Goal: Task Accomplishment & Management: Use online tool/utility

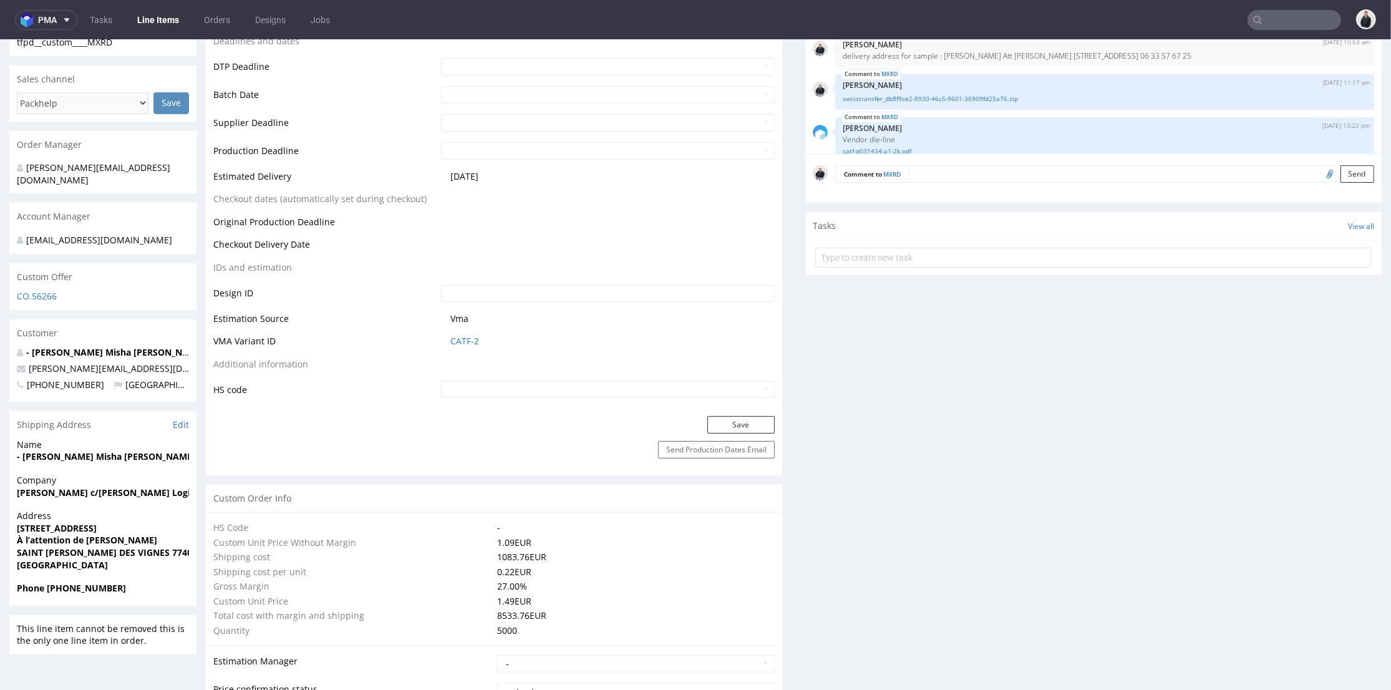
scroll to position [284, 0]
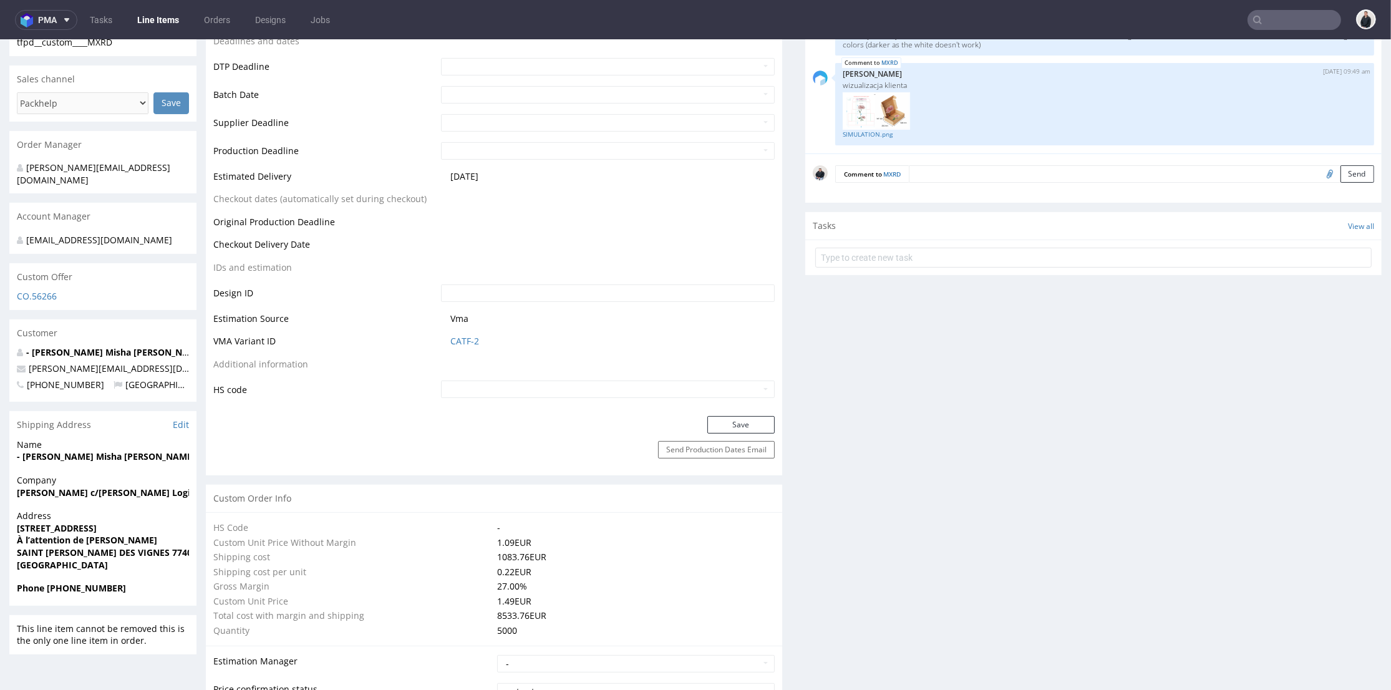
click at [60, 15] on span at bounding box center [64, 20] width 15 height 10
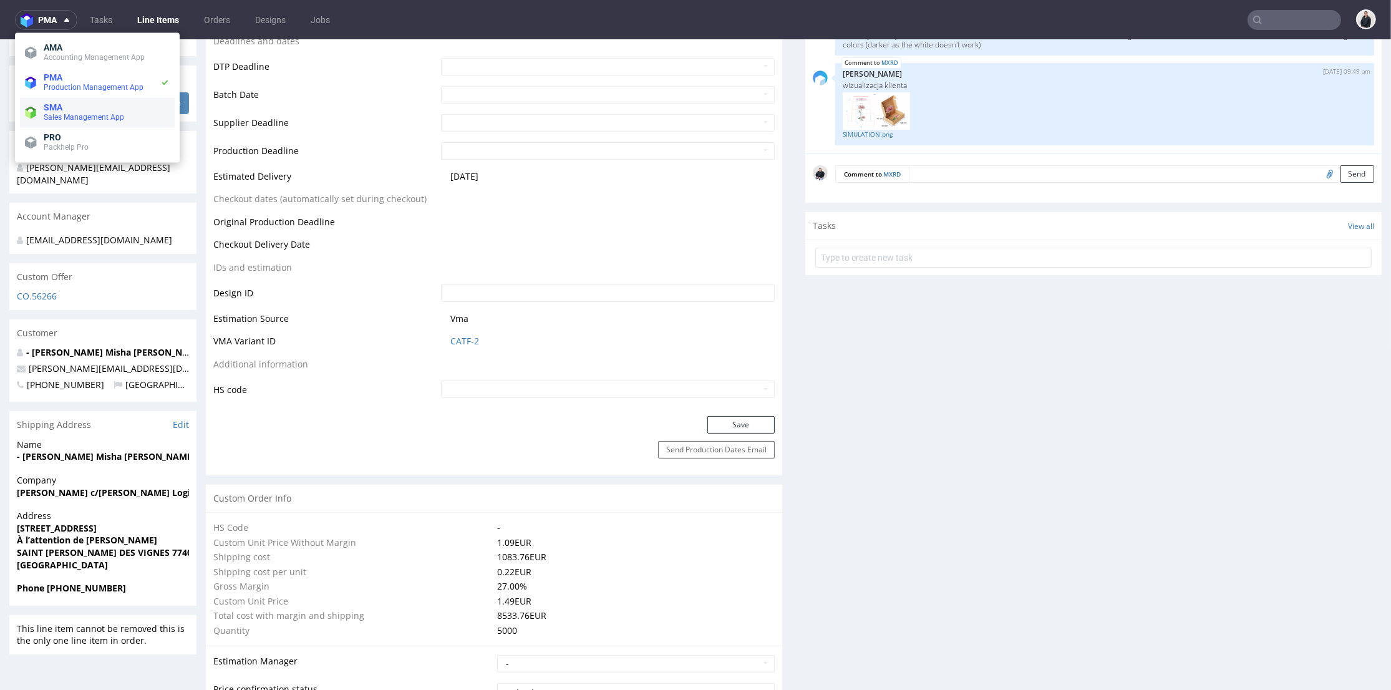
click at [70, 101] on li "SMA Sales Management App" at bounding box center [97, 112] width 155 height 30
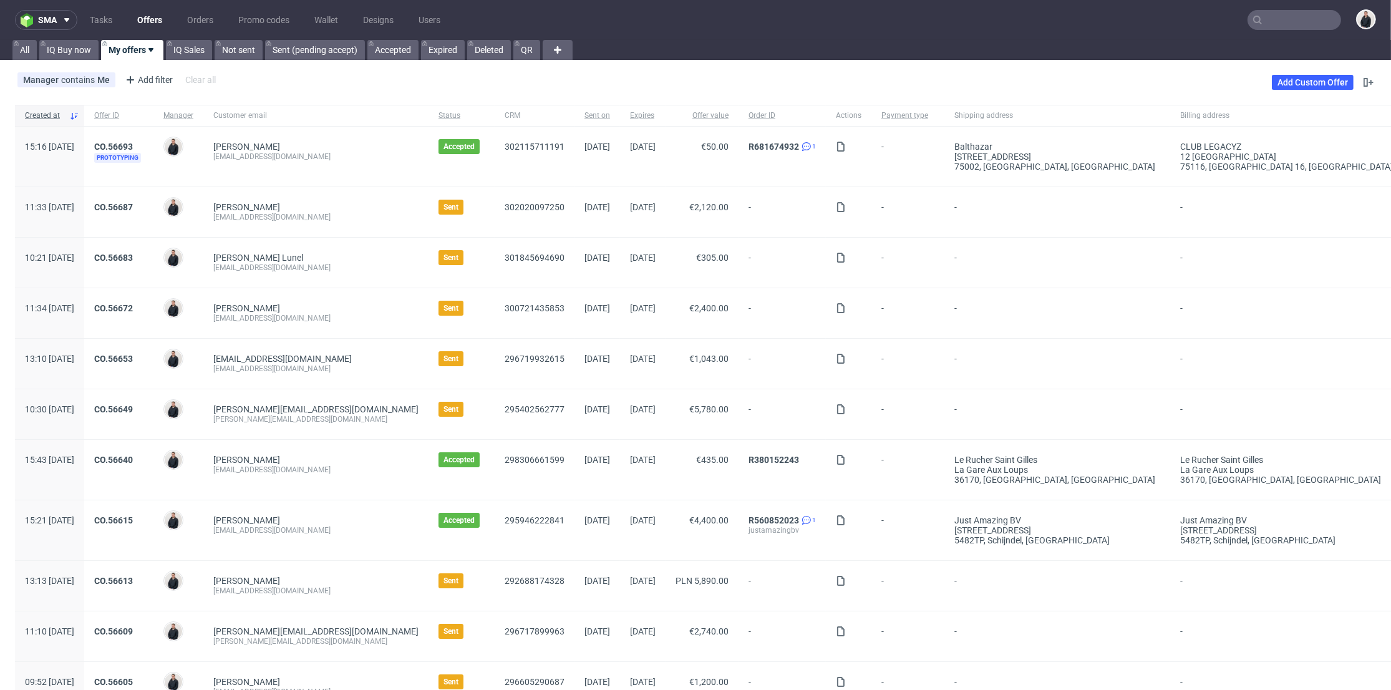
click at [149, 20] on link "Offers" at bounding box center [150, 20] width 40 height 20
click at [1277, 84] on link "Add Custom Offer" at bounding box center [1313, 82] width 82 height 15
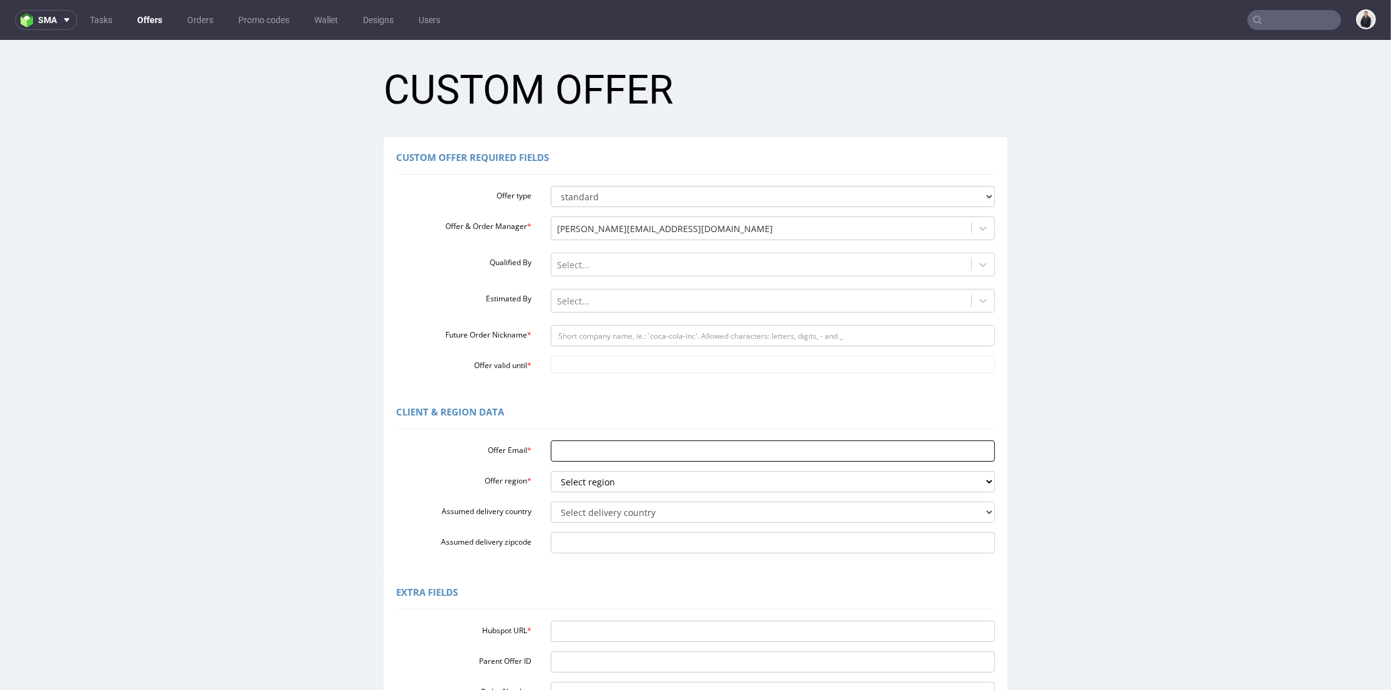
click at [585, 452] on input "Offer Email *" at bounding box center [773, 451] width 445 height 21
paste input "https://app-eu1.hubspot.com/contacts/25600958/record/0-3/302020104410/"
type input "https://app-eu1.hubspot.com/contacts/25600958/record/0-3/302020104410/"
click at [610, 631] on input "Hubspot URL *" at bounding box center [773, 631] width 445 height 21
paste input "https://app-eu1.hubspot.com/contacts/25600958/record/0-3/302020104410/"
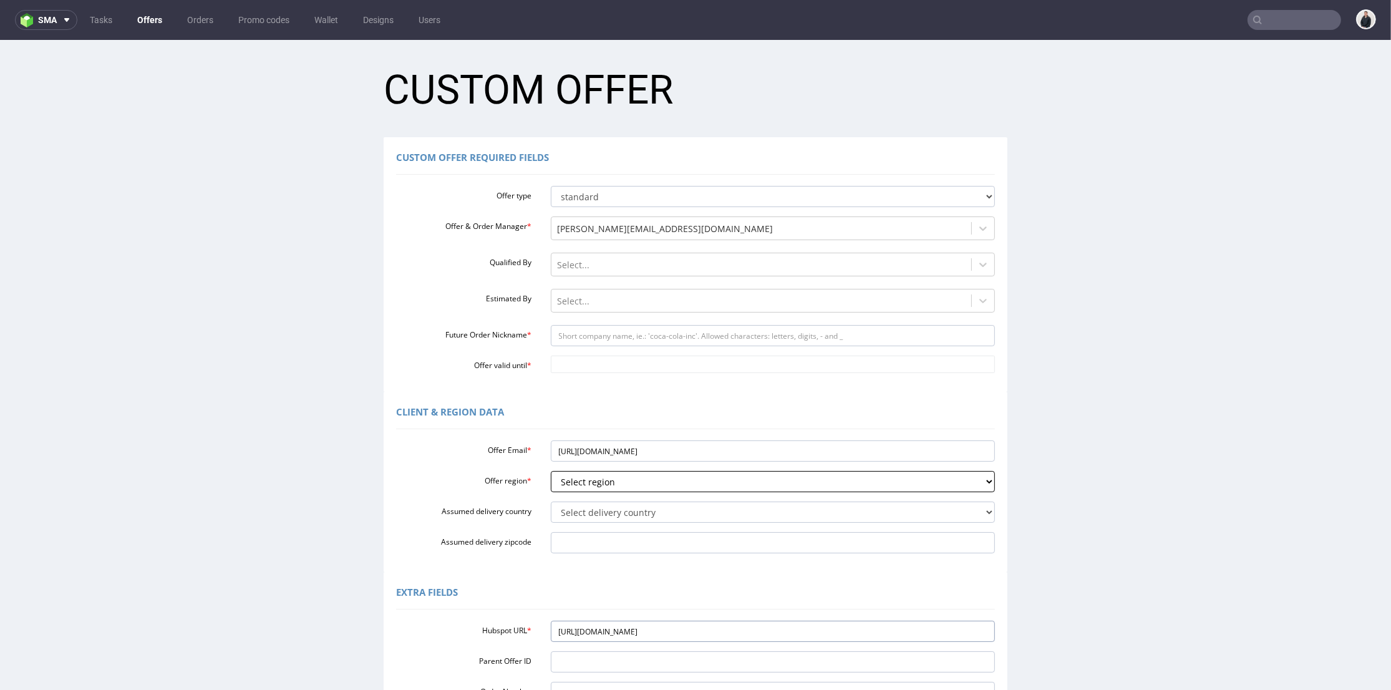
type input "https://app-eu1.hubspot.com/contacts/25600958/record/0-3/302020104410/"
click at [606, 479] on select "Select region eu gb de pl fr it es" at bounding box center [773, 481] width 445 height 21
select select "fr"
click at [551, 471] on select "Select region eu gb de pl fr it es" at bounding box center [773, 481] width 445 height 21
click at [603, 447] on input "https://app-eu1.hubspot.com/contacts/25600958/record/0-3/302020104410/" at bounding box center [773, 451] width 445 height 21
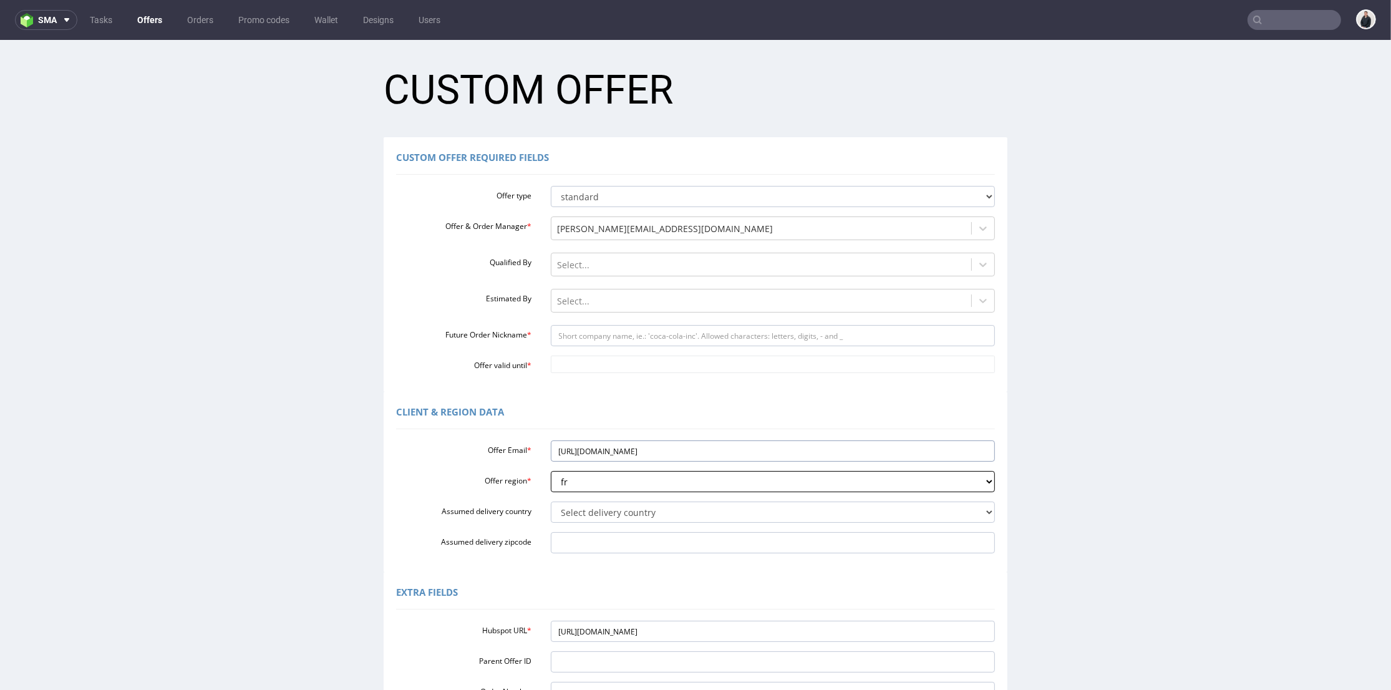
paste input "[PERSON_NAME][EMAIL_ADDRESS][DOMAIN_NAME]"
type input "[PERSON_NAME][EMAIL_ADDRESS][DOMAIN_NAME]"
click at [593, 509] on select "Select delivery country Andorra Afghanistan Anguilla Albania Armenia Antarctica…" at bounding box center [773, 512] width 445 height 21
select select "75"
click at [551, 502] on select "Select delivery country Andorra Afghanistan Anguilla Albania Armenia Antarctica…" at bounding box center [773, 512] width 445 height 21
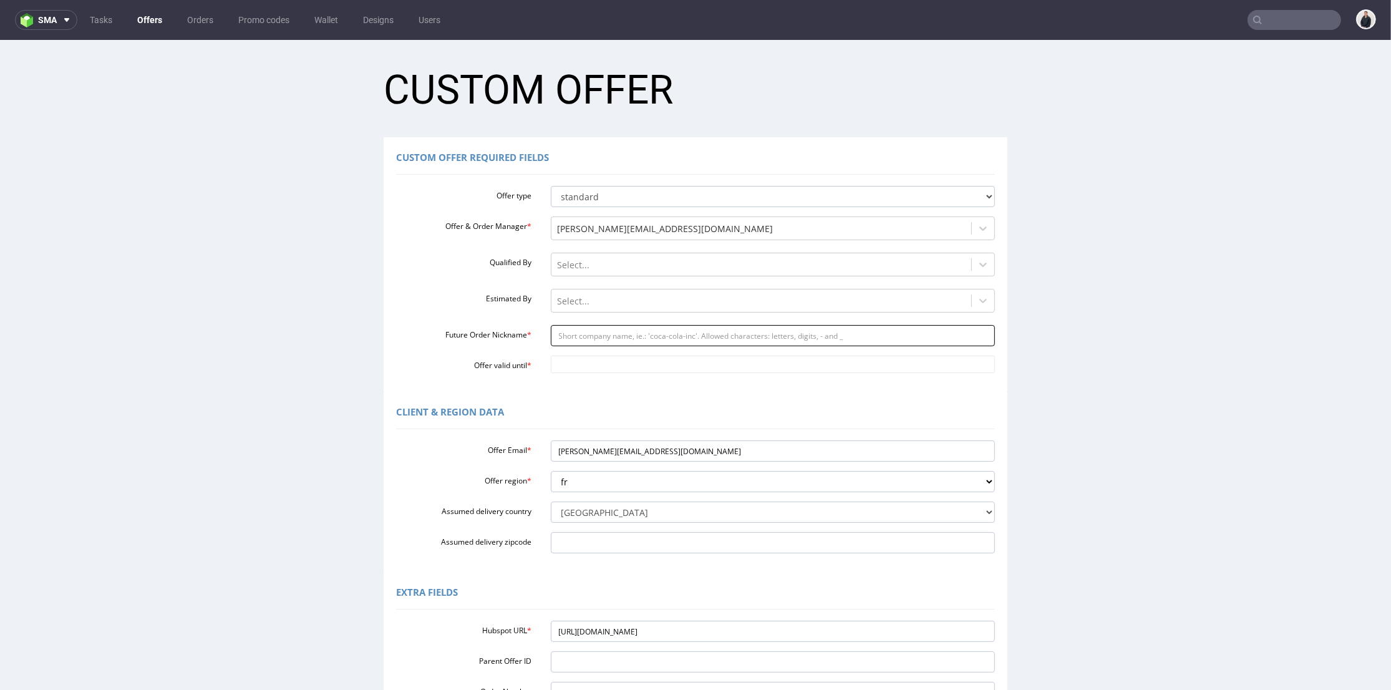
click at [588, 338] on input "Future Order Nickname *" at bounding box center [773, 335] width 445 height 21
type input "dipli"
click at [616, 361] on input "Offer valid until *" at bounding box center [773, 364] width 445 height 17
click at [665, 309] on td "27" at bounding box center [667, 308] width 19 height 19
type input "2025-09-27"
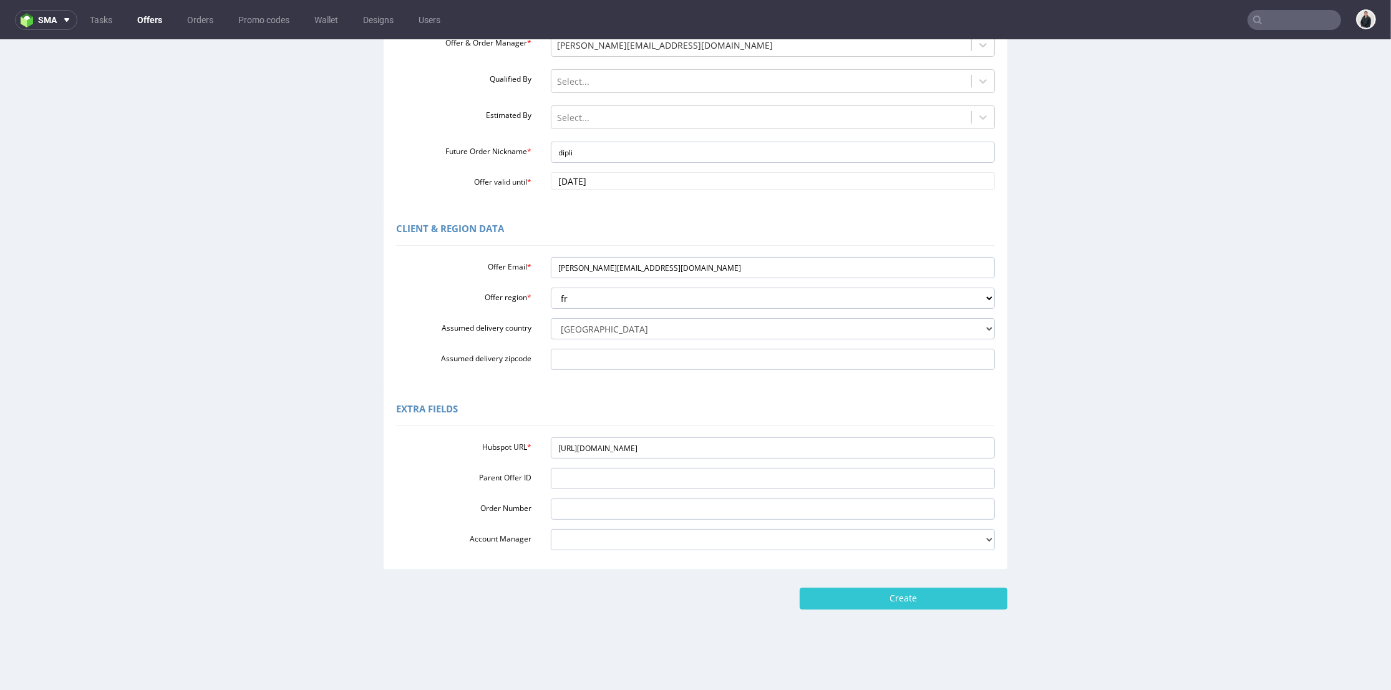
scroll to position [4, 0]
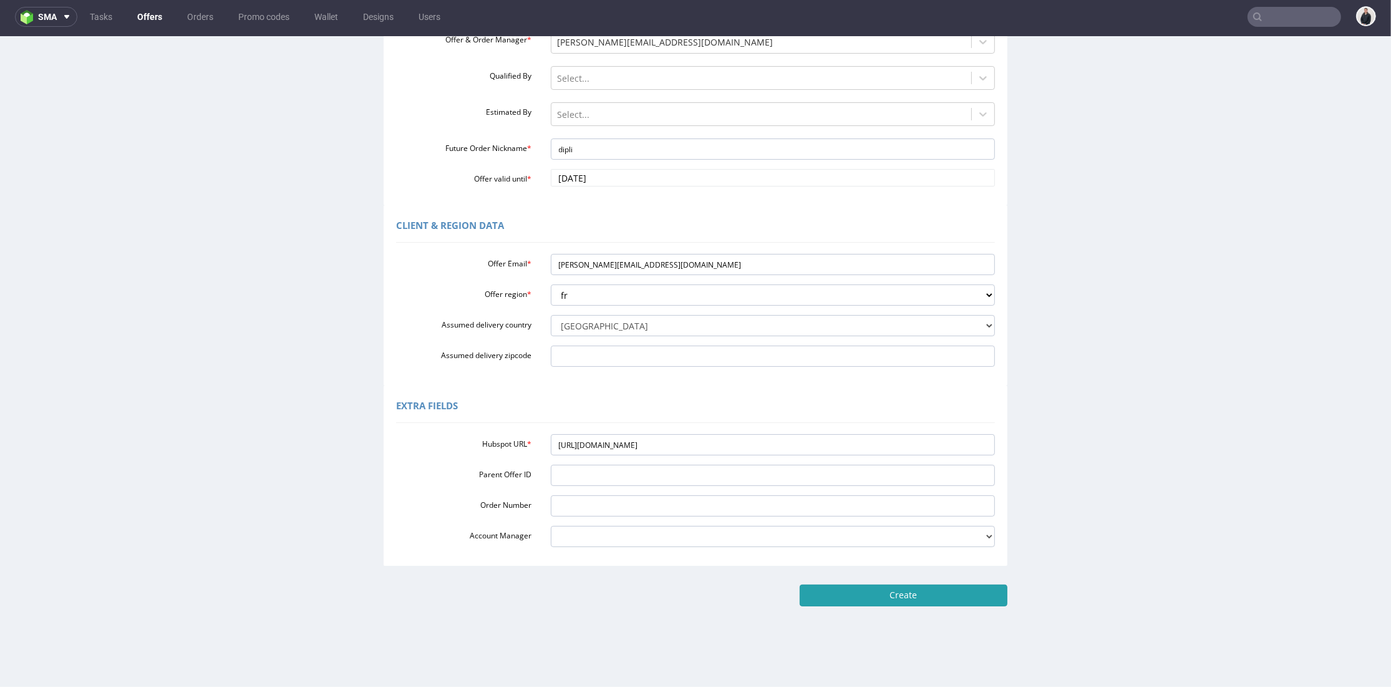
click at [906, 596] on input "Create" at bounding box center [904, 595] width 208 height 21
type input "Please wait..."
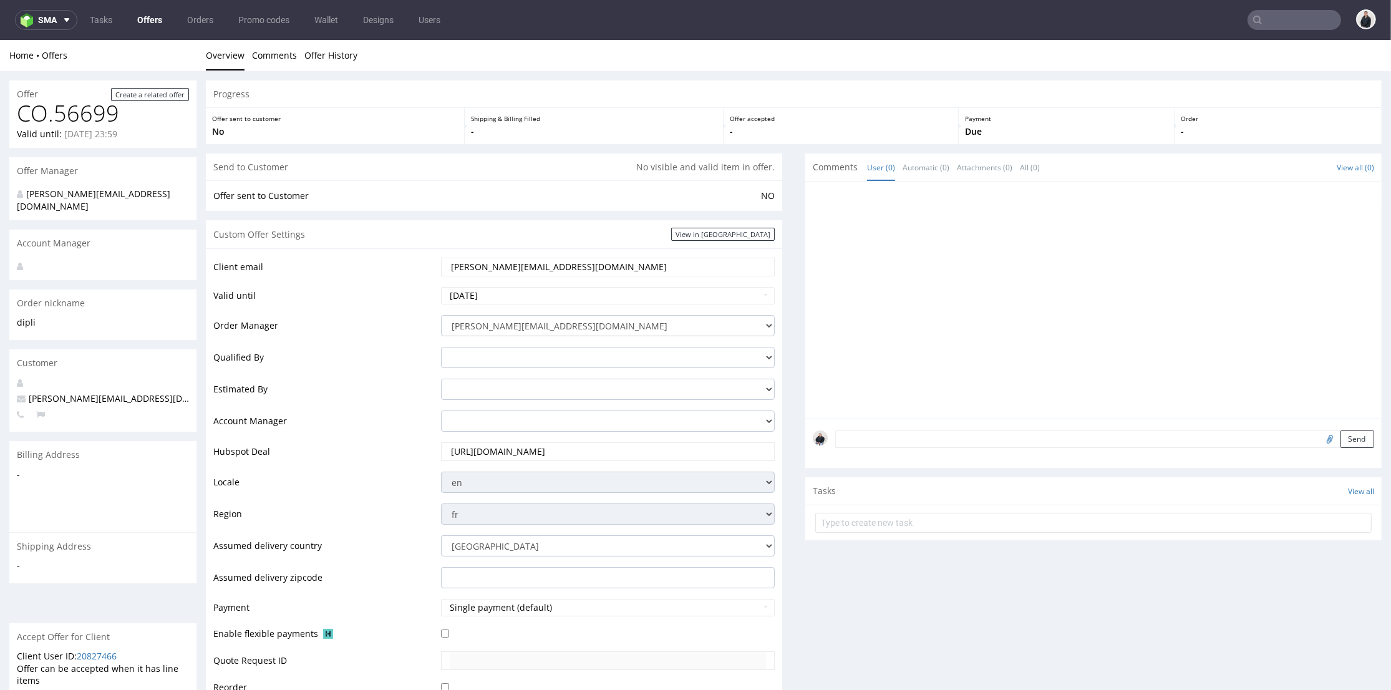
scroll to position [416, 0]
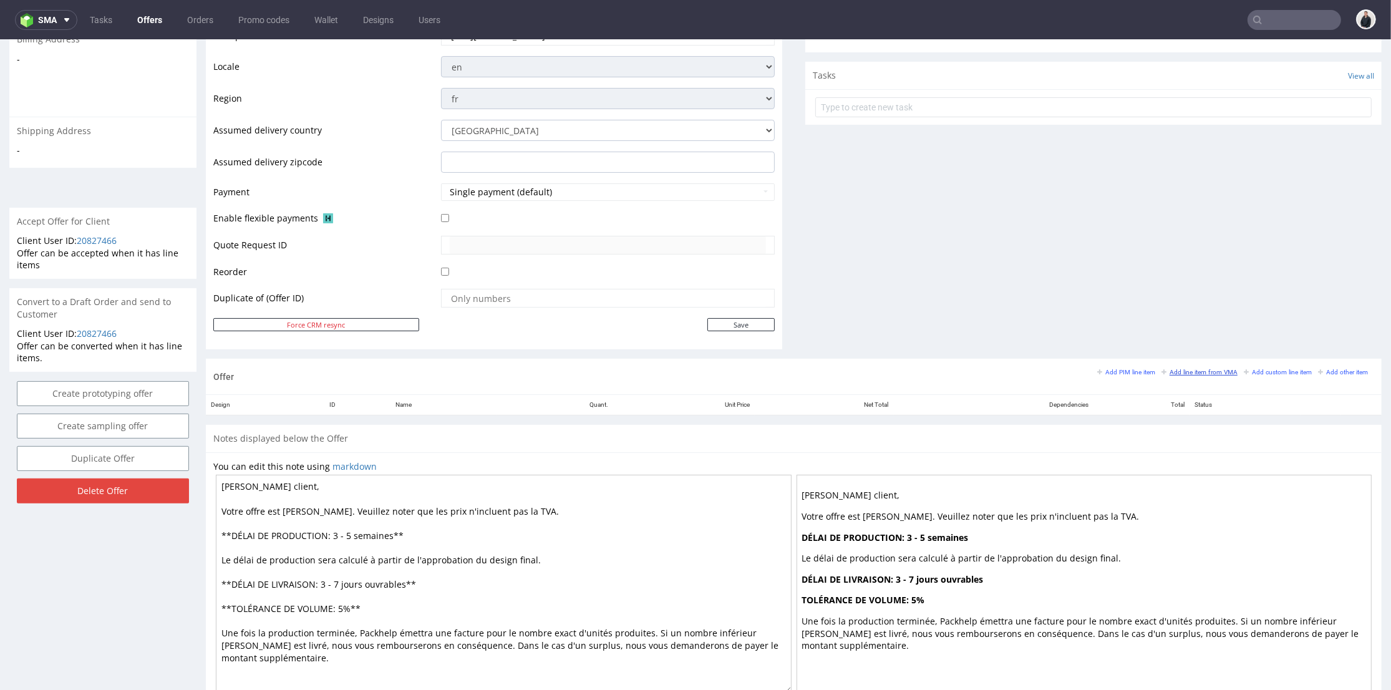
click at [1180, 371] on small "Add line item from VMA" at bounding box center [1200, 372] width 76 height 7
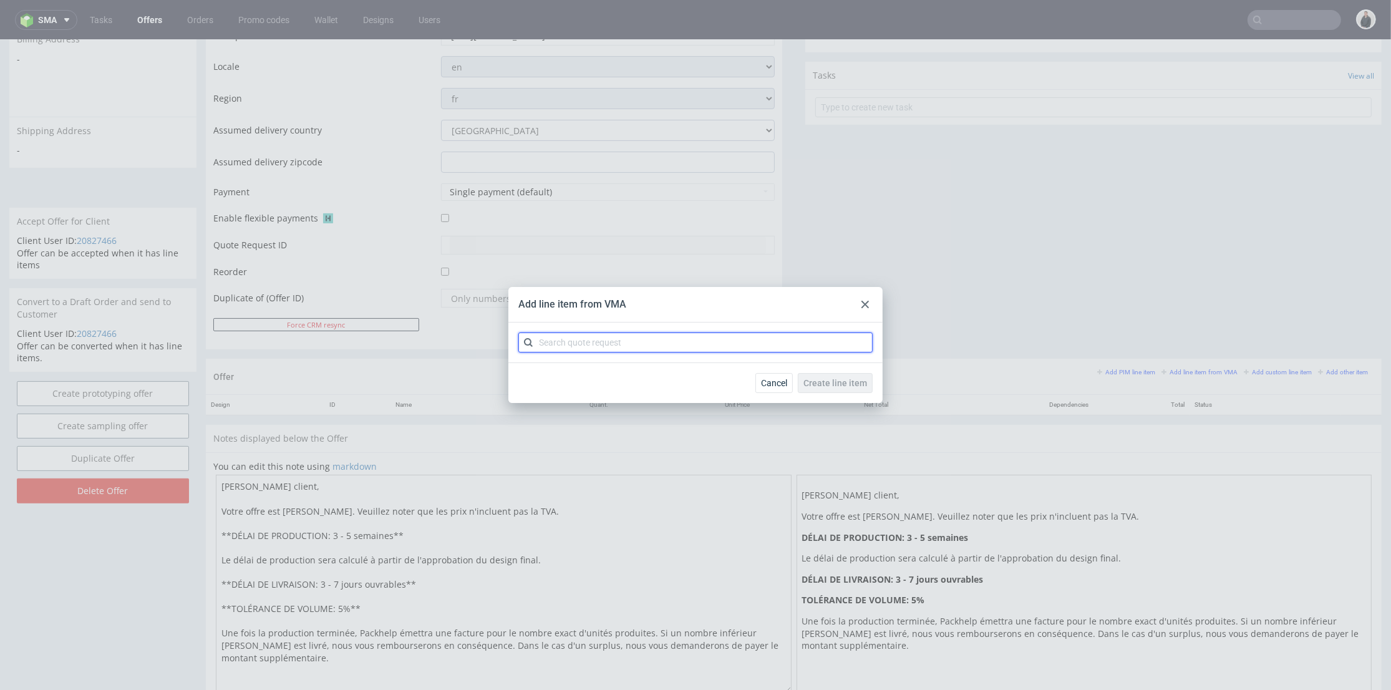
click at [711, 347] on input "text" at bounding box center [696, 343] width 354 height 20
type input "cbgv"
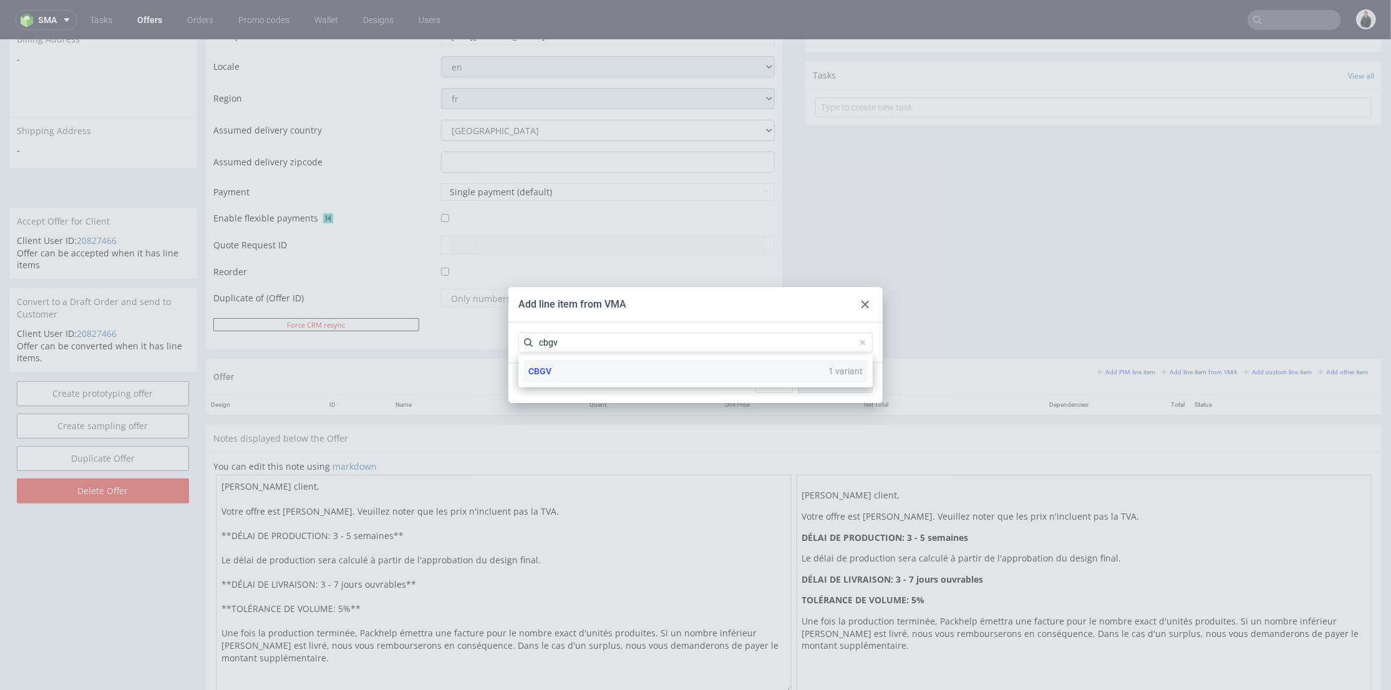
click at [609, 376] on div "CBGV 1 variant" at bounding box center [696, 371] width 344 height 22
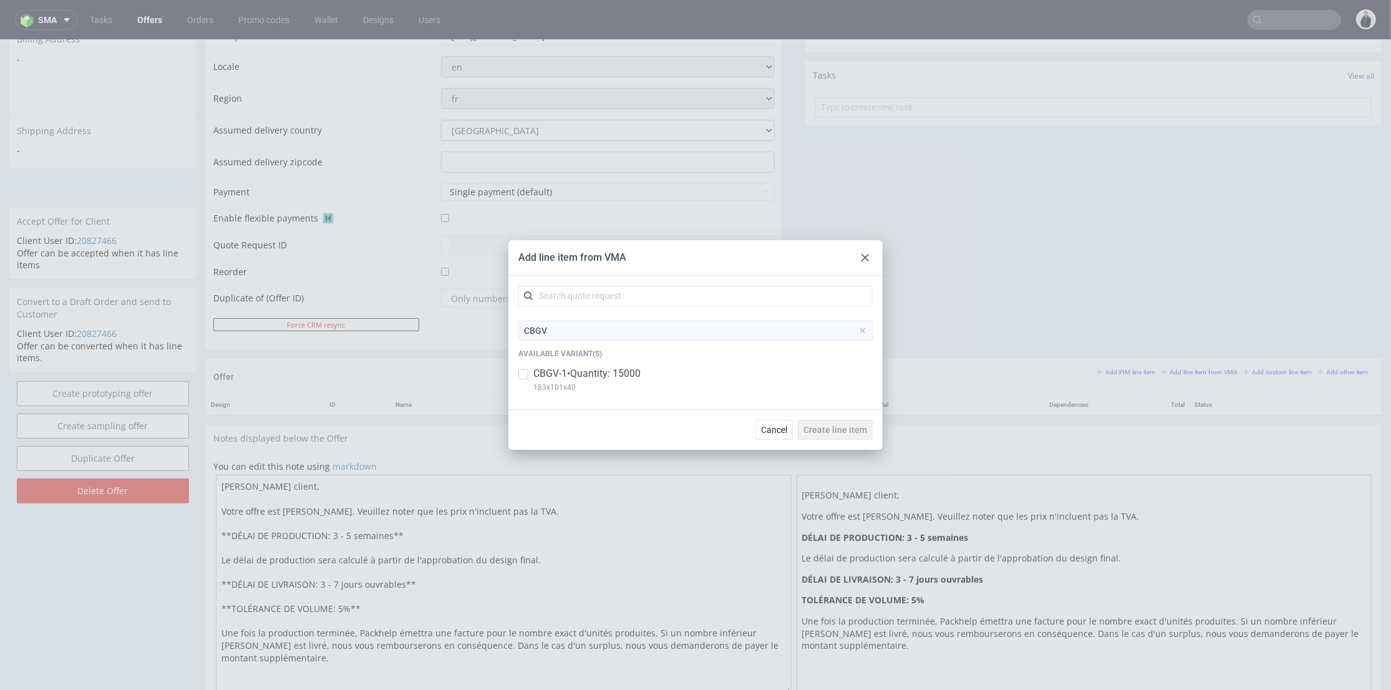
click at [608, 374] on p "CBGV-1 • Quantity: 15000" at bounding box center [586, 374] width 107 height 14
checkbox input "true"
click at [842, 423] on button "Create line item" at bounding box center [835, 430] width 75 height 20
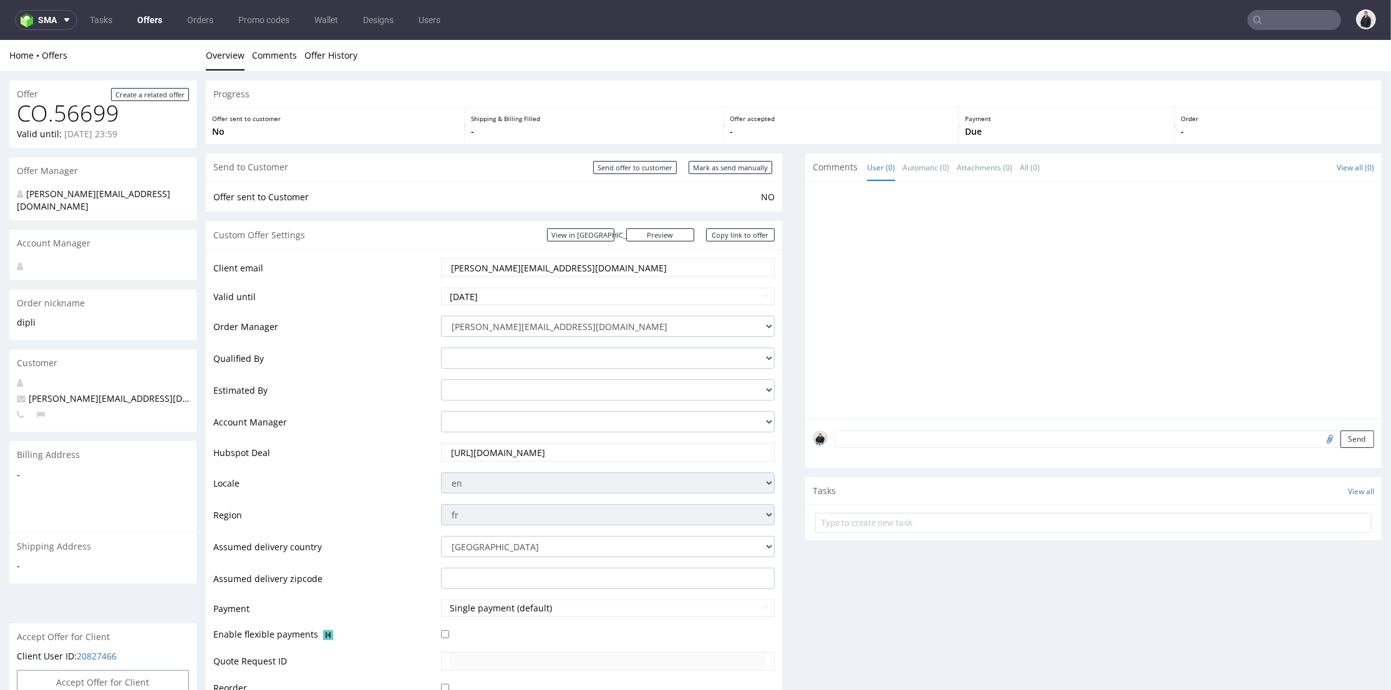
scroll to position [346, 0]
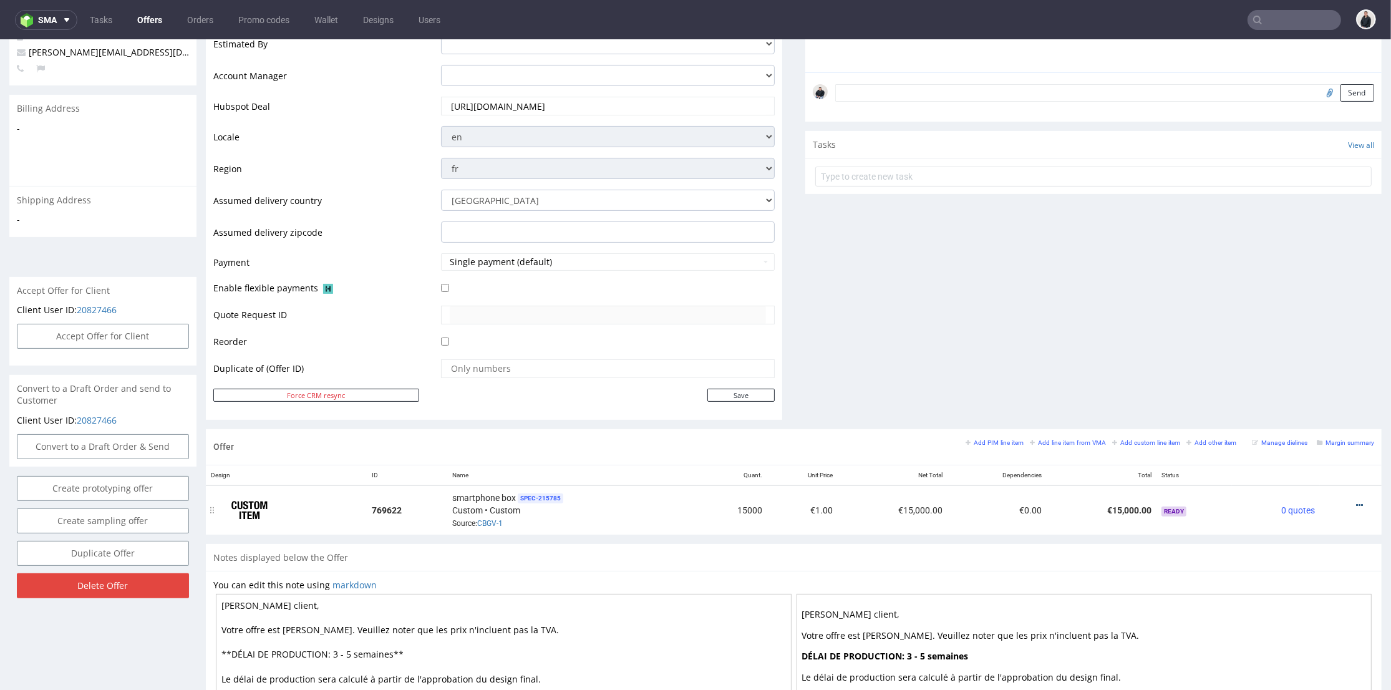
click at [1356, 503] on icon at bounding box center [1359, 505] width 7 height 9
click at [1312, 371] on span "Edit item price" at bounding box center [1304, 367] width 100 height 12
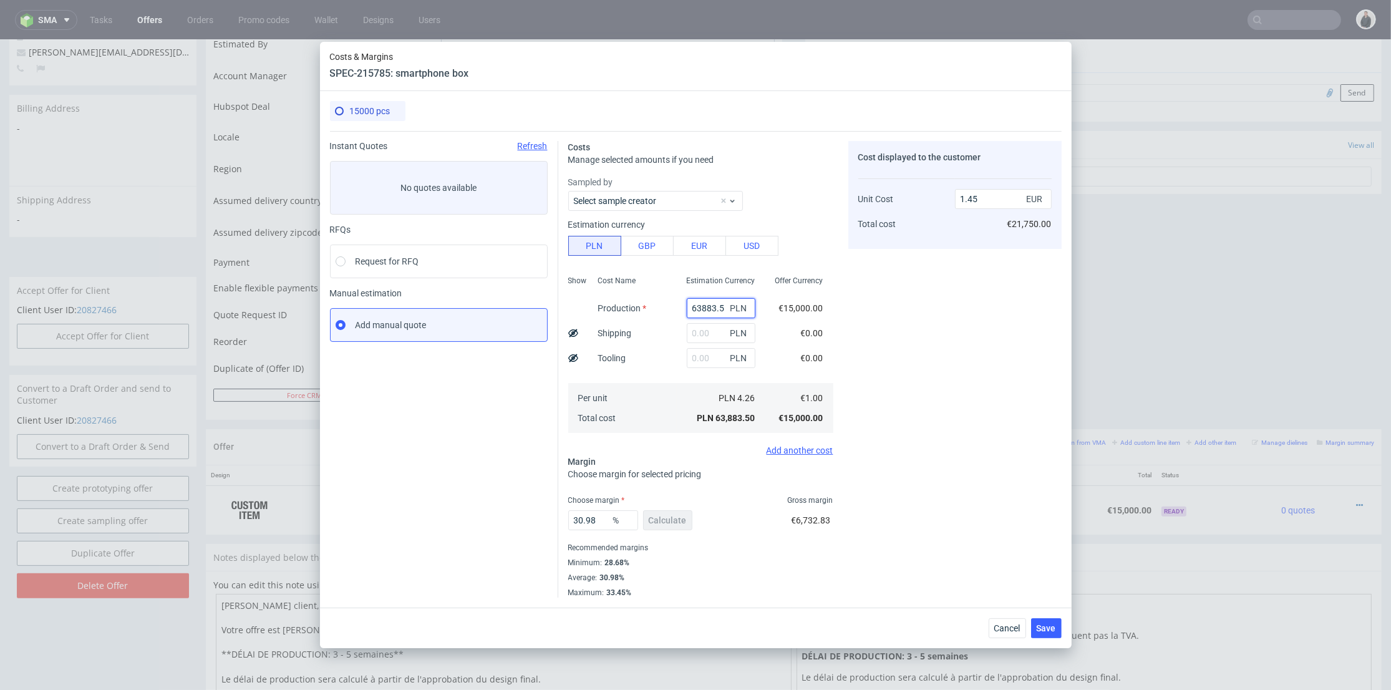
click at [707, 311] on input "63883.5" at bounding box center [721, 308] width 69 height 20
paste input "17400"
type input "17400"
type input "0.39"
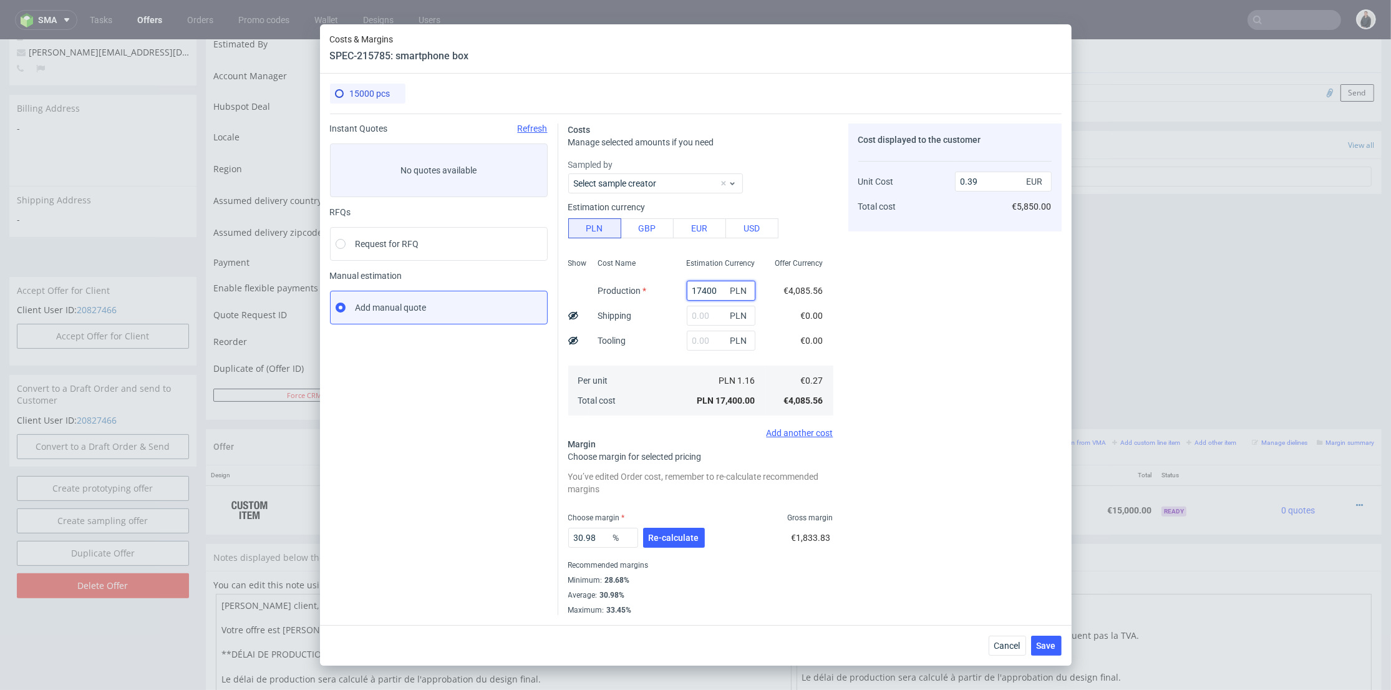
type input "17400"
click at [693, 307] on input "text" at bounding box center [721, 316] width 69 height 20
click at [693, 315] on input "32" at bounding box center [721, 316] width 69 height 20
type input "3250"
click at [638, 352] on div "Cost Name Production Shipping Tooling Per unit Total cost" at bounding box center [632, 335] width 89 height 165
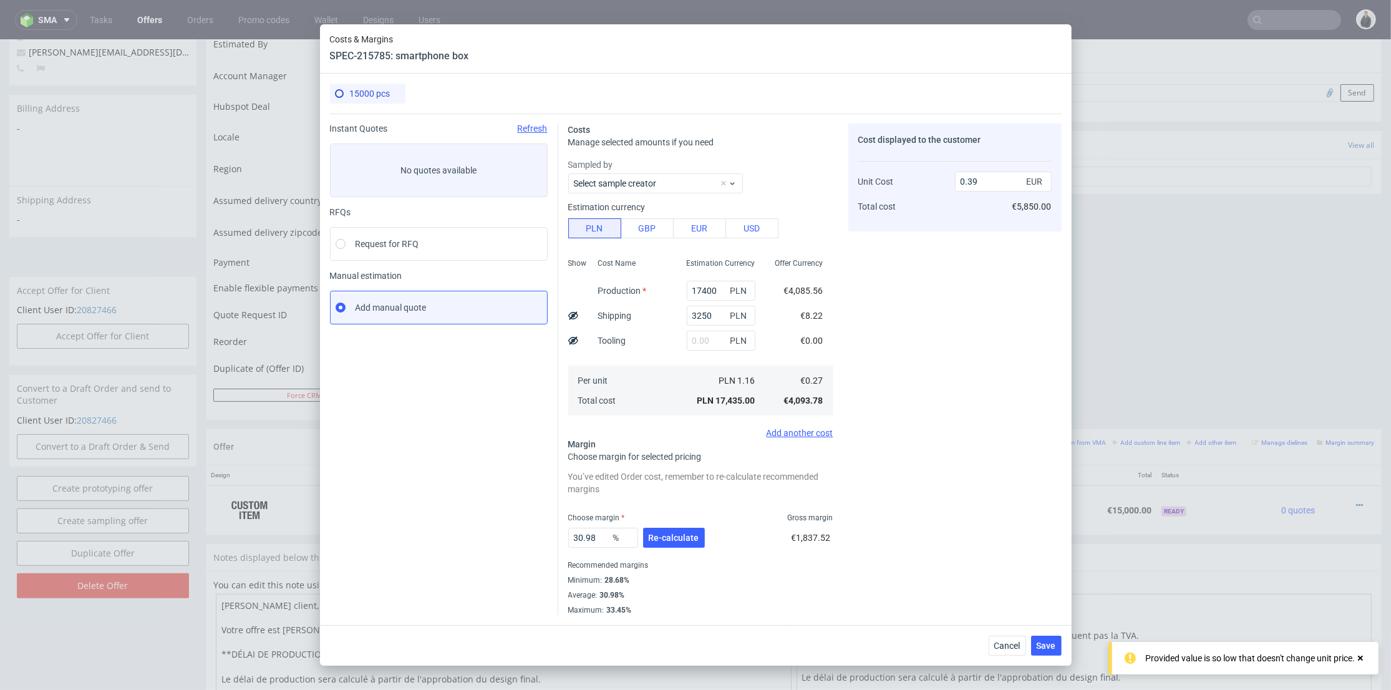
type input "0.47"
click at [676, 540] on span "Re-calculate" at bounding box center [674, 537] width 51 height 9
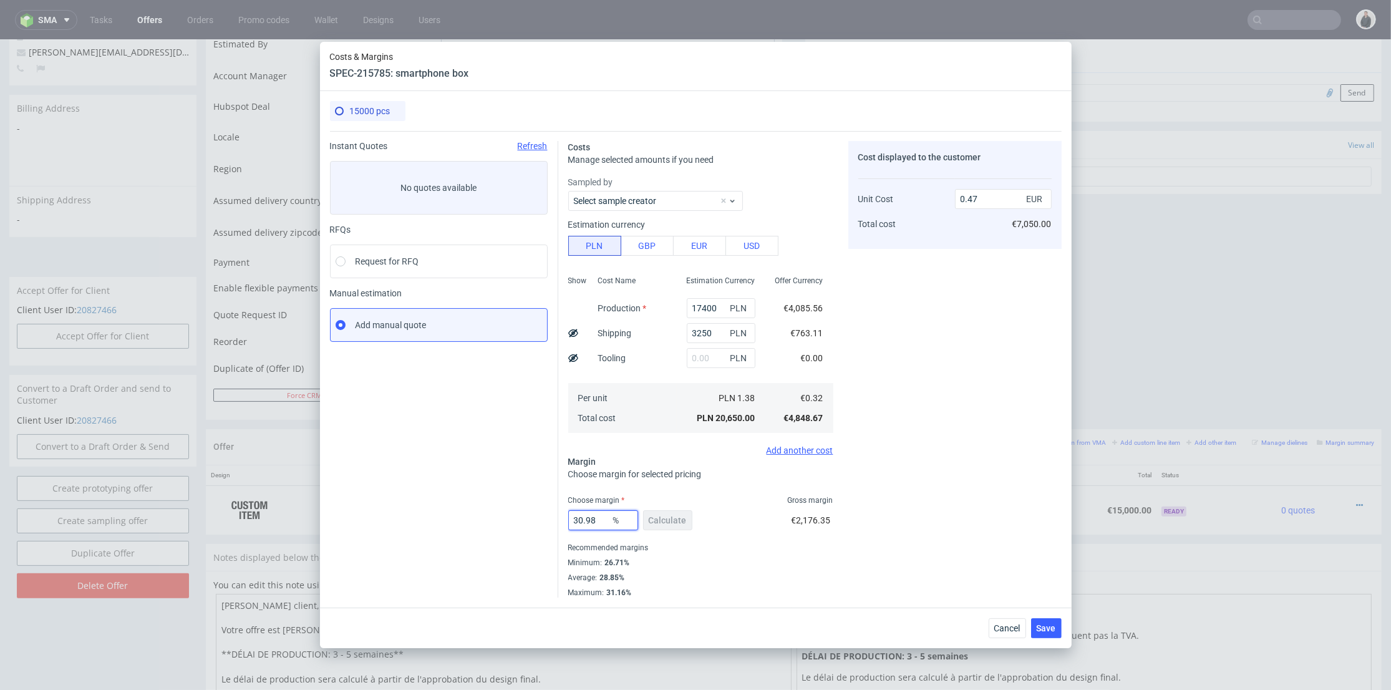
drag, startPoint x: 598, startPoint y: 522, endPoint x: 611, endPoint y: 518, distance: 13.6
click at [528, 528] on div "Instant Quotes Refresh No quotes available RFQs Request for RFQ Manual estimati…" at bounding box center [696, 364] width 732 height 467
type input "52"
click at [963, 442] on div "Cost displayed to the customer Unit Cost Total cost 0.47 EUR €7,050.00" at bounding box center [955, 369] width 213 height 457
type input "0.67"
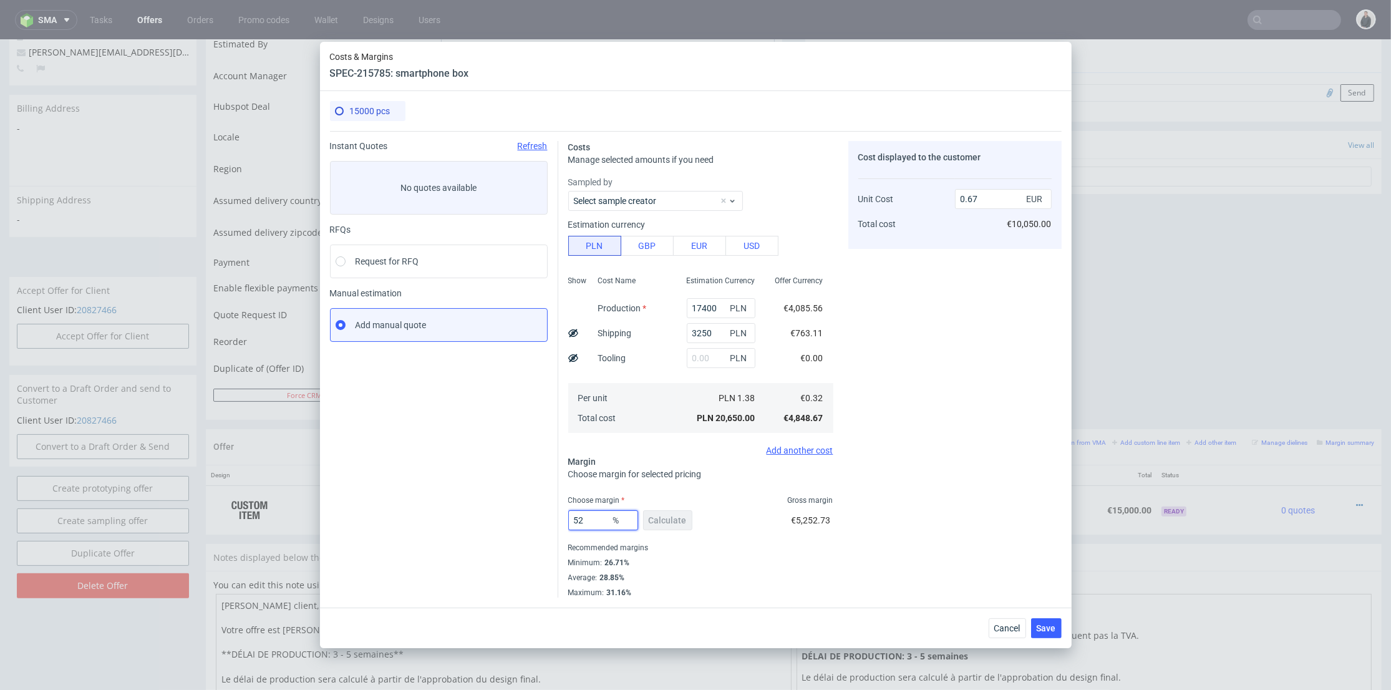
click at [585, 520] on input "52" at bounding box center [603, 520] width 70 height 20
click at [581, 520] on input "52" at bounding box center [603, 520] width 70 height 20
click at [590, 523] on input "52" at bounding box center [603, 520] width 70 height 20
click at [583, 522] on input "52" at bounding box center [603, 520] width 70 height 20
type input "53"
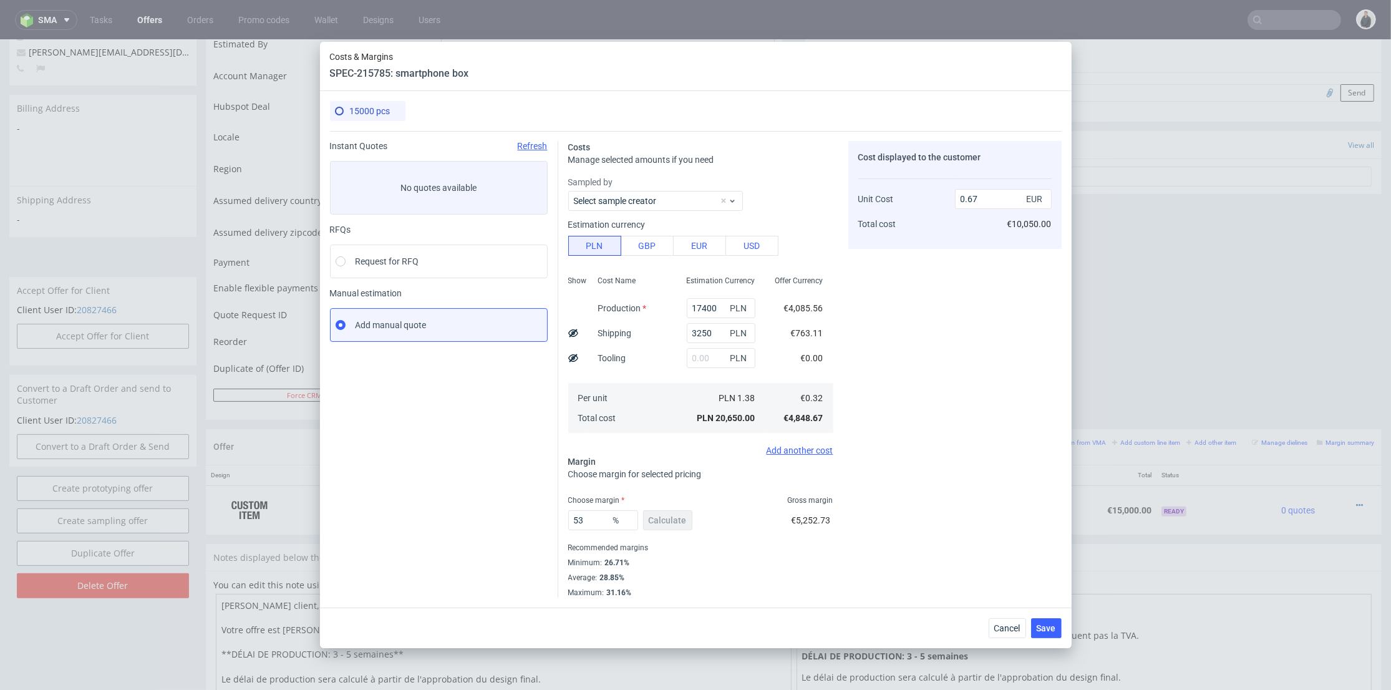
click at [925, 410] on div "Cost displayed to the customer Unit Cost Total cost 0.67 EUR €10,050.00" at bounding box center [955, 369] width 213 height 457
type input "0.69"
click at [1053, 625] on span "Save" at bounding box center [1046, 628] width 19 height 9
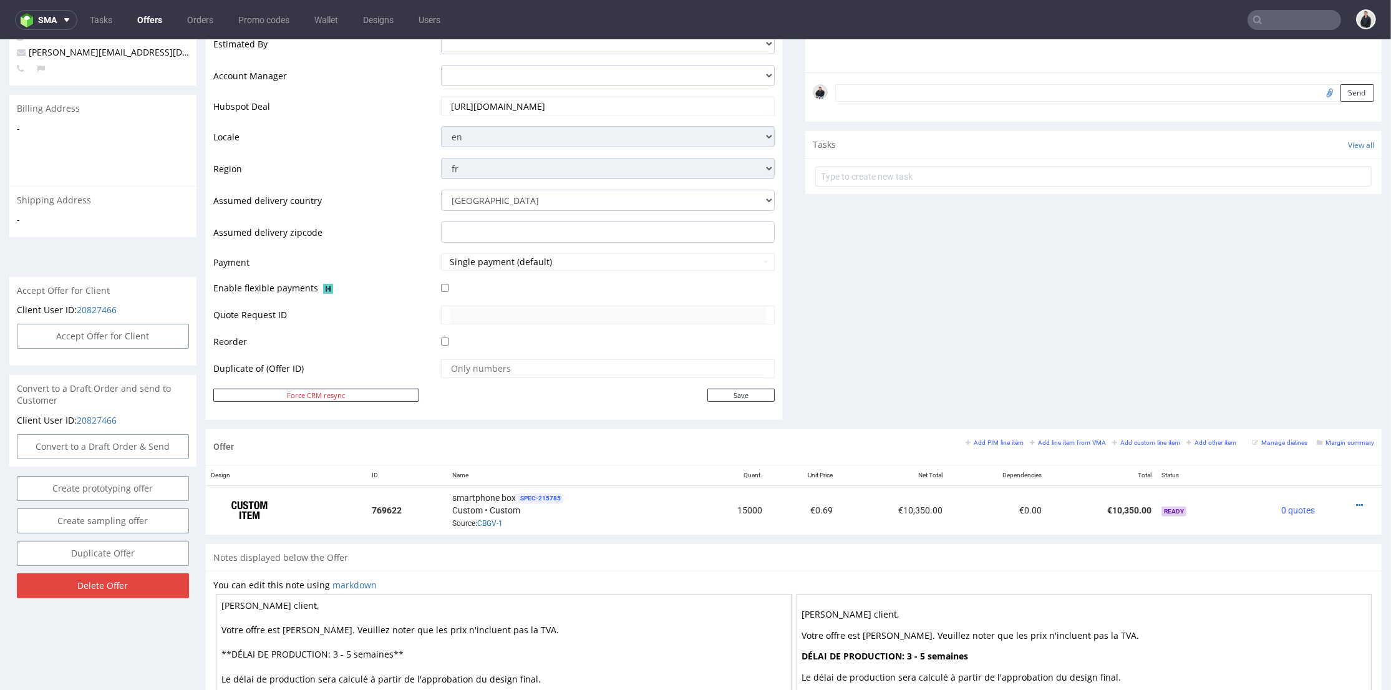
scroll to position [485, 0]
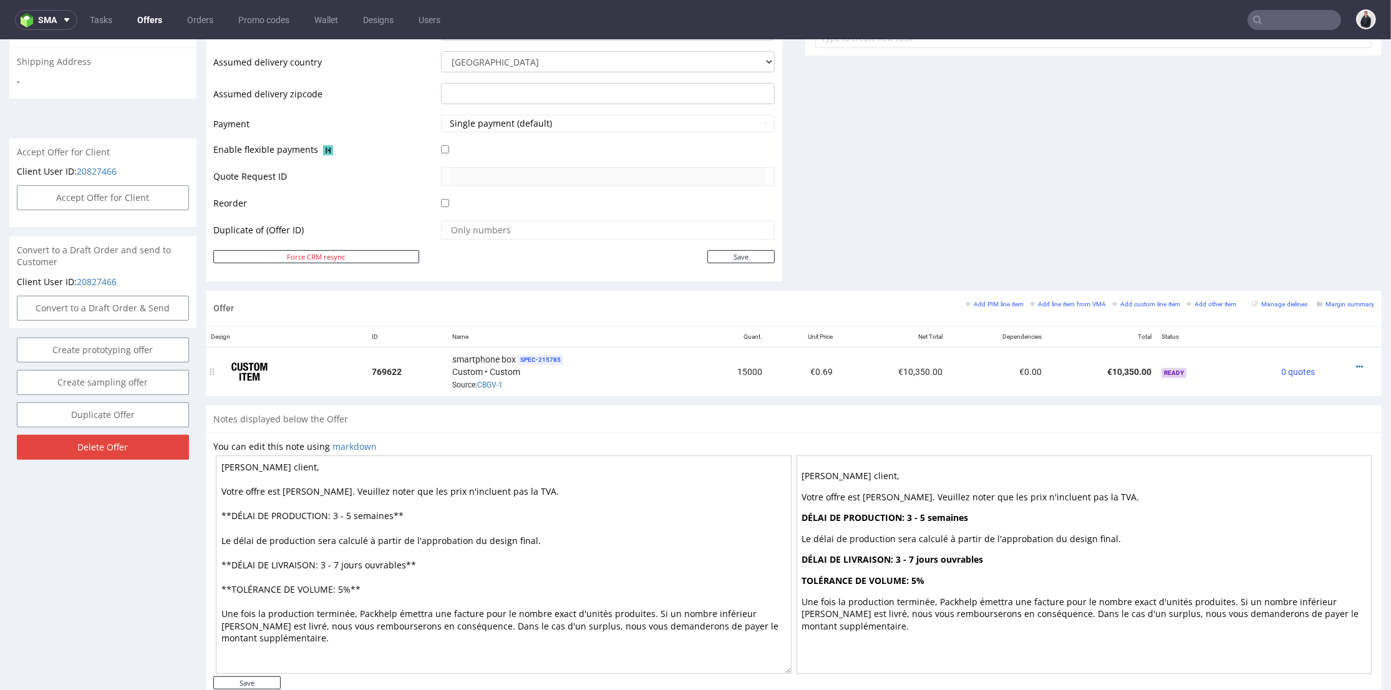
click at [871, 391] on td "€10,350.00" at bounding box center [893, 371] width 110 height 49
drag, startPoint x: 347, startPoint y: 517, endPoint x: 333, endPoint y: 517, distance: 13.7
click at [333, 517] on textarea "Cher client, Votre offre est prête. Veuillez noter que les prix n'incluent pas …" at bounding box center [504, 564] width 576 height 218
type textarea "Cher client, Votre offre est prête. Veuillez noter que les prix n'incluent pas …"
click at [255, 682] on input "Save" at bounding box center [246, 682] width 67 height 13
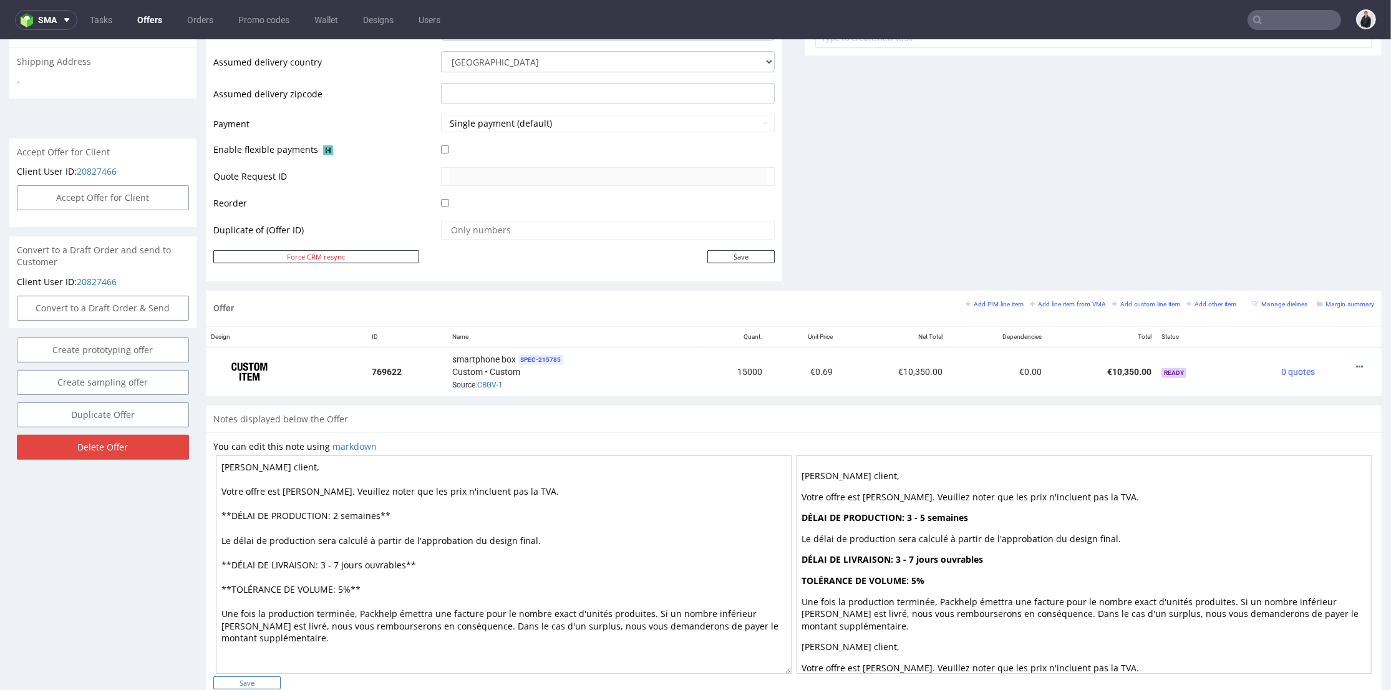
type input "In progress..."
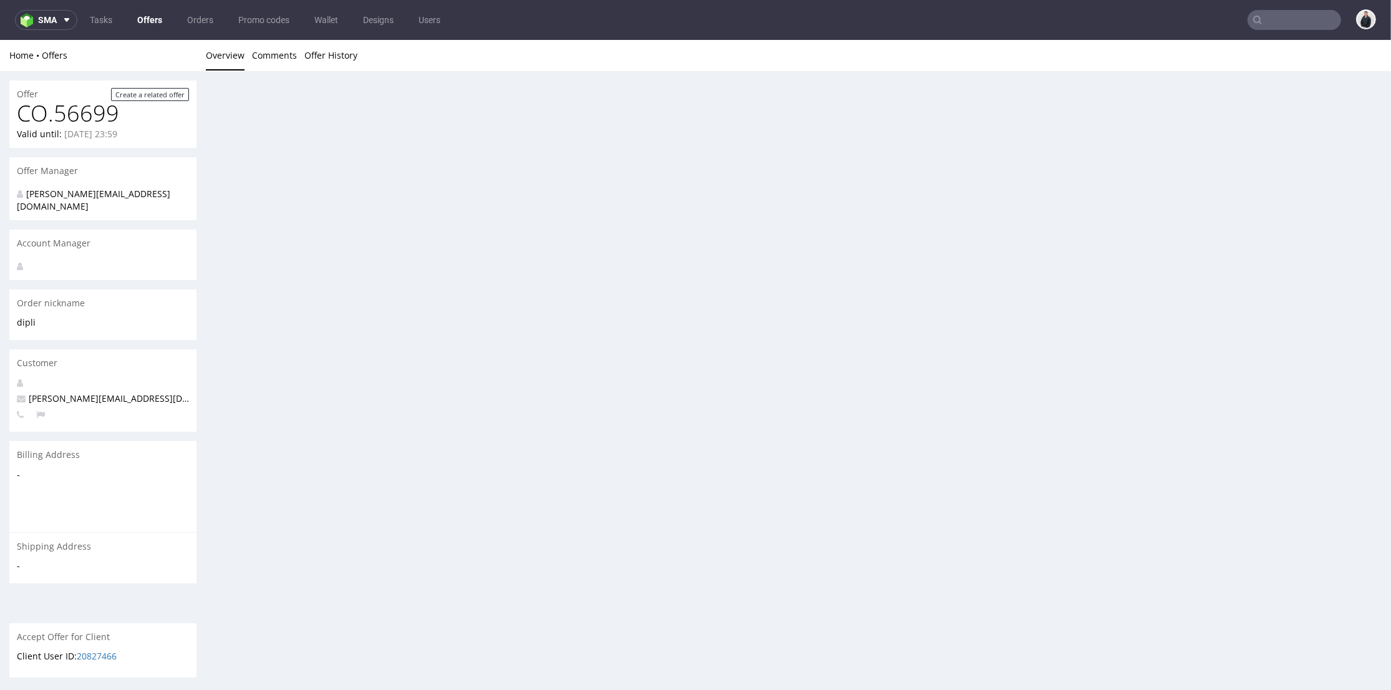
scroll to position [0, 0]
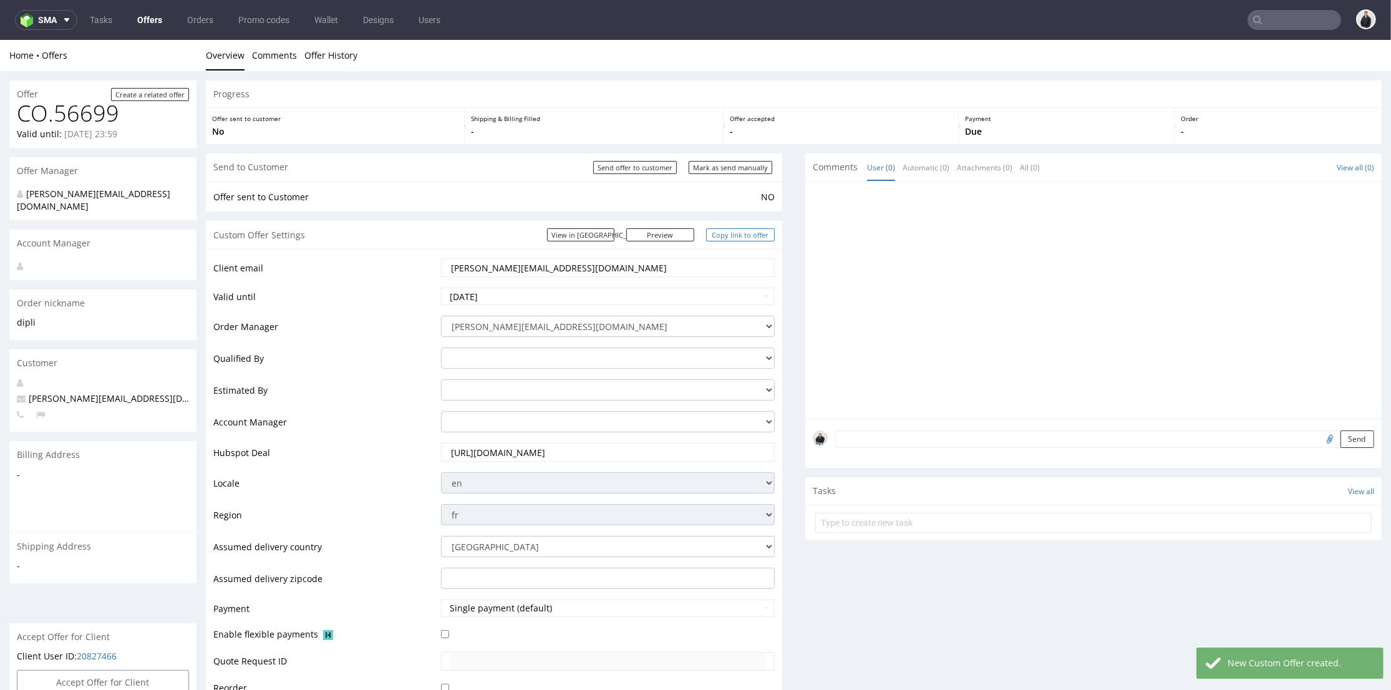
click at [753, 235] on link "Copy link to offer" at bounding box center [740, 234] width 69 height 13
click at [653, 164] on input "Send offer to customer" at bounding box center [635, 167] width 84 height 13
type input "In progress..."
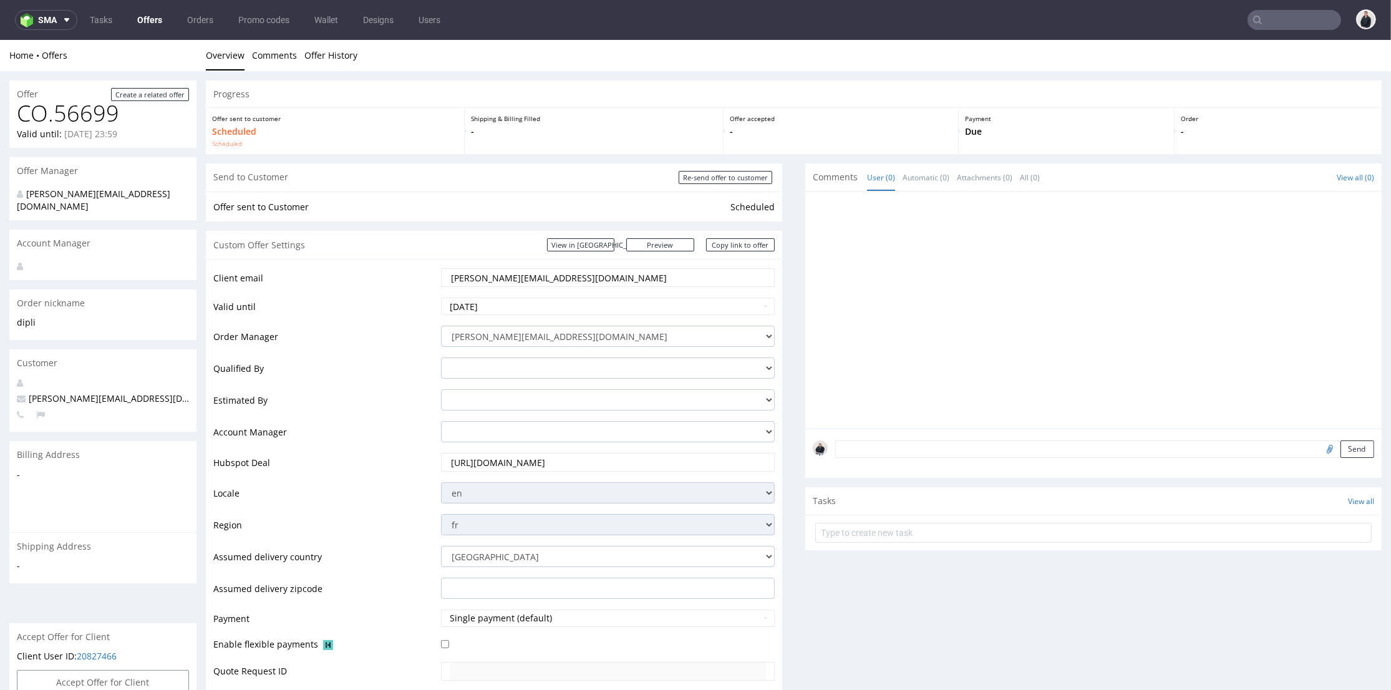
click at [813, 357] on div at bounding box center [1097, 314] width 569 height 230
click at [147, 19] on link "Offers" at bounding box center [150, 20] width 40 height 20
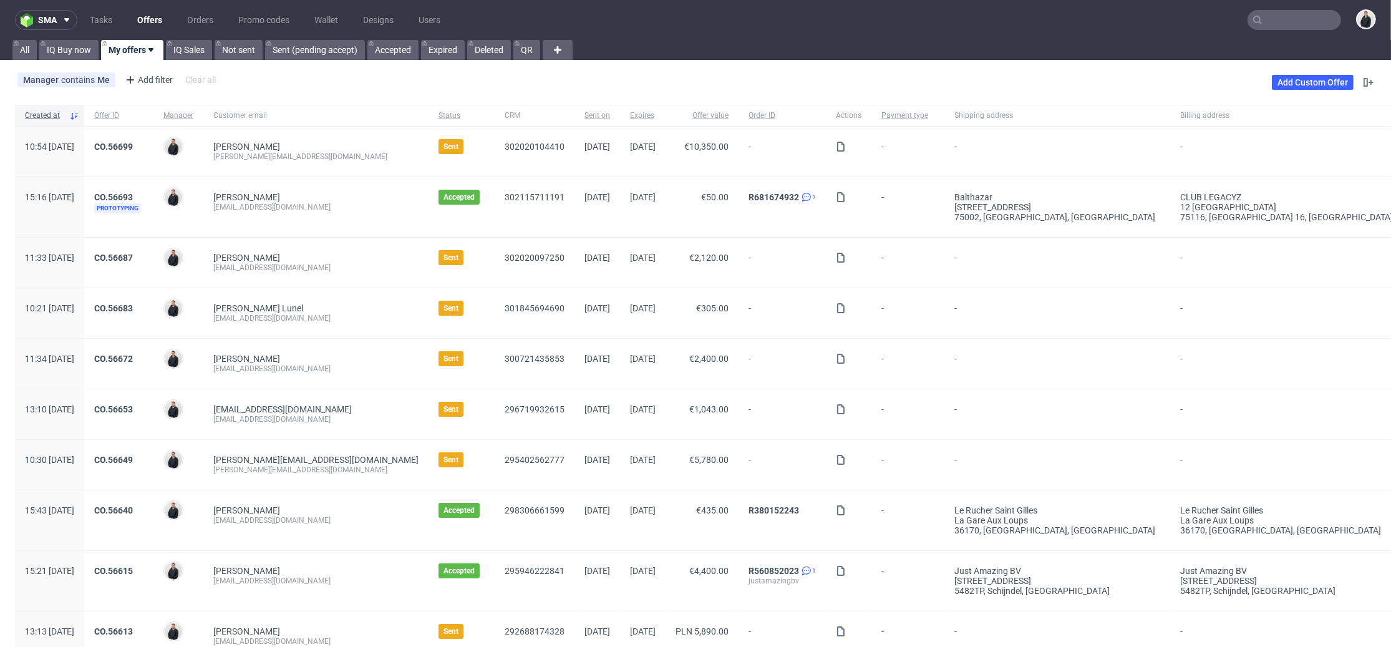
scroll to position [569, 0]
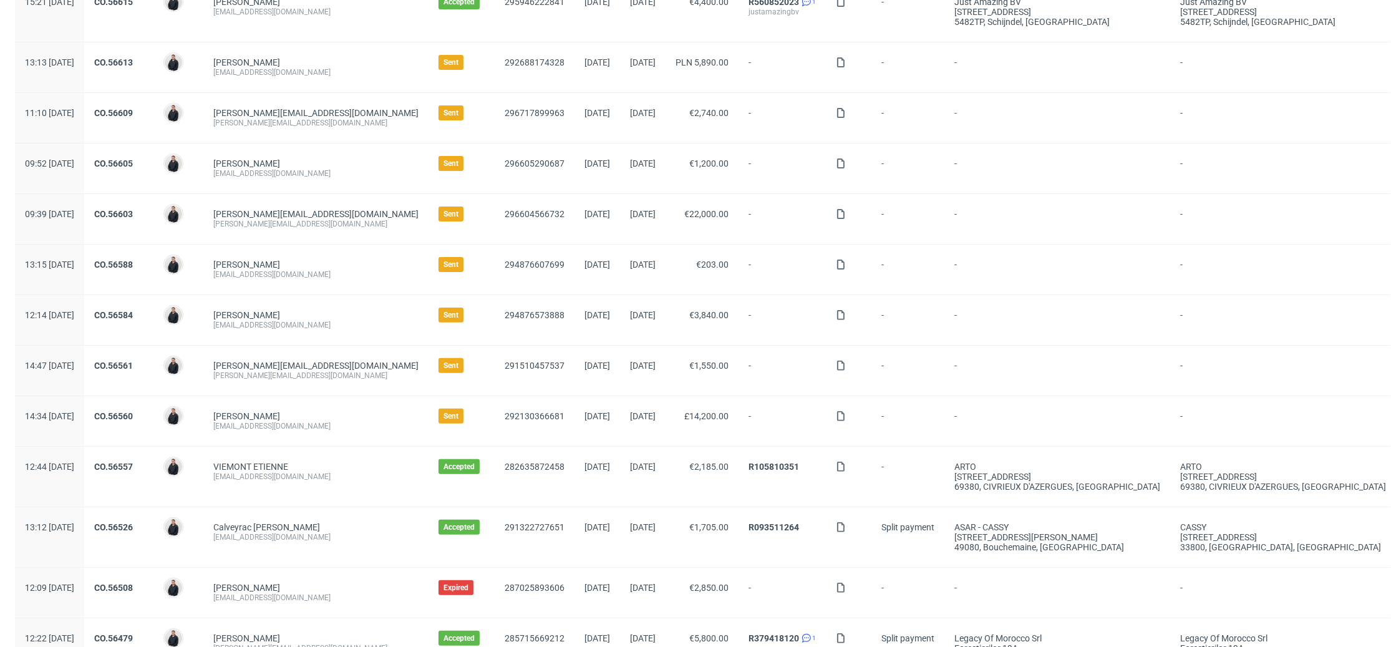
click at [153, 304] on div "CO.56584" at bounding box center [118, 320] width 69 height 50
click at [133, 313] on link "CO.56584" at bounding box center [113, 315] width 39 height 10
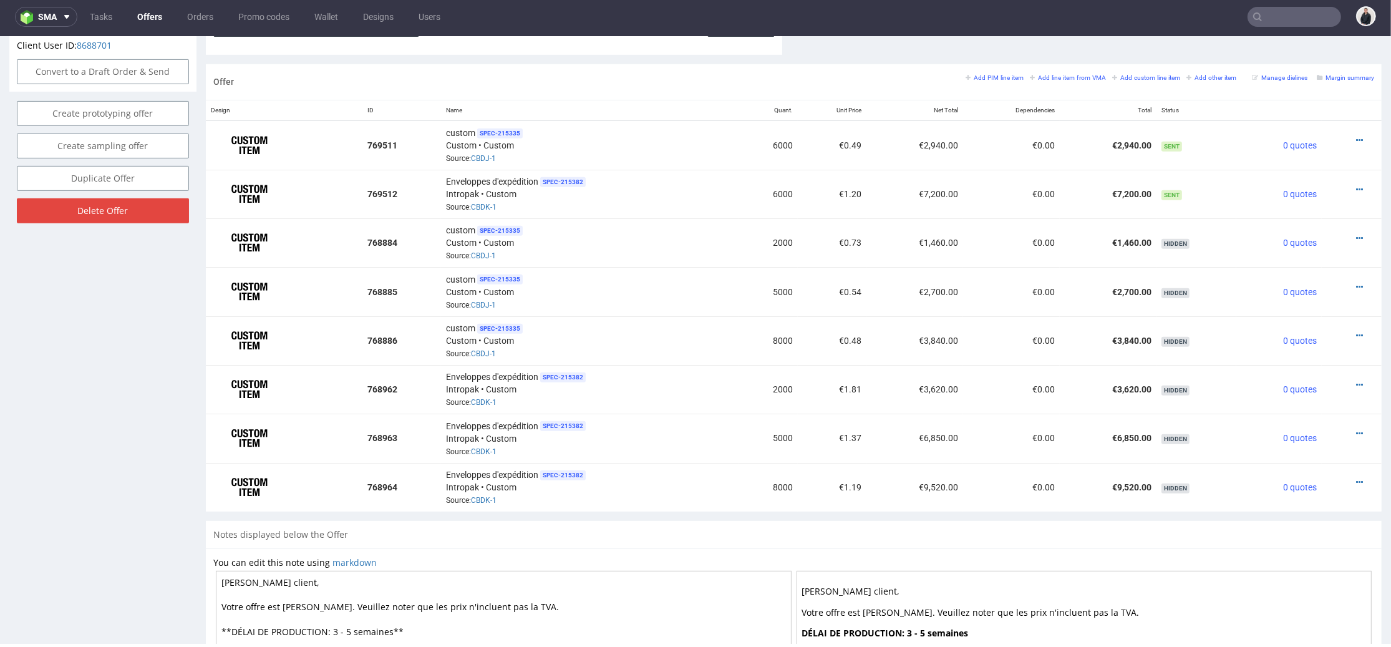
scroll to position [579, 0]
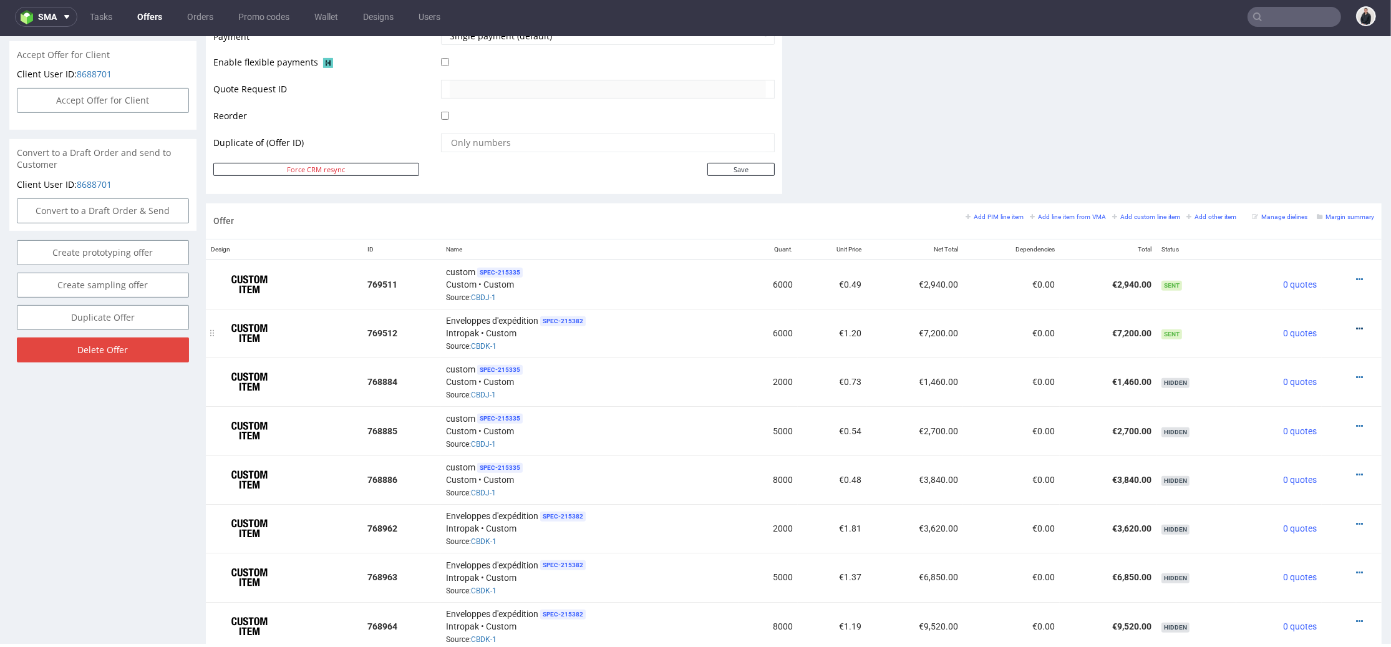
click at [1356, 324] on icon at bounding box center [1359, 328] width 7 height 9
click at [1298, 195] on li "Edit item price" at bounding box center [1299, 188] width 120 height 22
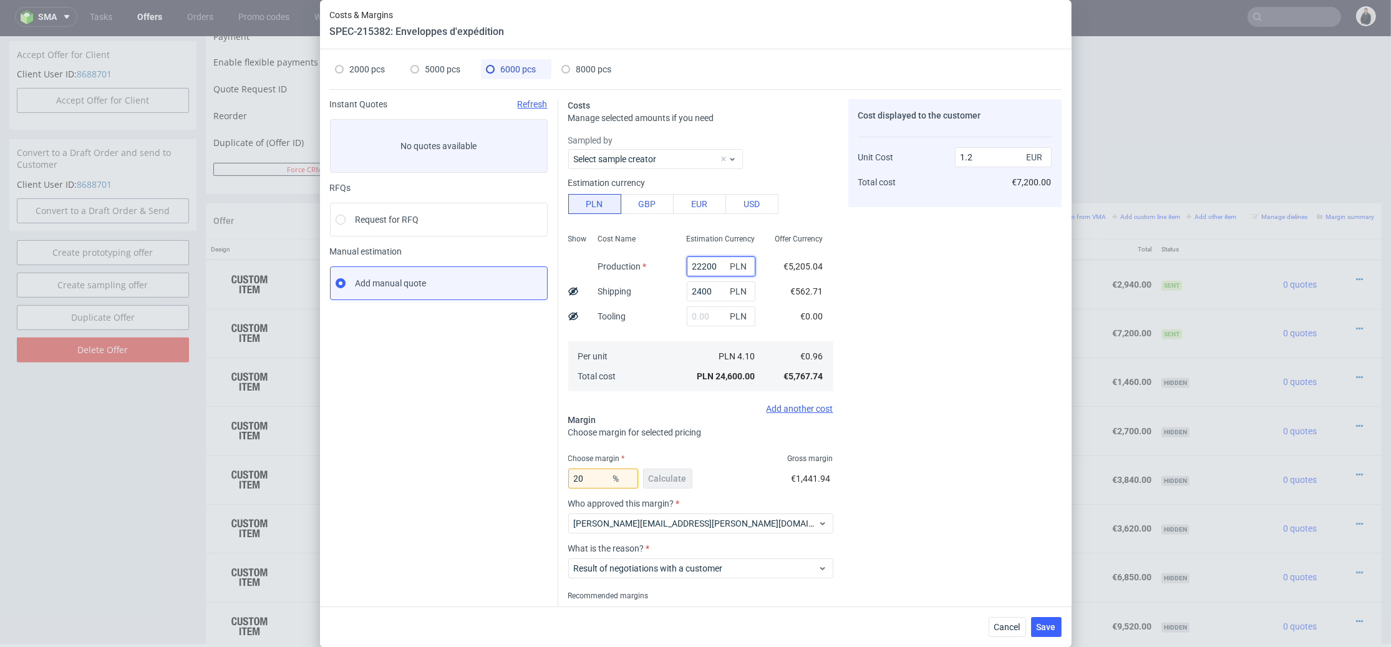
drag, startPoint x: 704, startPoint y: 266, endPoint x: 650, endPoint y: 268, distance: 54.3
click at [650, 268] on div "Show Cost Name Production Shipping Tooling Per unit Total cost Estimation Curre…" at bounding box center [700, 311] width 265 height 165
paste input "15"
type input "21500"
click at [991, 293] on div "Cost displayed to the customer Unit Cost Total cost 1.2 EUR €7,200.00" at bounding box center [955, 372] width 213 height 547
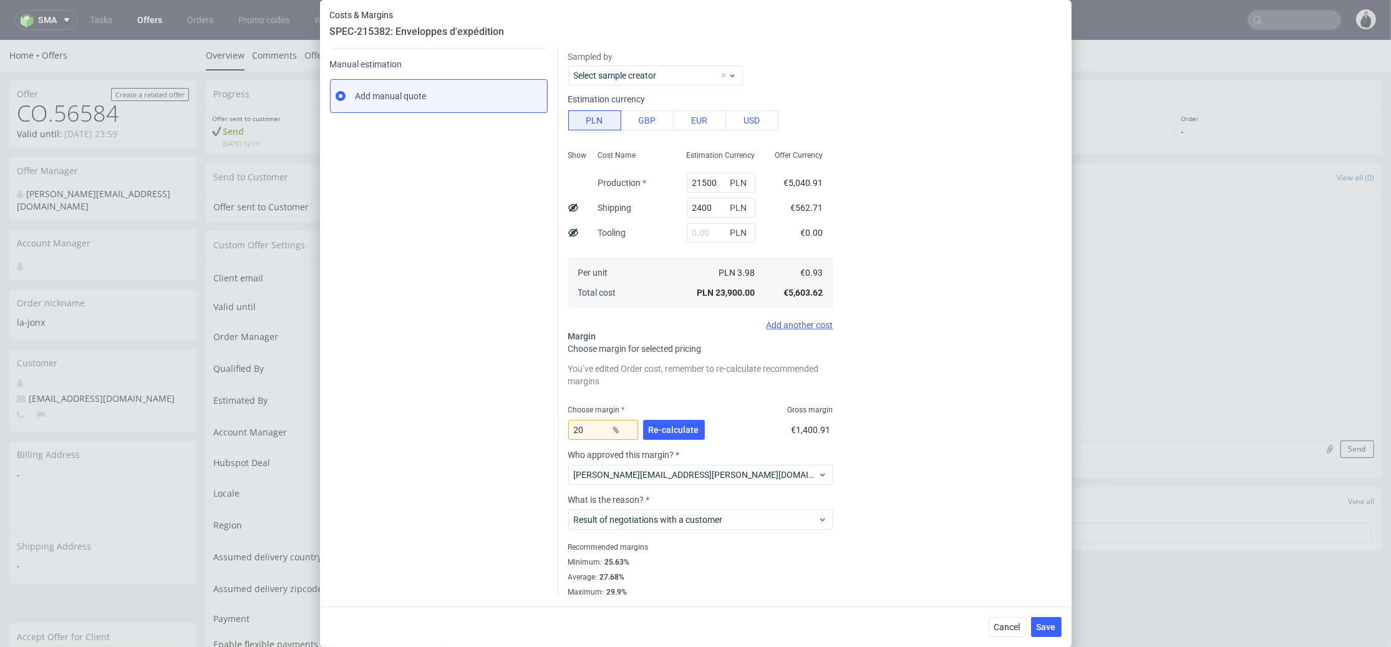
scroll to position [0, 0]
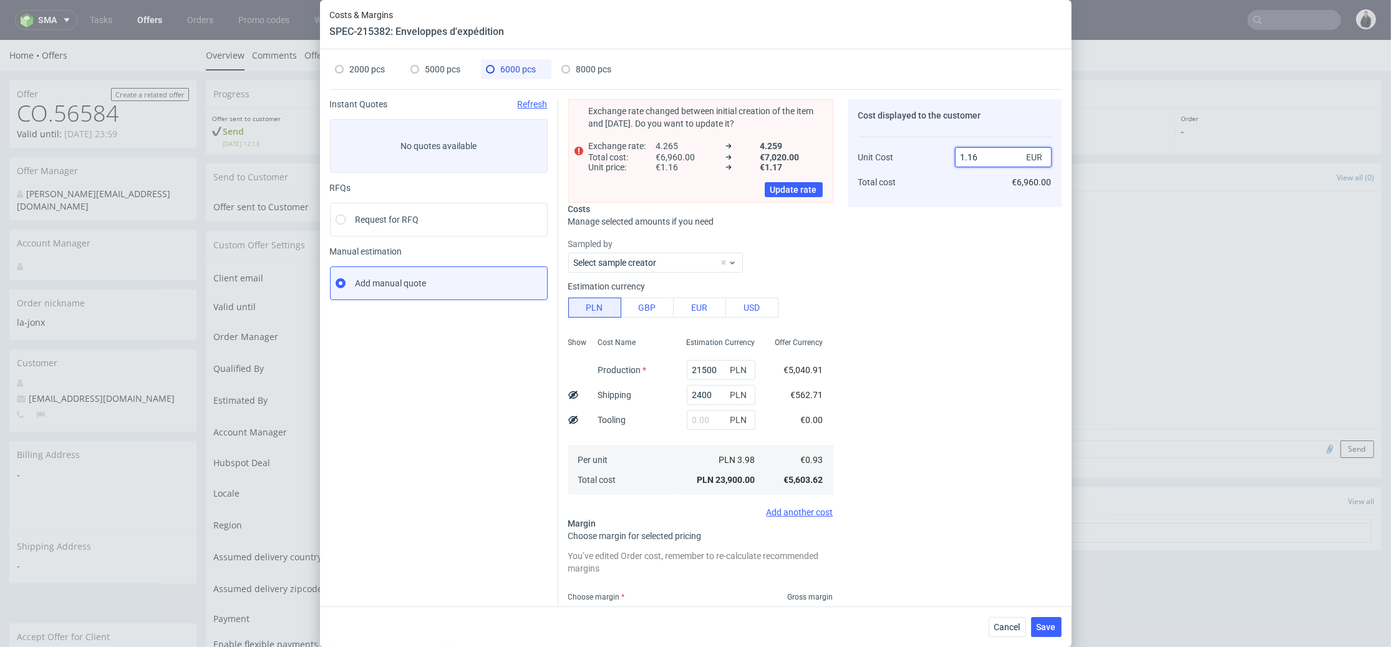
drag, startPoint x: 962, startPoint y: 156, endPoint x: 986, endPoint y: 160, distance: 24.6
click at [986, 159] on input "1.16" at bounding box center [1003, 157] width 97 height 20
type input "1.2"
click at [944, 252] on div "Cost displayed to the customer Unit Cost Total cost 1.2 EUR €6,960.00" at bounding box center [955, 441] width 213 height 685
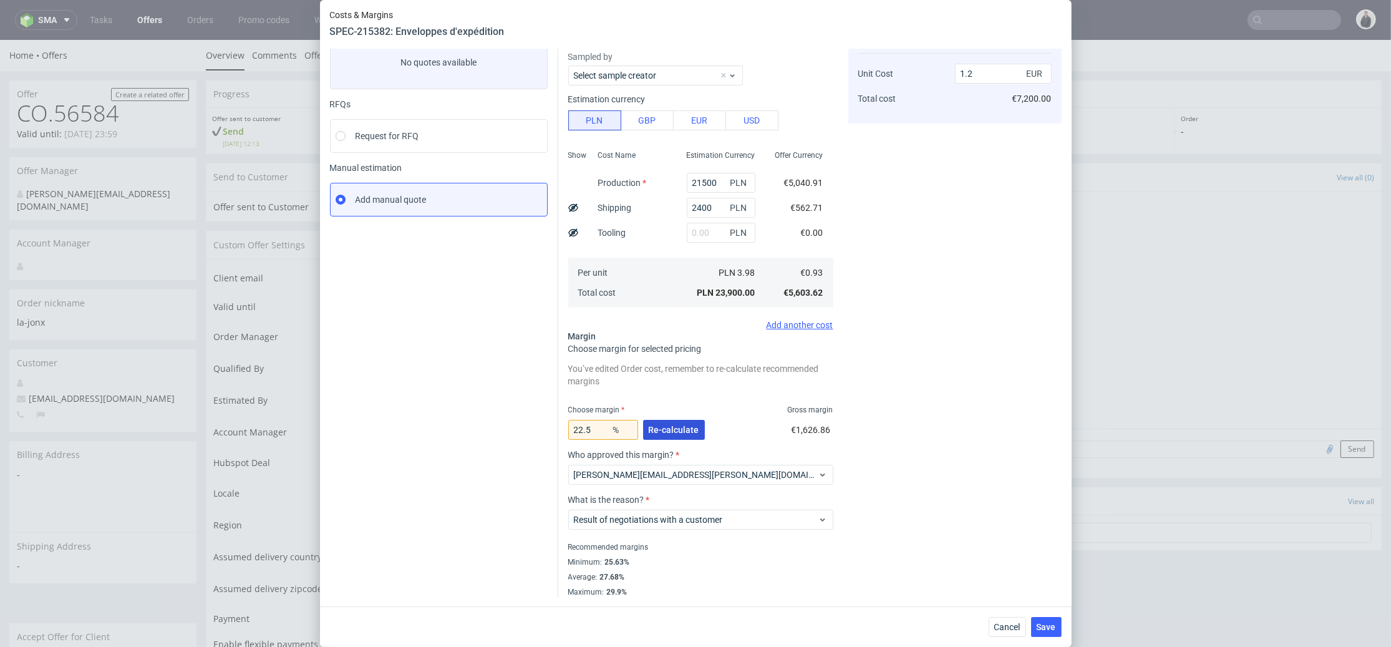
click at [674, 433] on span "Re-calculate" at bounding box center [674, 430] width 51 height 9
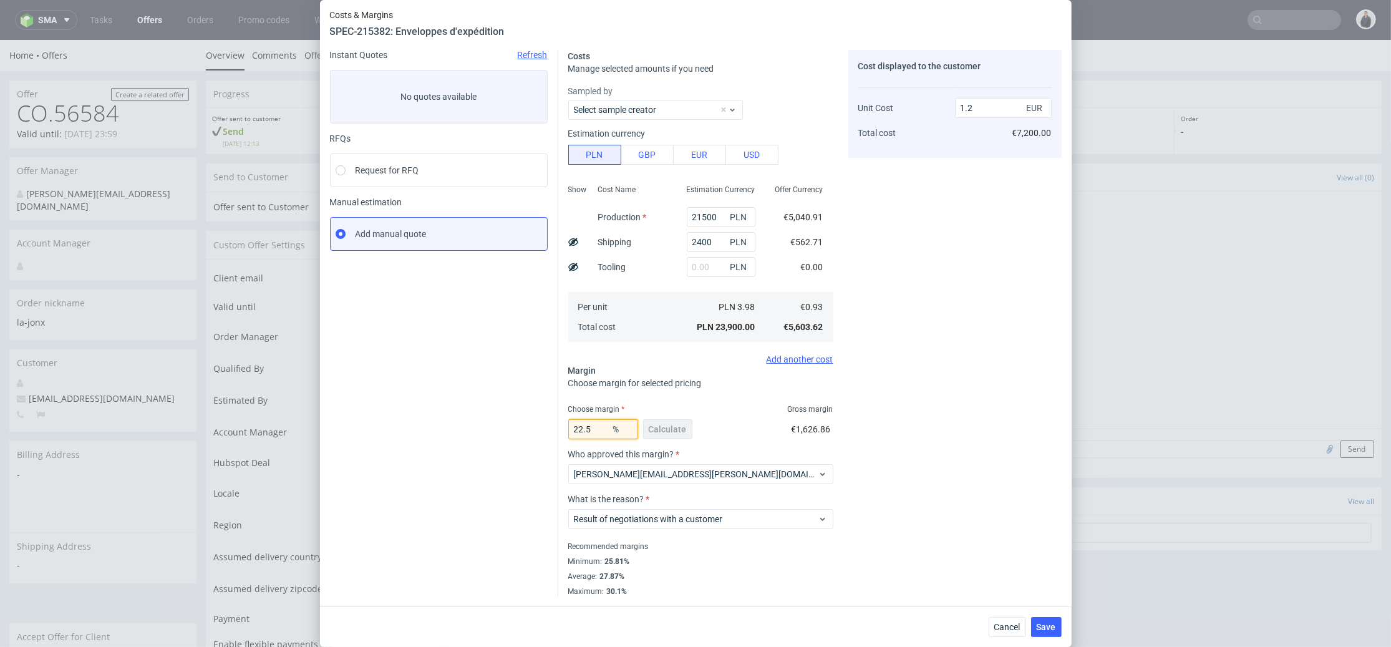
drag, startPoint x: 590, startPoint y: 428, endPoint x: 535, endPoint y: 427, distance: 55.5
click at [535, 427] on div "Instant Quotes Refresh No quotes available RFQs Request for RFQ Manual estimati…" at bounding box center [696, 318] width 732 height 557
type input "26"
click at [888, 384] on div "Cost displayed to the customer Unit Cost Total cost 1.2 EUR €7,200.00" at bounding box center [955, 323] width 213 height 547
type input "1.26"
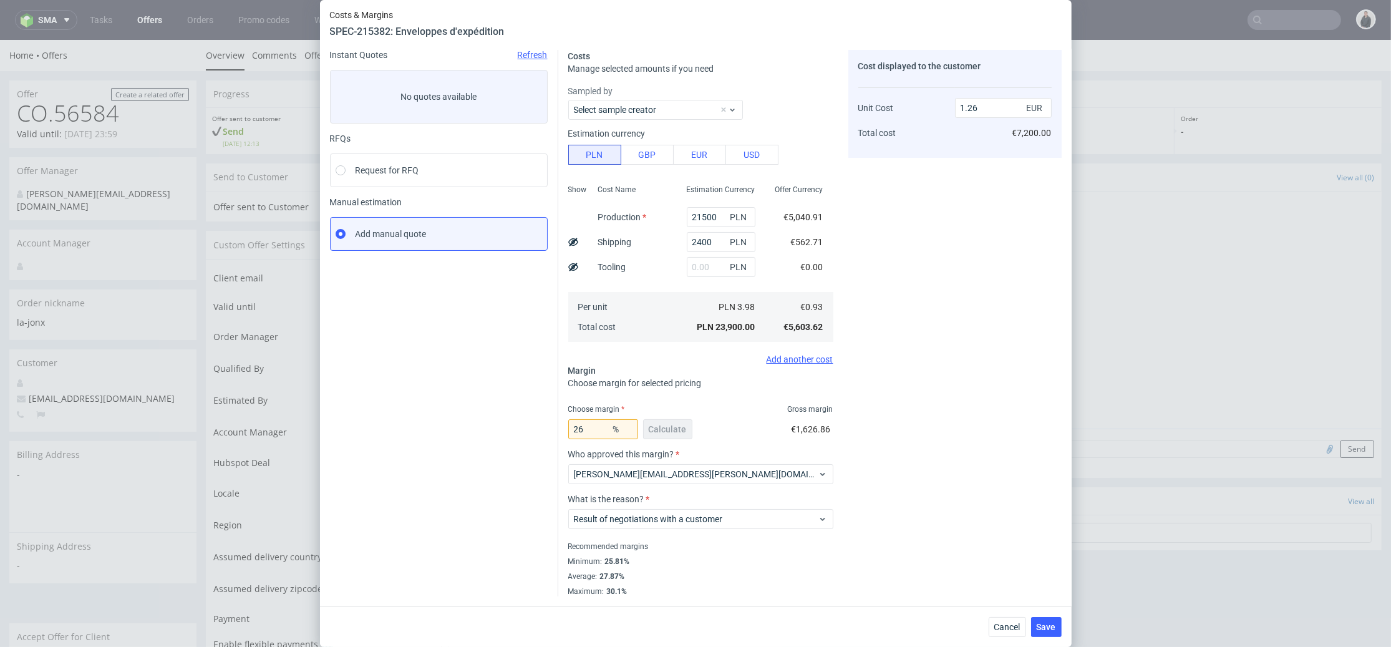
scroll to position [0, 0]
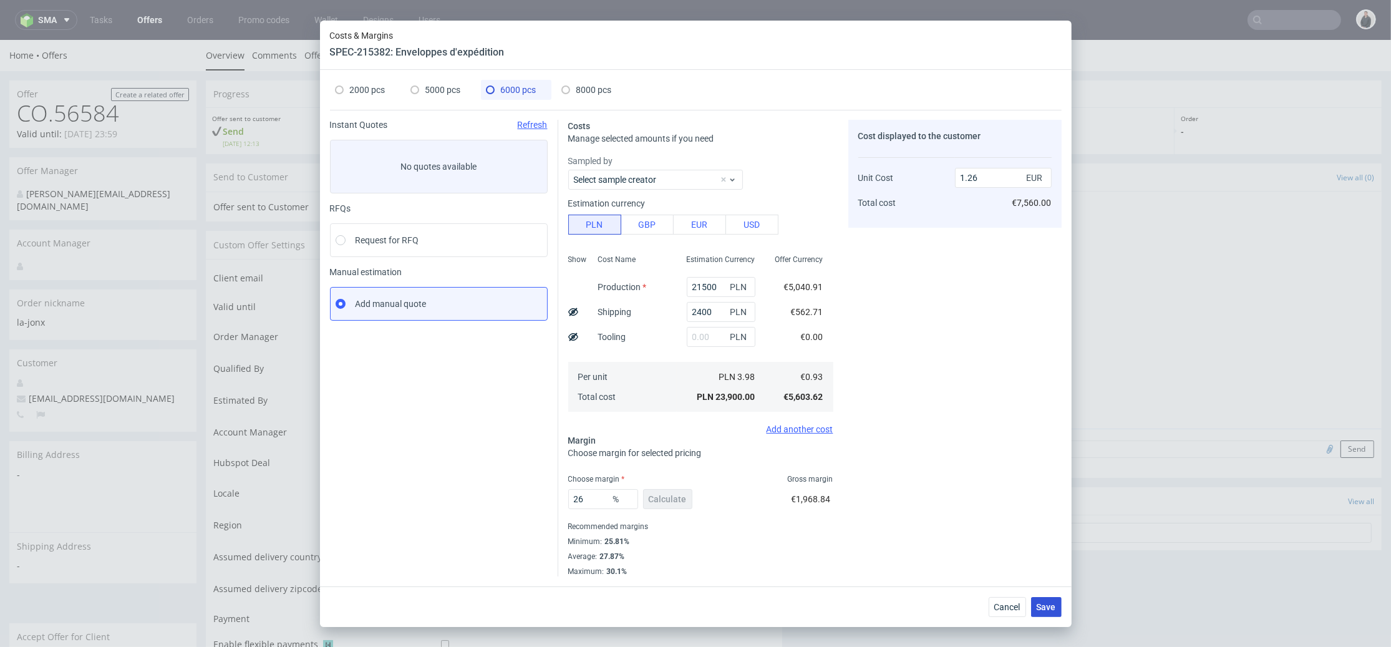
click at [1040, 603] on span "Save" at bounding box center [1046, 607] width 19 height 9
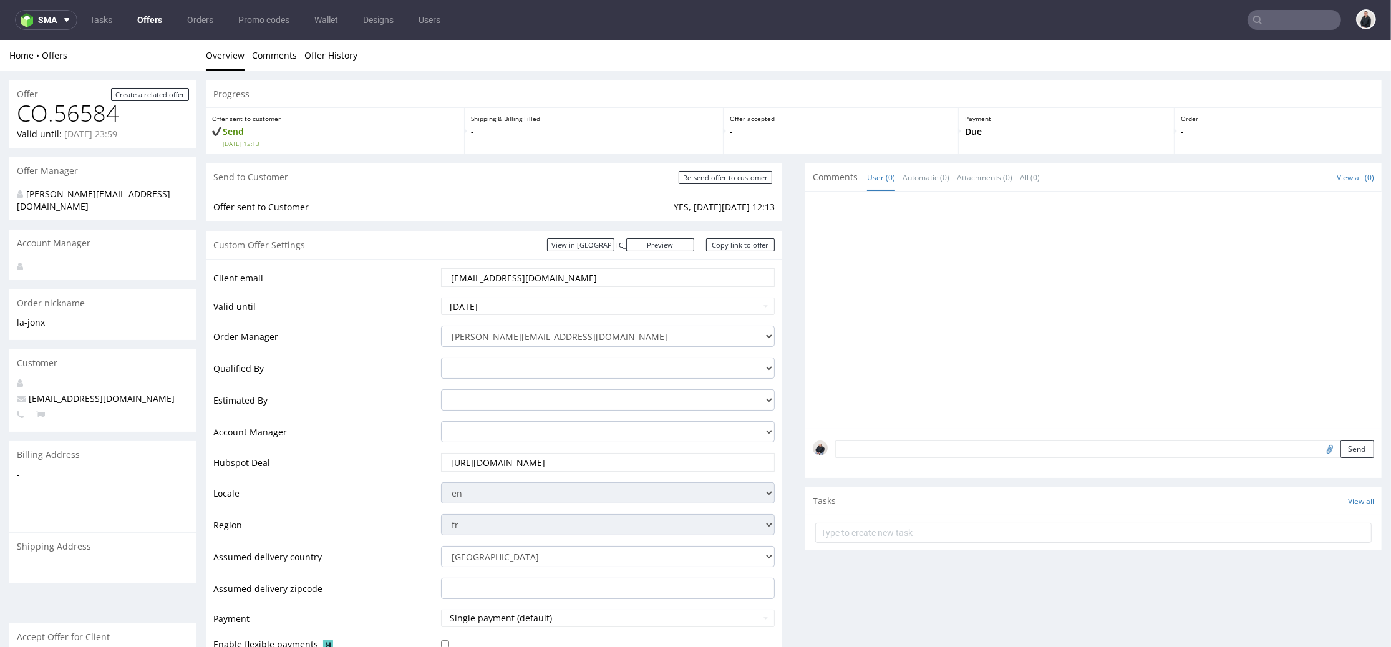
drag, startPoint x: 510, startPoint y: 280, endPoint x: 407, endPoint y: 287, distance: 103.8
click at [406, 287] on tr "Client email info@la-jonx.ch" at bounding box center [494, 281] width 562 height 29
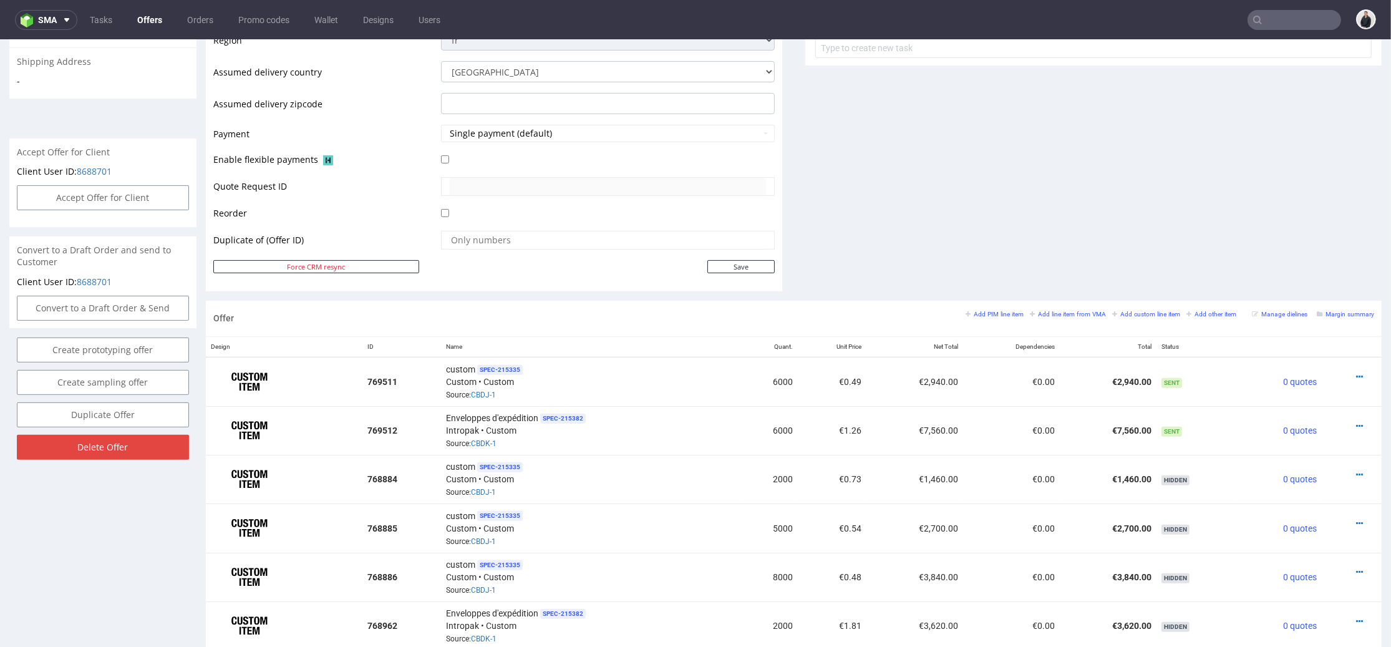
drag, startPoint x: 857, startPoint y: 385, endPoint x: 826, endPoint y: 382, distance: 30.7
click at [826, 382] on td "€0.49" at bounding box center [832, 381] width 69 height 49
click at [867, 428] on td "€7,560.00" at bounding box center [915, 430] width 97 height 49
click at [1356, 373] on icon at bounding box center [1359, 377] width 7 height 9
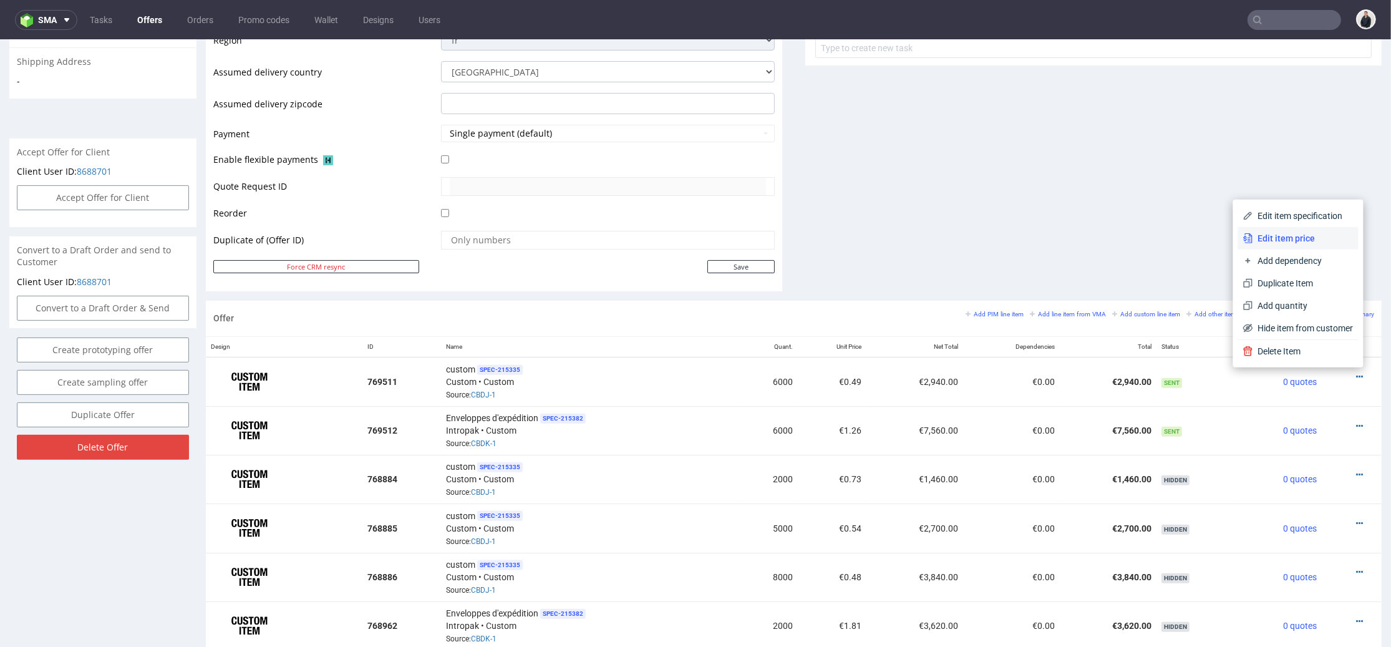
click at [1307, 232] on span "Edit item price" at bounding box center [1304, 238] width 100 height 12
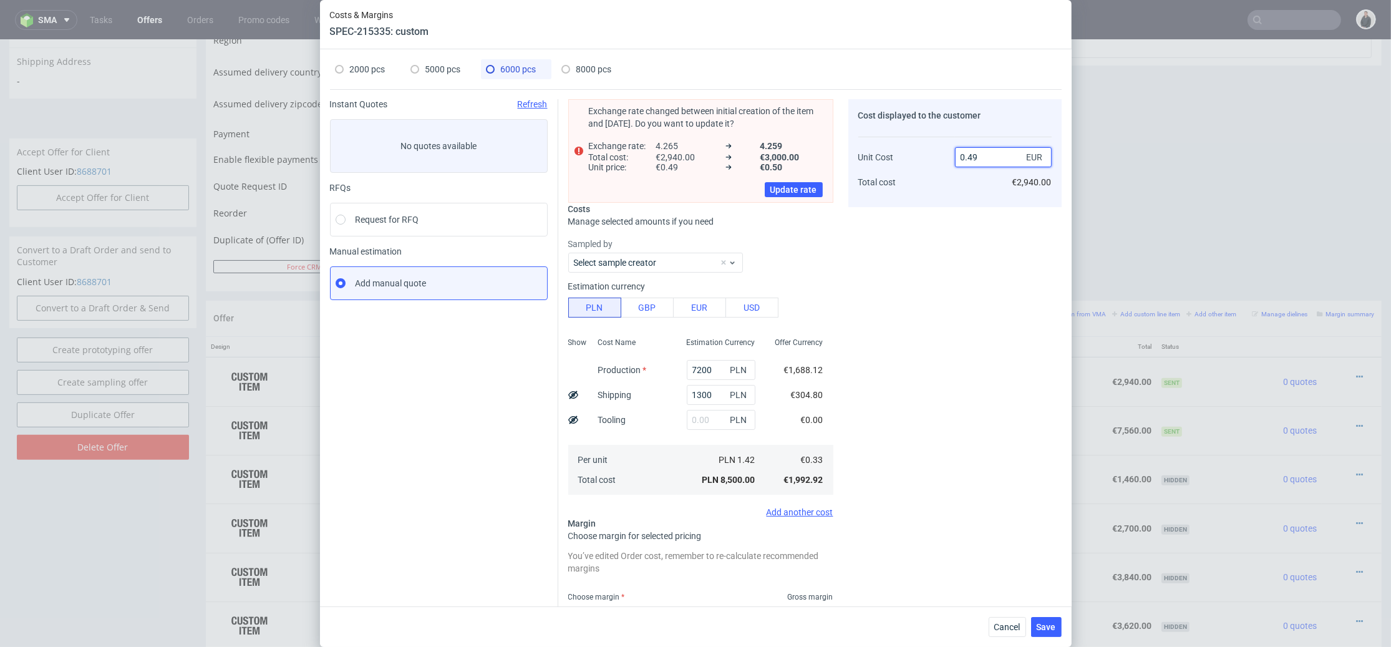
drag, startPoint x: 963, startPoint y: 154, endPoint x: 977, endPoint y: 154, distance: 13.7
click at [977, 154] on input "0.49" at bounding box center [1003, 157] width 97 height 20
type input "0.51"
click at [931, 350] on div "Cost displayed to the customer Unit Cost Total cost 0.51 EUR €2,940.00" at bounding box center [955, 396] width 213 height 595
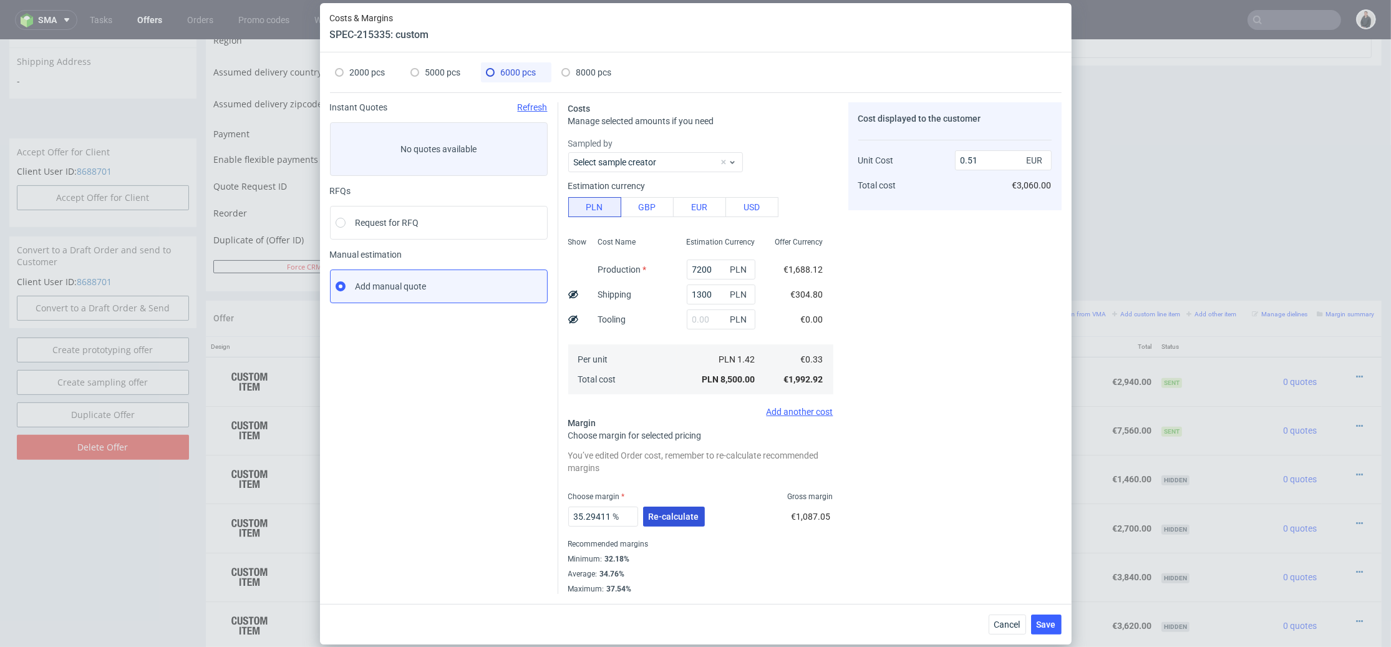
click at [678, 525] on button "Re-calculate" at bounding box center [674, 517] width 62 height 20
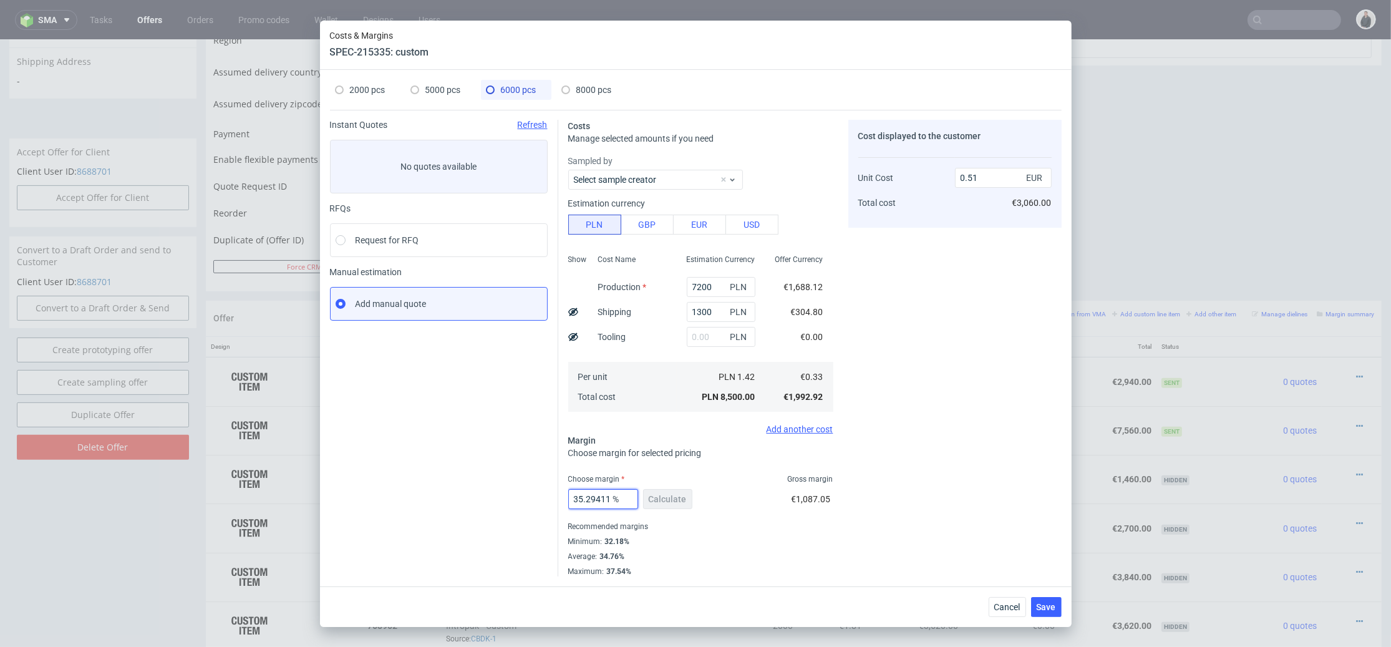
scroll to position [0, 49]
drag, startPoint x: 588, startPoint y: 498, endPoint x: 700, endPoint y: 496, distance: 112.3
click at [700, 496] on div "35.294117647058826 % Calculate €1,087.05" at bounding box center [700, 501] width 265 height 35
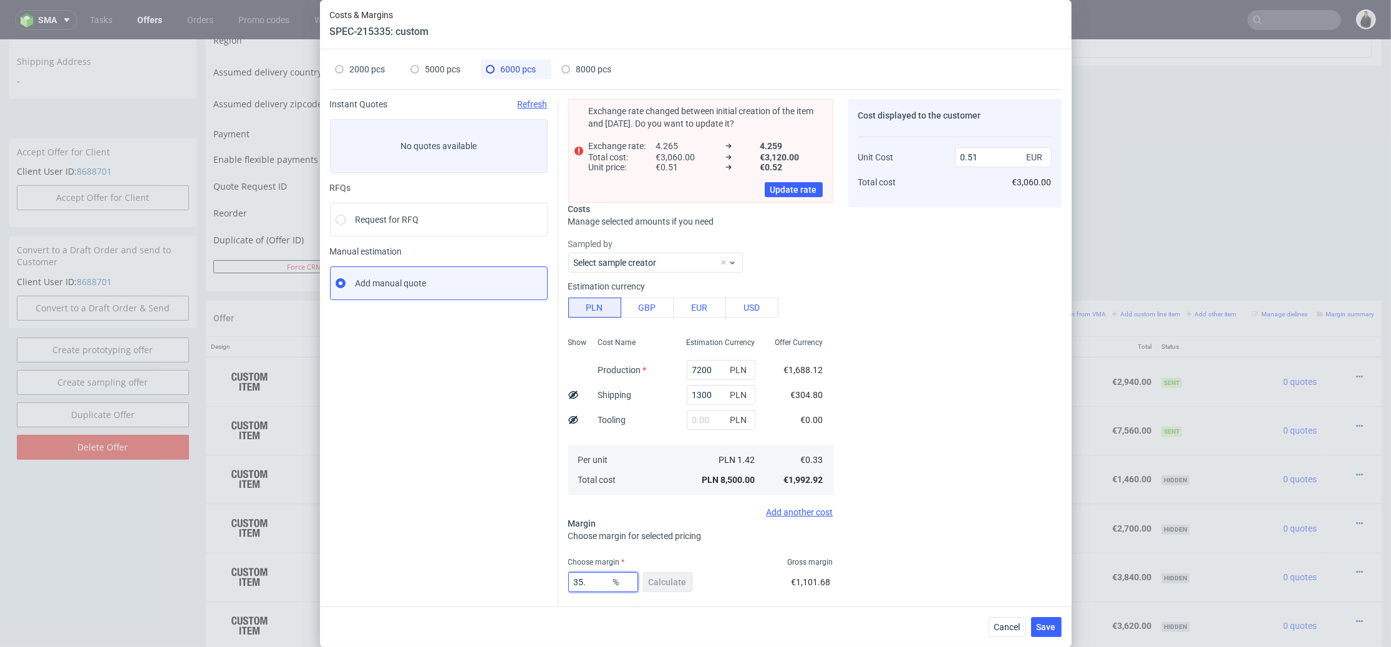
type input "35.7"
type input "0.52"
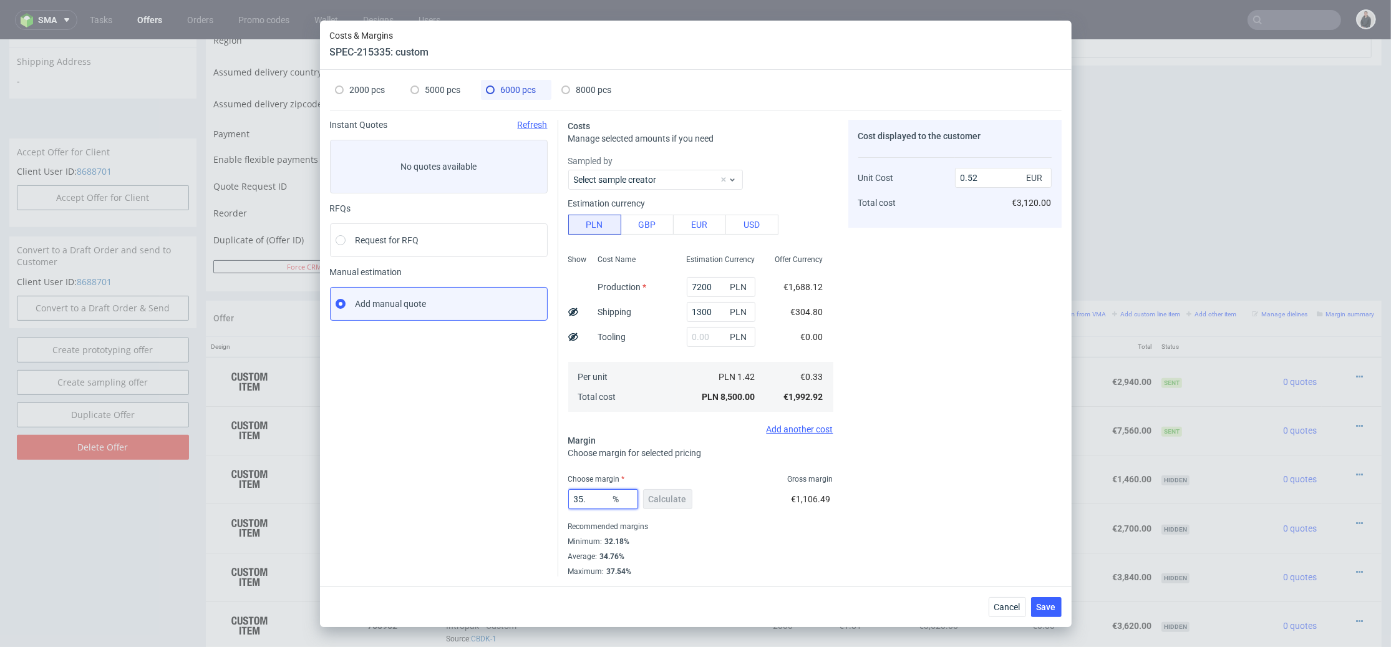
type input "35"
type input "0.51"
type input "356"
type input "-0.13"
type input "35.6"
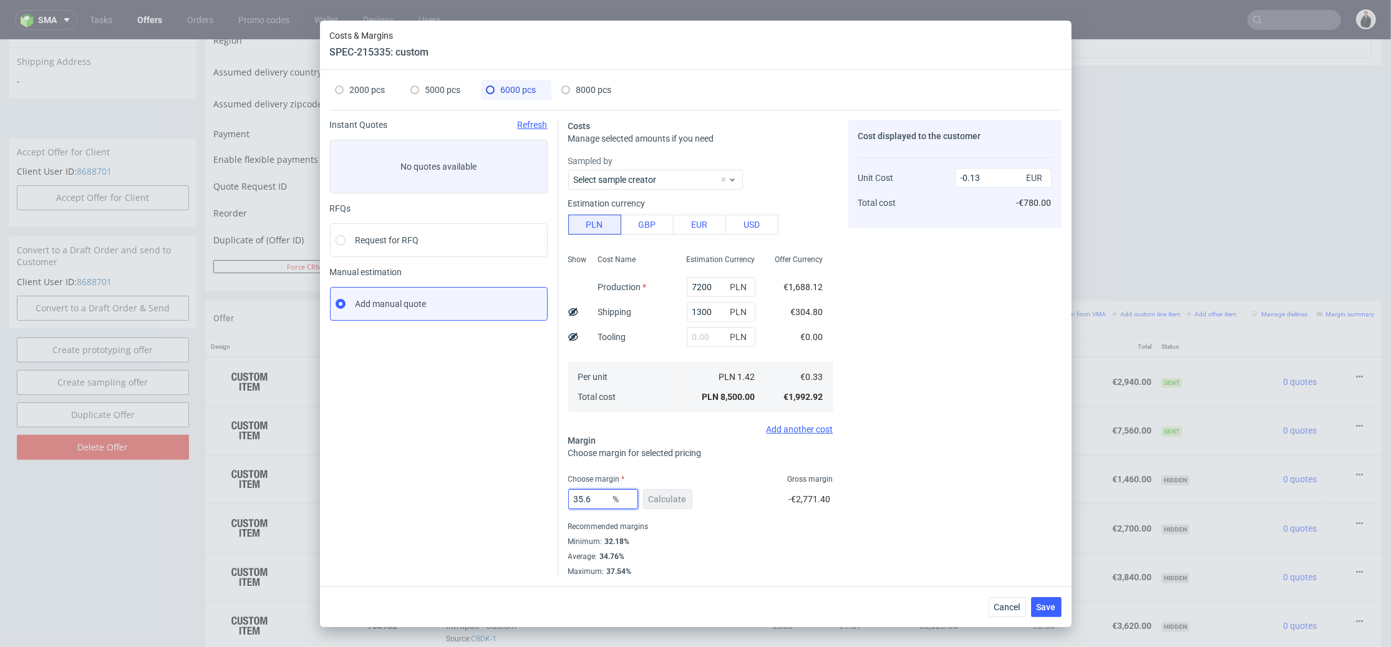
type input "0.51"
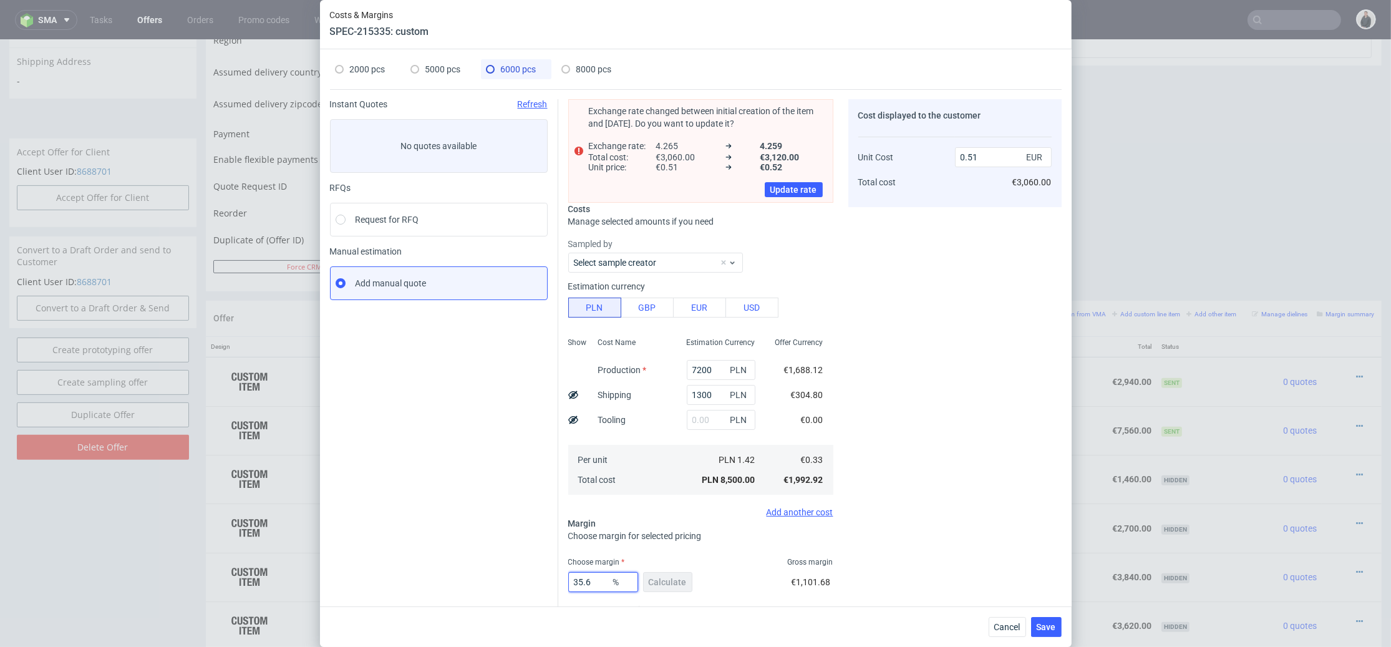
type input "35.6"
drag, startPoint x: 930, startPoint y: 489, endPoint x: 963, endPoint y: 528, distance: 51.8
click at [932, 489] on div "Cost displayed to the customer Unit Cost Total cost 0.51 EUR €3,060.00" at bounding box center [955, 379] width 213 height 560
click at [1068, 626] on div "Cancel Save" at bounding box center [696, 626] width 752 height 41
click at [1053, 625] on span "Save" at bounding box center [1046, 627] width 19 height 9
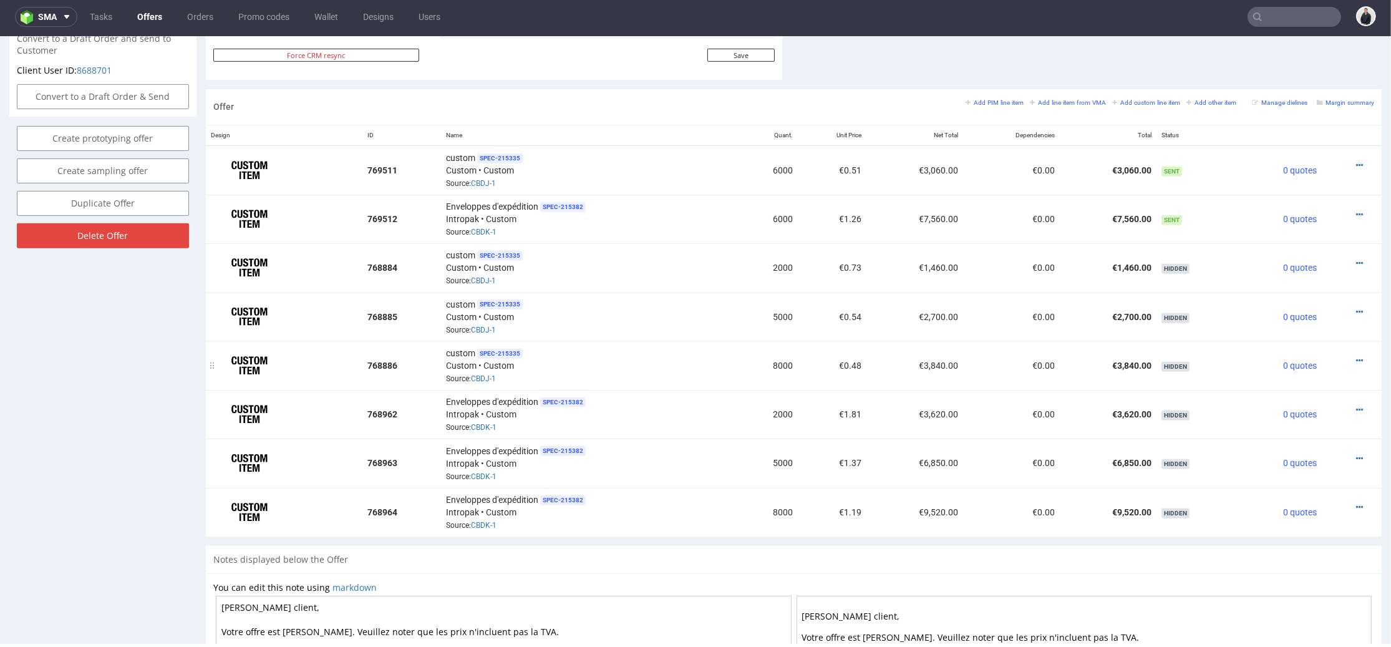
scroll to position [485, 0]
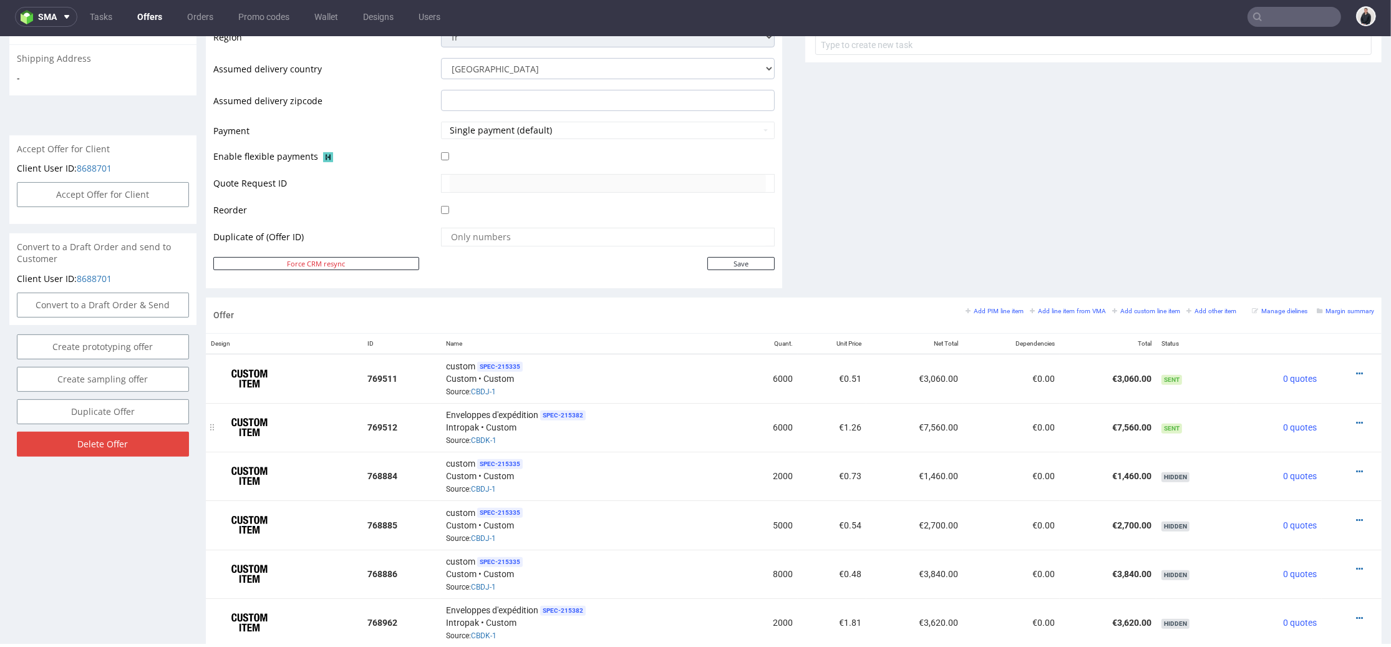
click at [1343, 419] on div at bounding box center [1348, 423] width 42 height 12
click at [1334, 419] on div at bounding box center [1348, 423] width 42 height 12
click at [1356, 422] on icon at bounding box center [1359, 423] width 7 height 9
click at [1285, 276] on span "Edit item price" at bounding box center [1304, 282] width 100 height 12
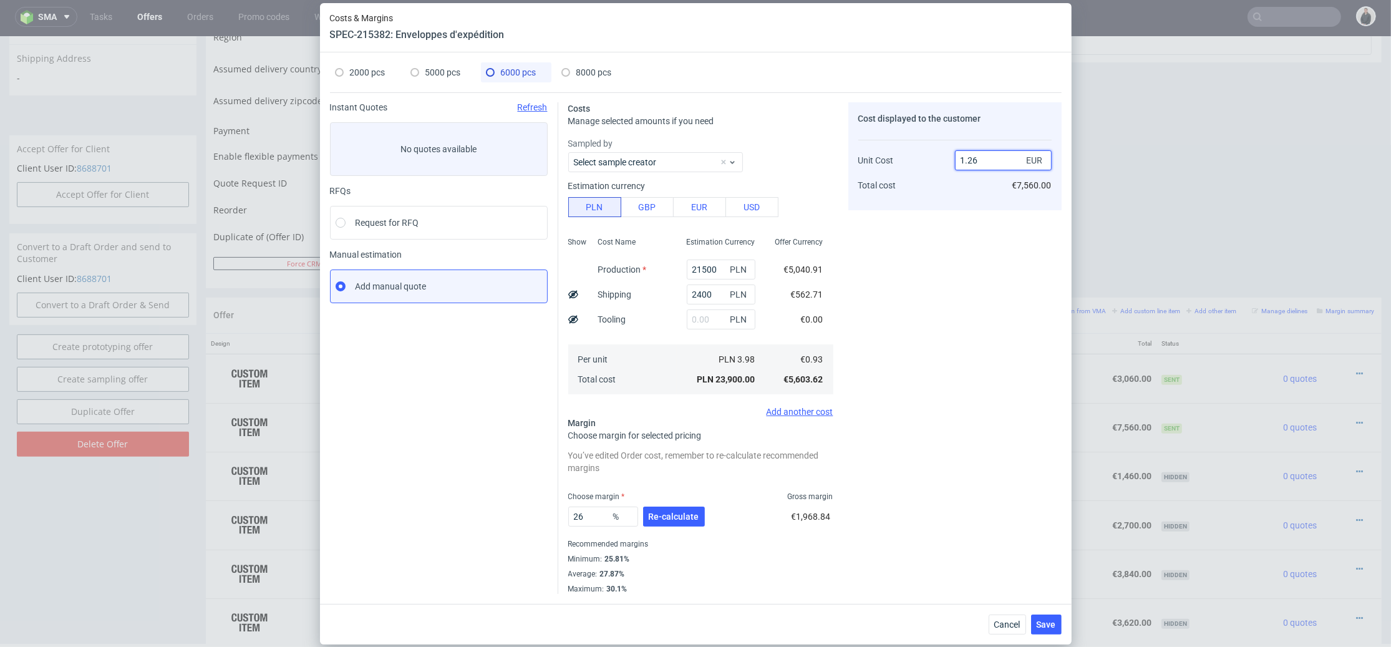
drag, startPoint x: 975, startPoint y: 153, endPoint x: 984, endPoint y: 161, distance: 12.0
click at [982, 158] on input "1.26" at bounding box center [1003, 160] width 97 height 20
type input "1.20"
click at [981, 265] on div "Cost displayed to the customer Unit Cost Total cost 1.20 EUR €7,560.00" at bounding box center [955, 348] width 213 height 492
type input "22.5"
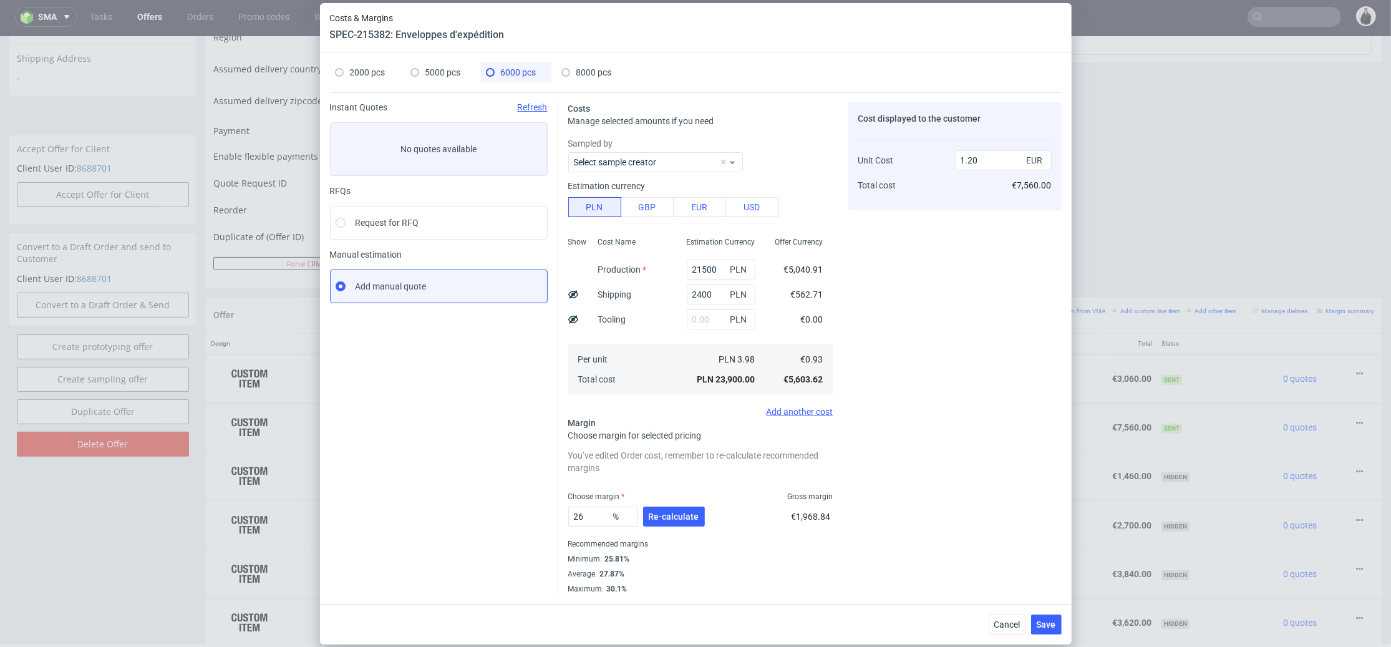
type input "1.2"
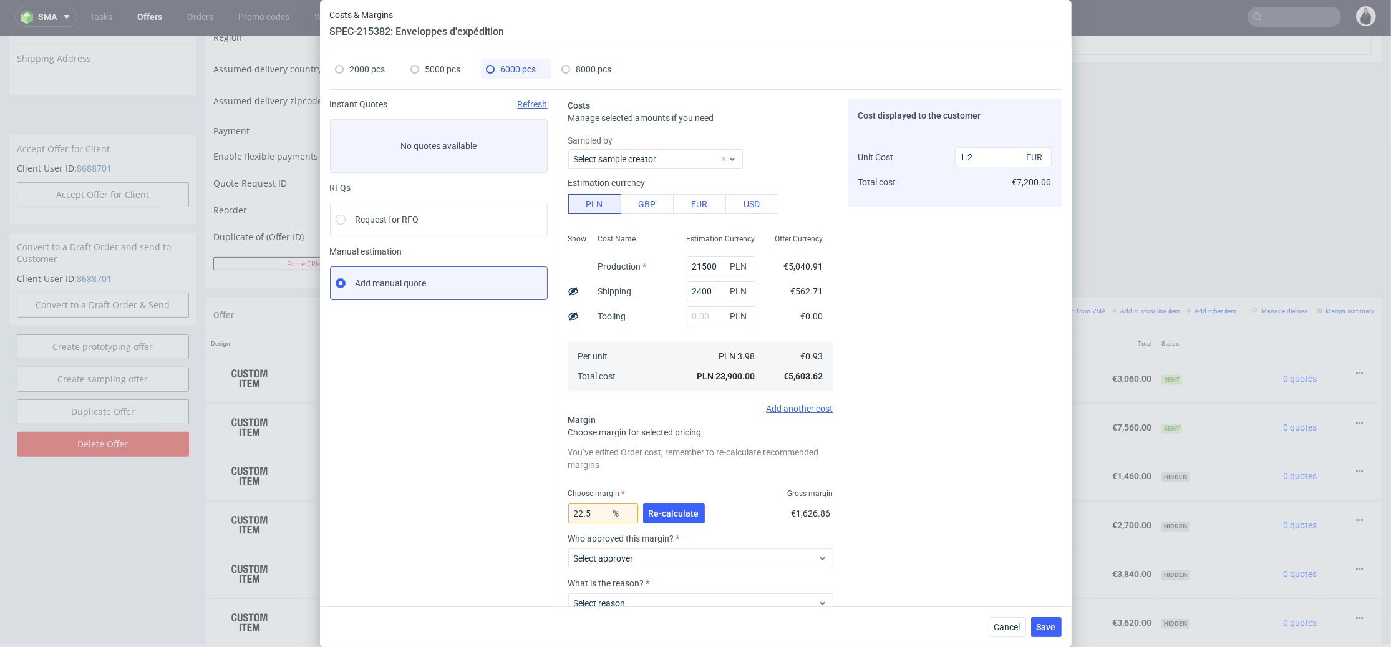
scroll to position [84, 0]
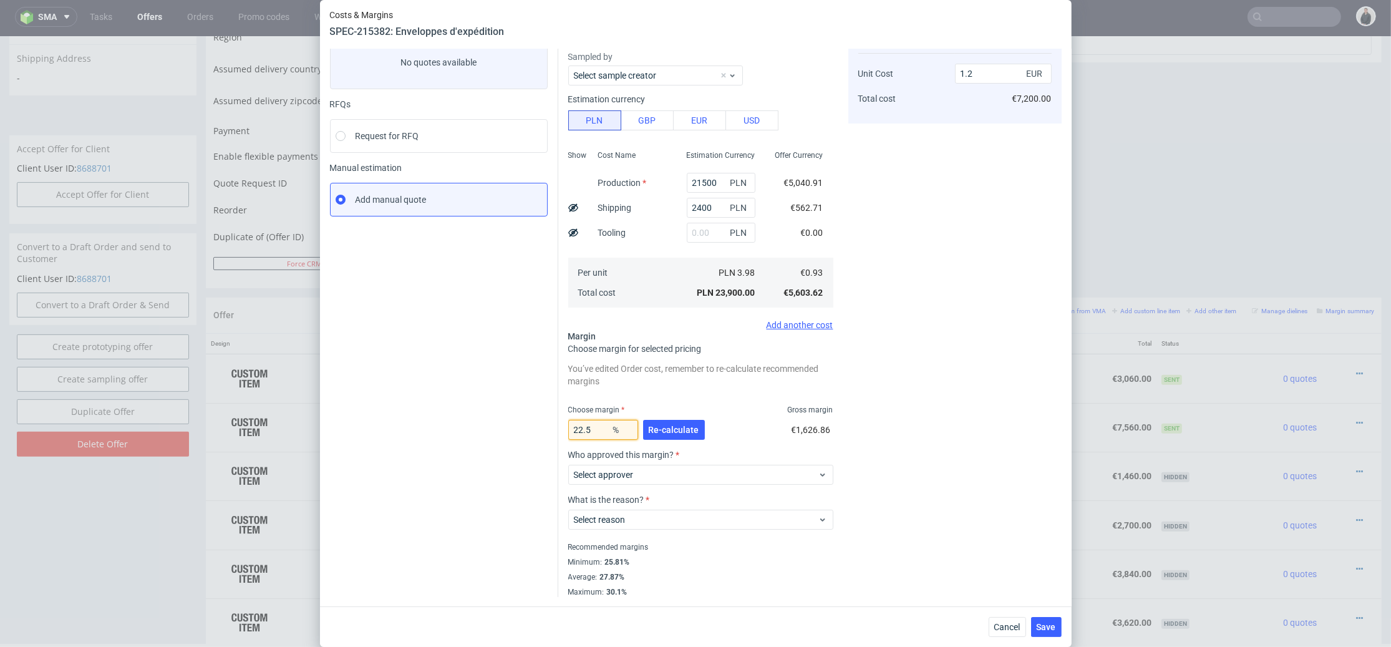
drag, startPoint x: 597, startPoint y: 428, endPoint x: 582, endPoint y: 429, distance: 15.0
click at [582, 429] on input "22.5" at bounding box center [603, 430] width 70 height 20
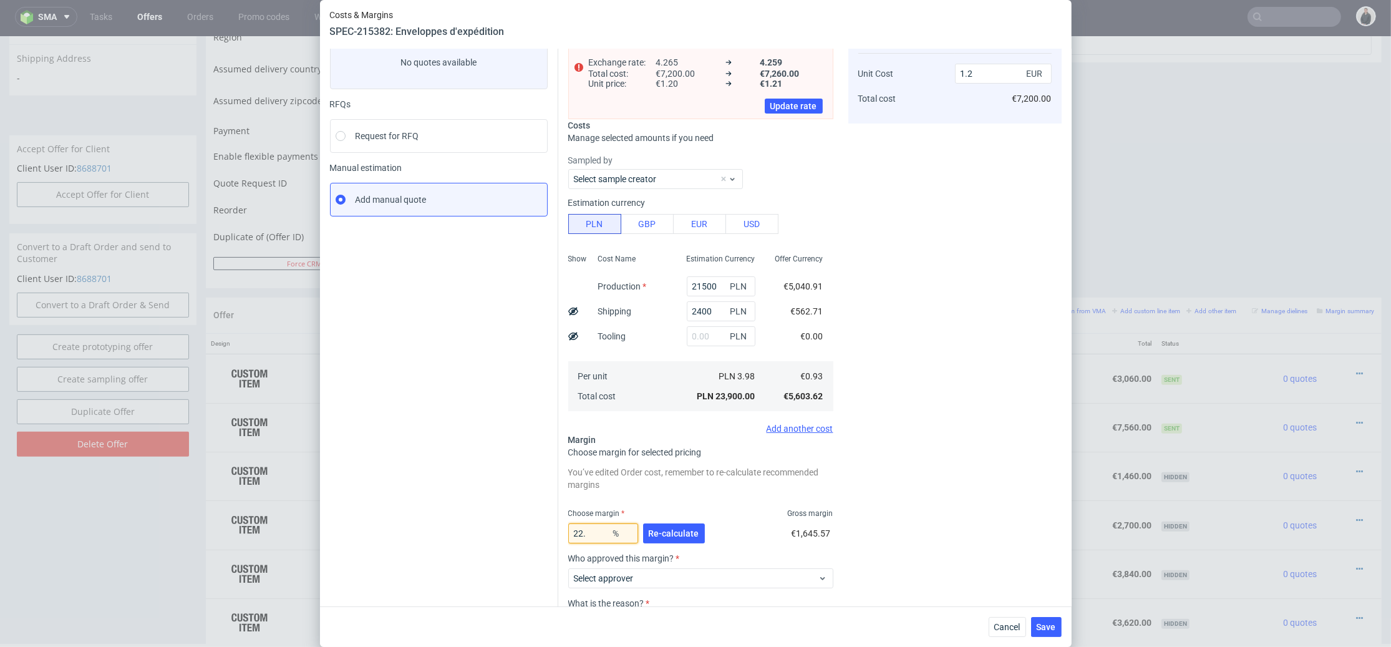
type input "22.8"
type input "1.21"
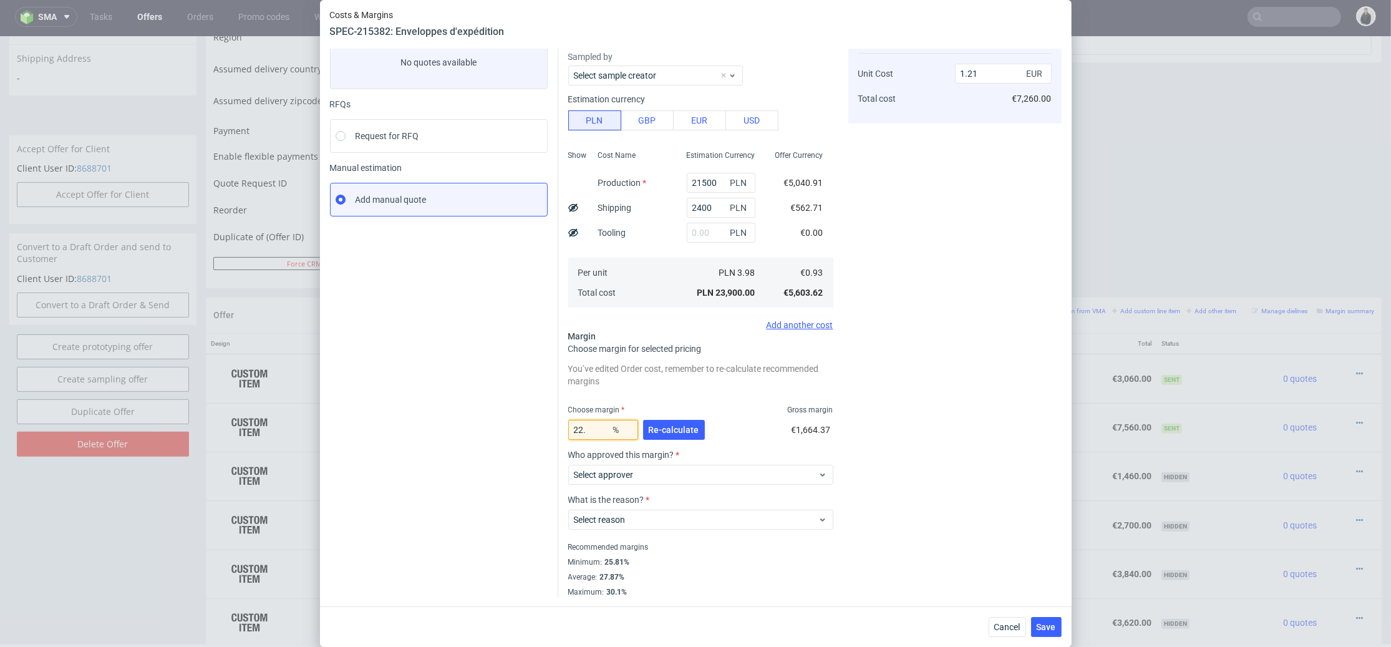
type input "22.7"
type input "1.2"
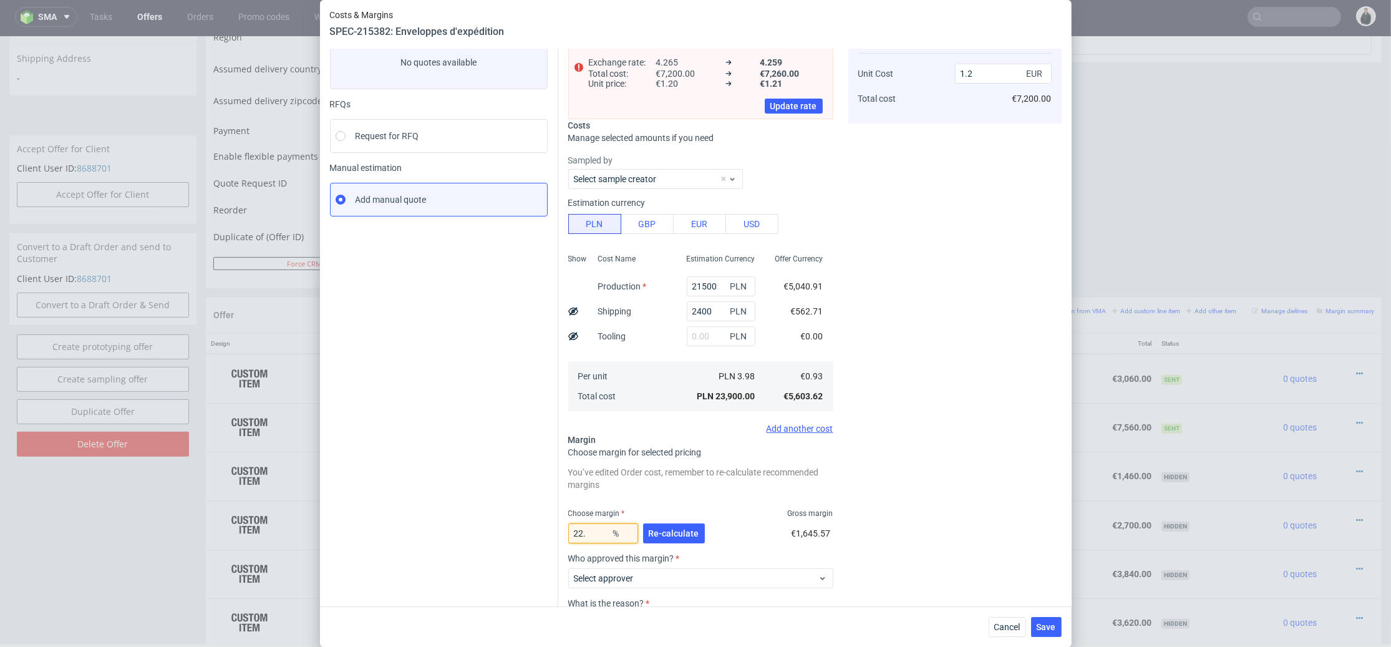
type input "22.8"
type input "1.21"
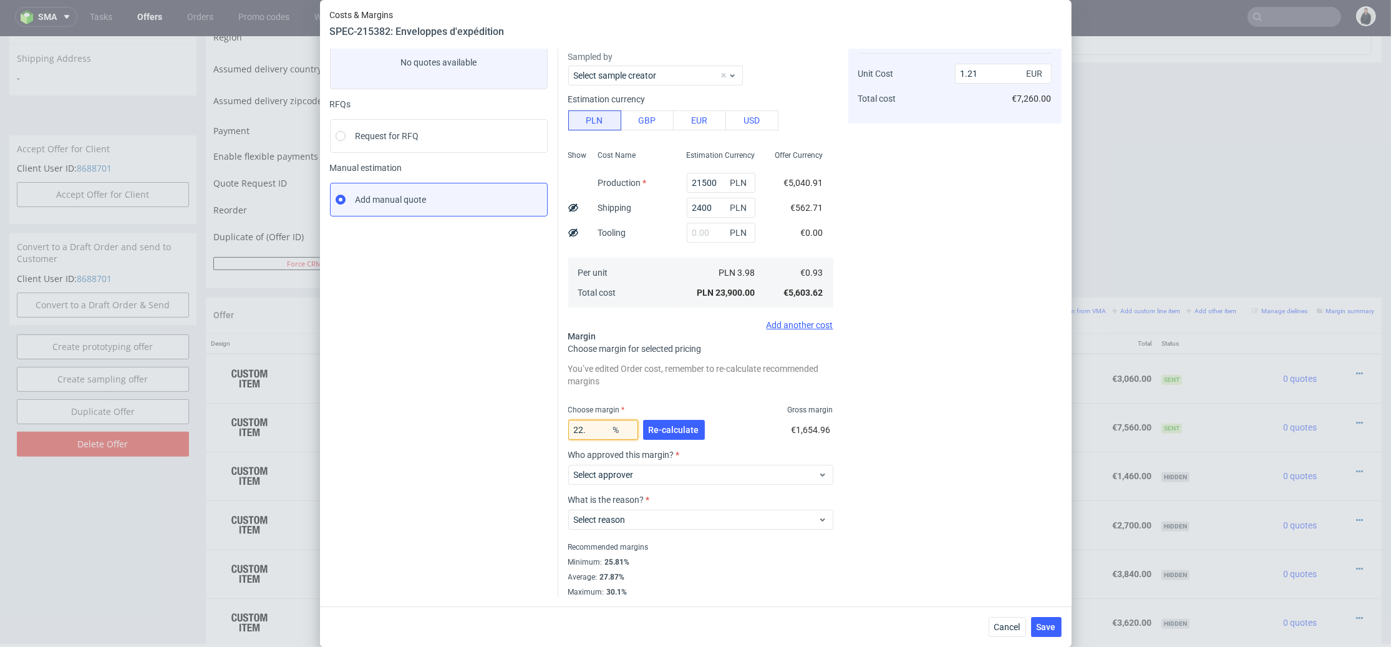
type input "22.7"
type input "1.2"
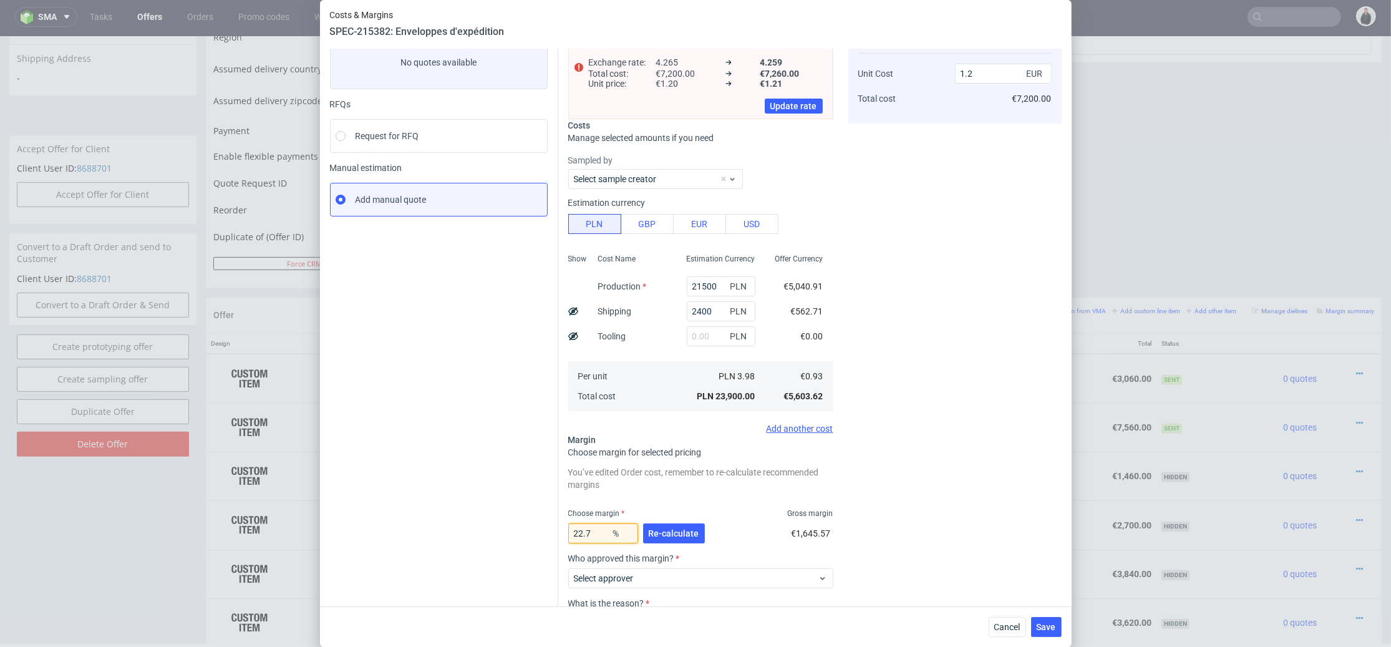
type input "22.7"
click at [879, 417] on div "Cost displayed to the customer Unit Cost Total cost 1.2 EUR €7,200.00" at bounding box center [955, 358] width 213 height 685
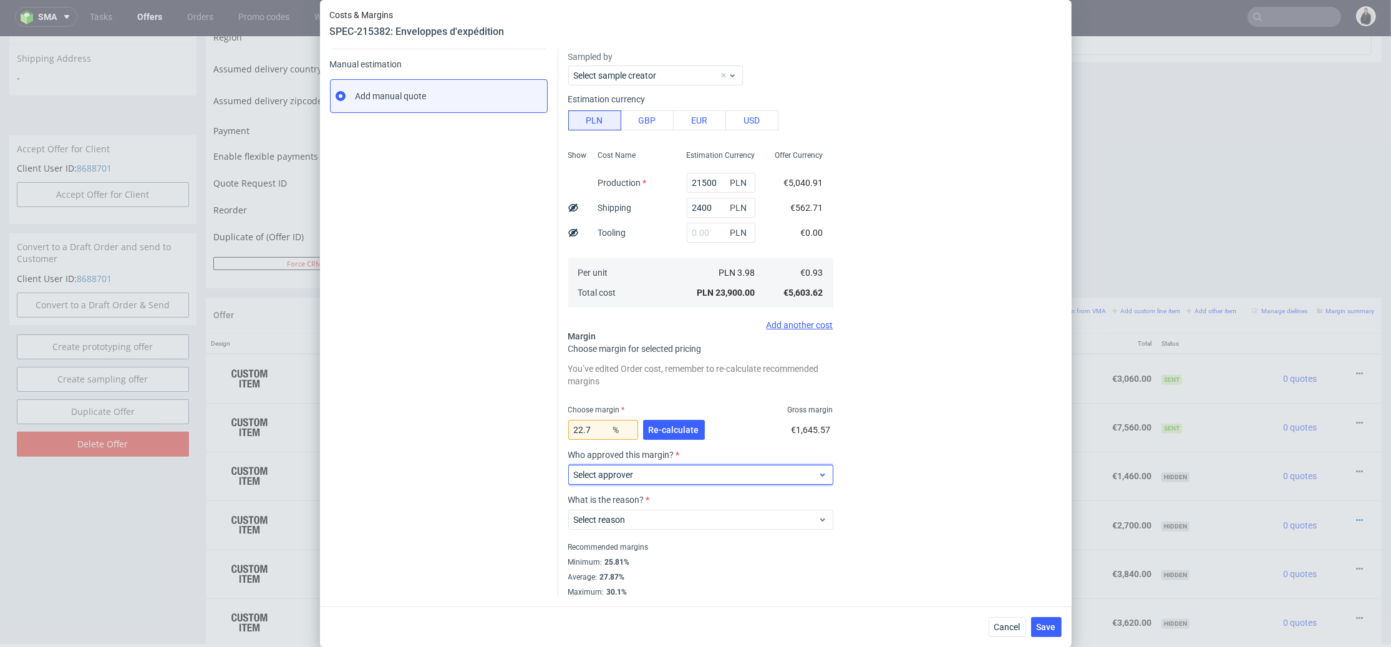
click at [775, 475] on span "Select approver" at bounding box center [696, 475] width 245 height 12
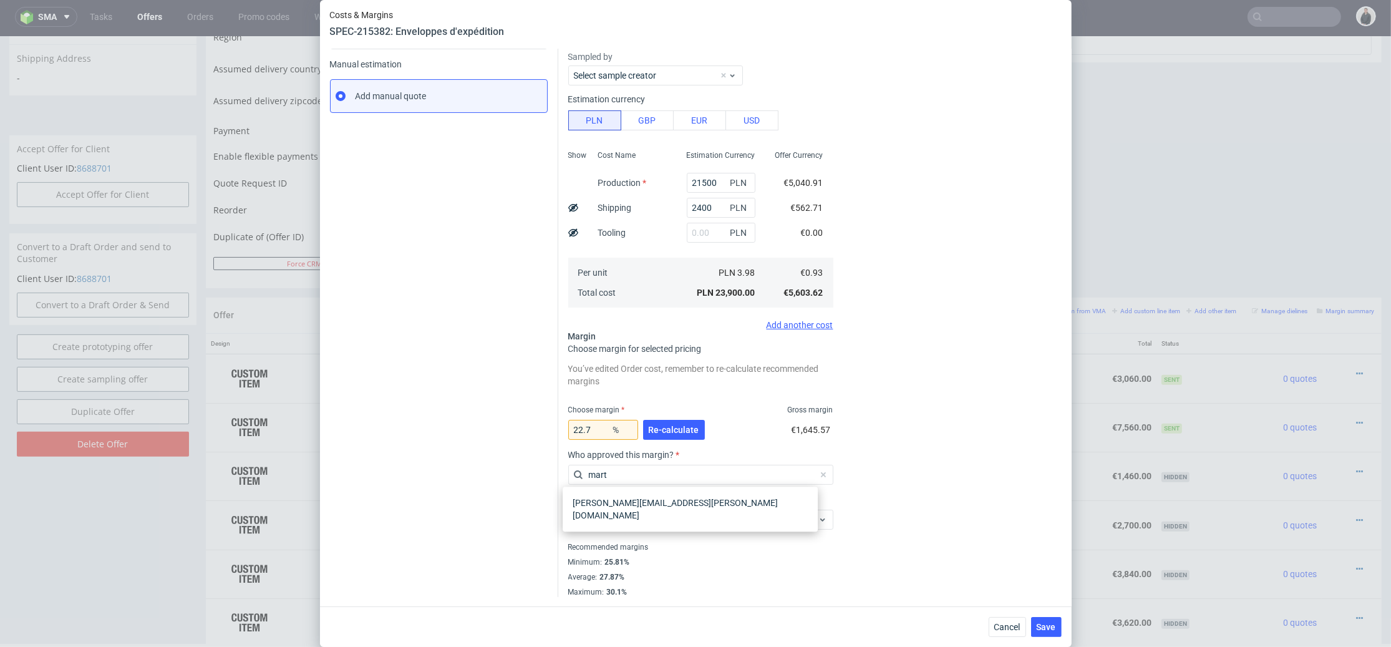
type input "mart"
click at [693, 504] on div "marta.kozlowska@packhelp.com" at bounding box center [690, 509] width 245 height 35
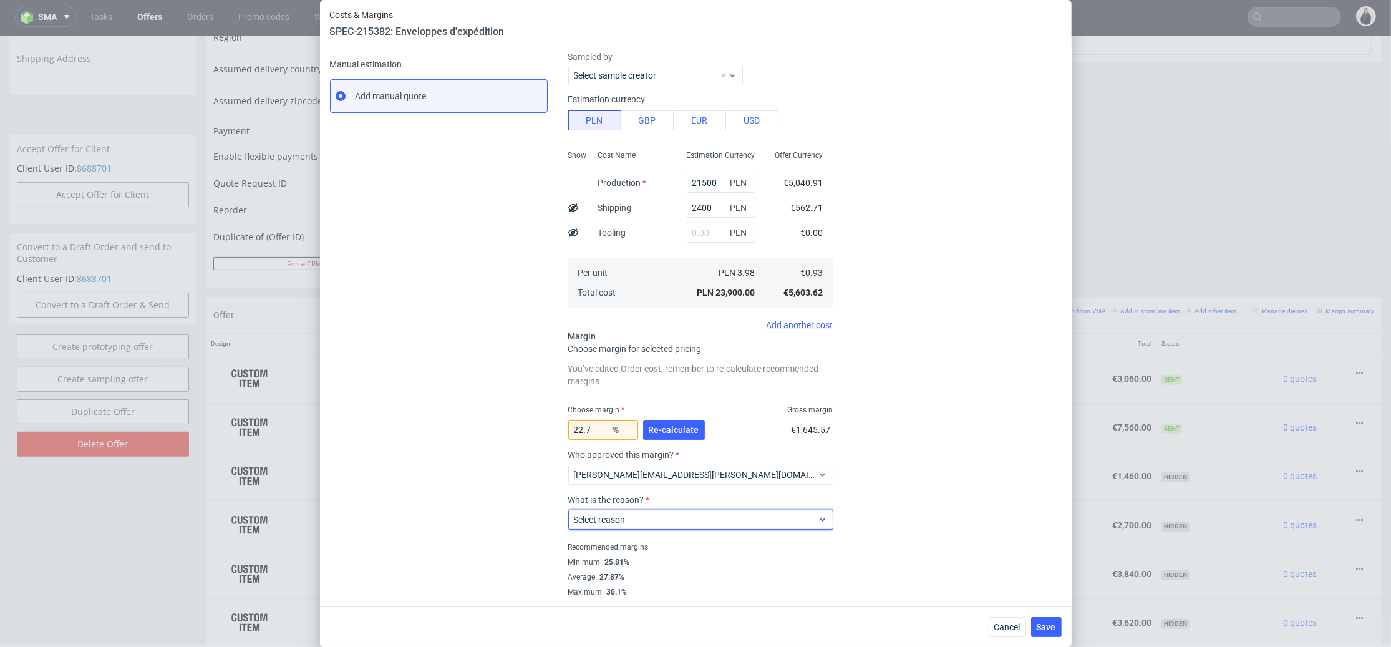
click at [675, 525] on span "Select reason" at bounding box center [696, 520] width 245 height 12
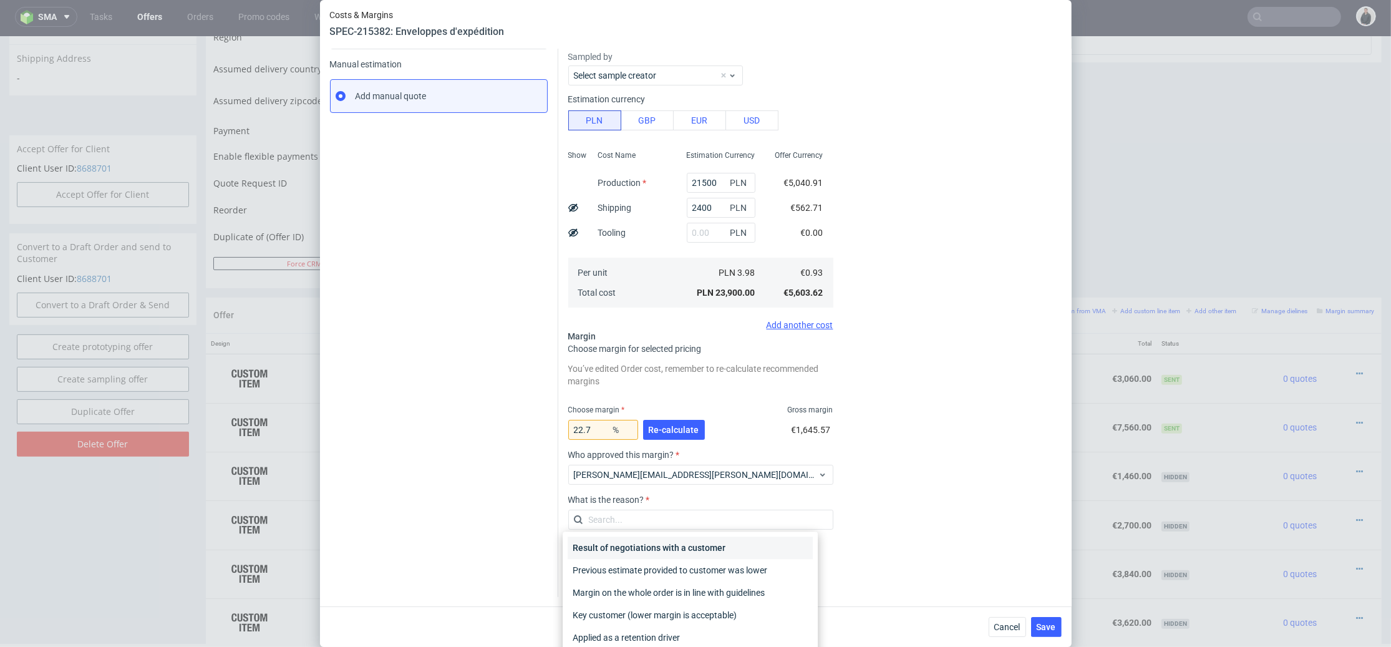
click at [676, 552] on div "Result of negotiations with a customer" at bounding box center [690, 548] width 245 height 22
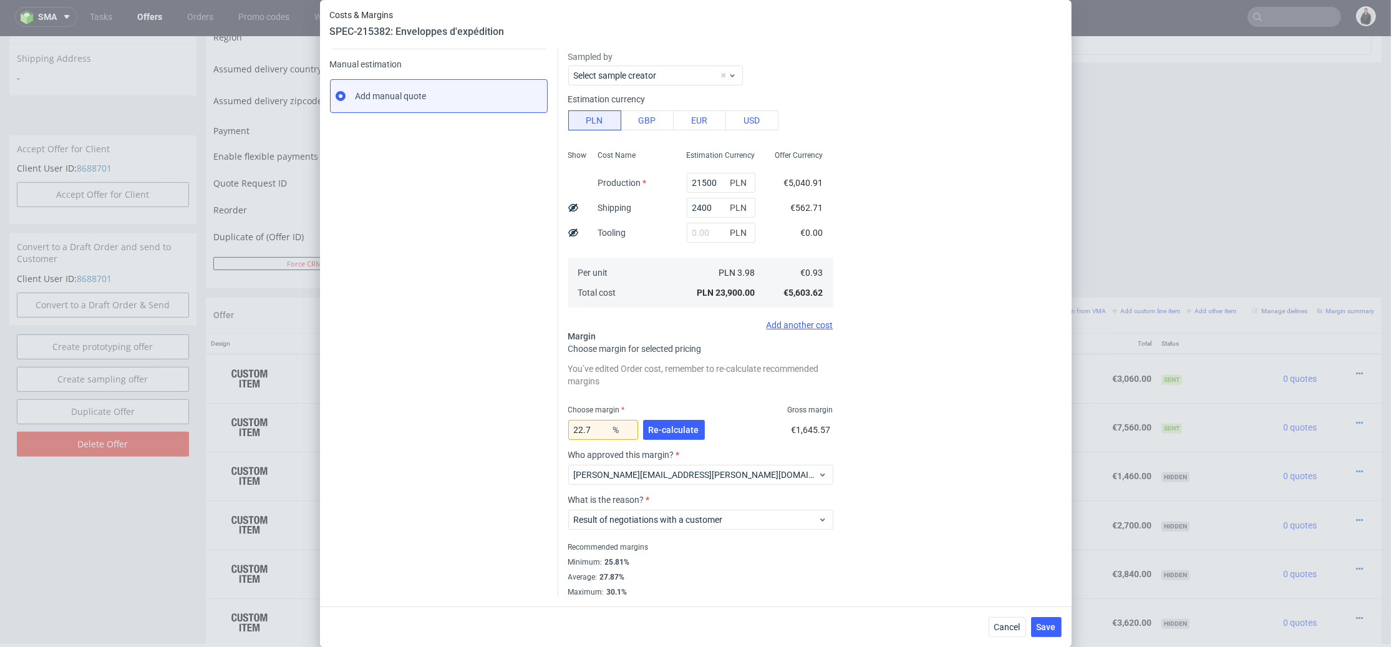
click at [938, 548] on div "Cost displayed to the customer Unit Cost Total cost 1.2 EUR €7,200.00" at bounding box center [955, 254] width 213 height 685
click at [1056, 630] on span "Save" at bounding box center [1046, 627] width 19 height 9
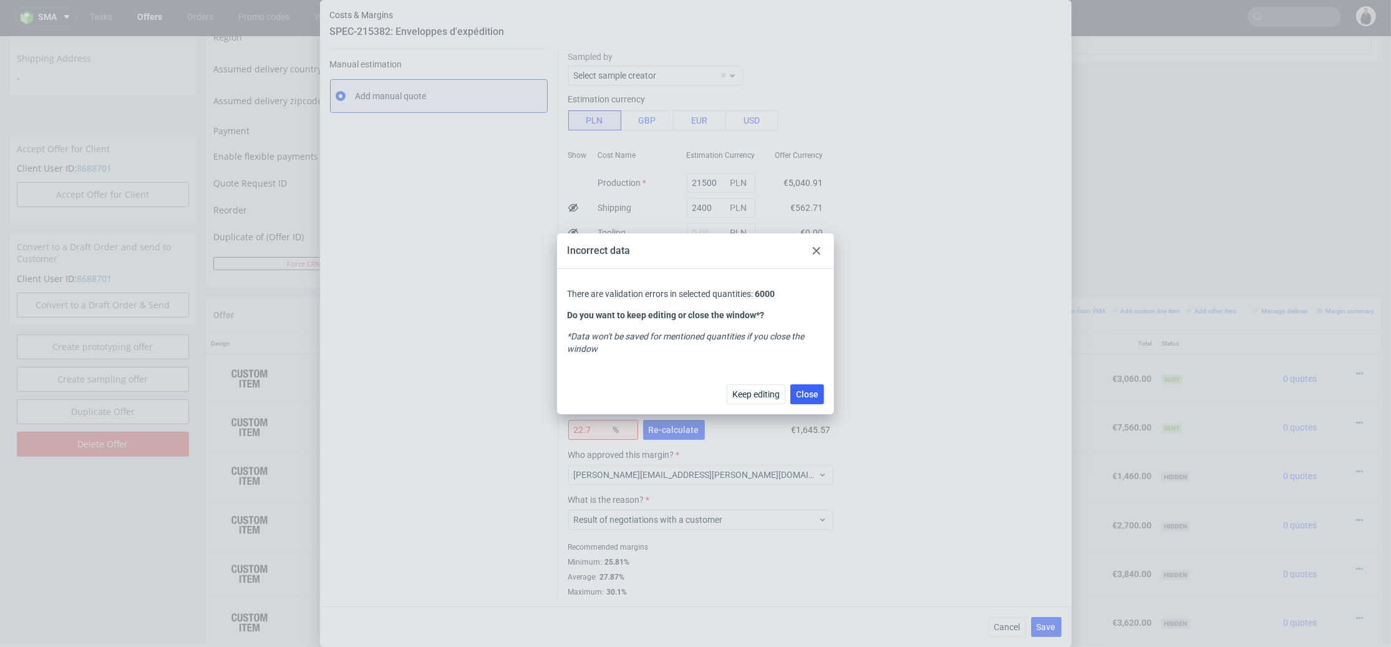
click at [811, 246] on div at bounding box center [816, 250] width 15 height 15
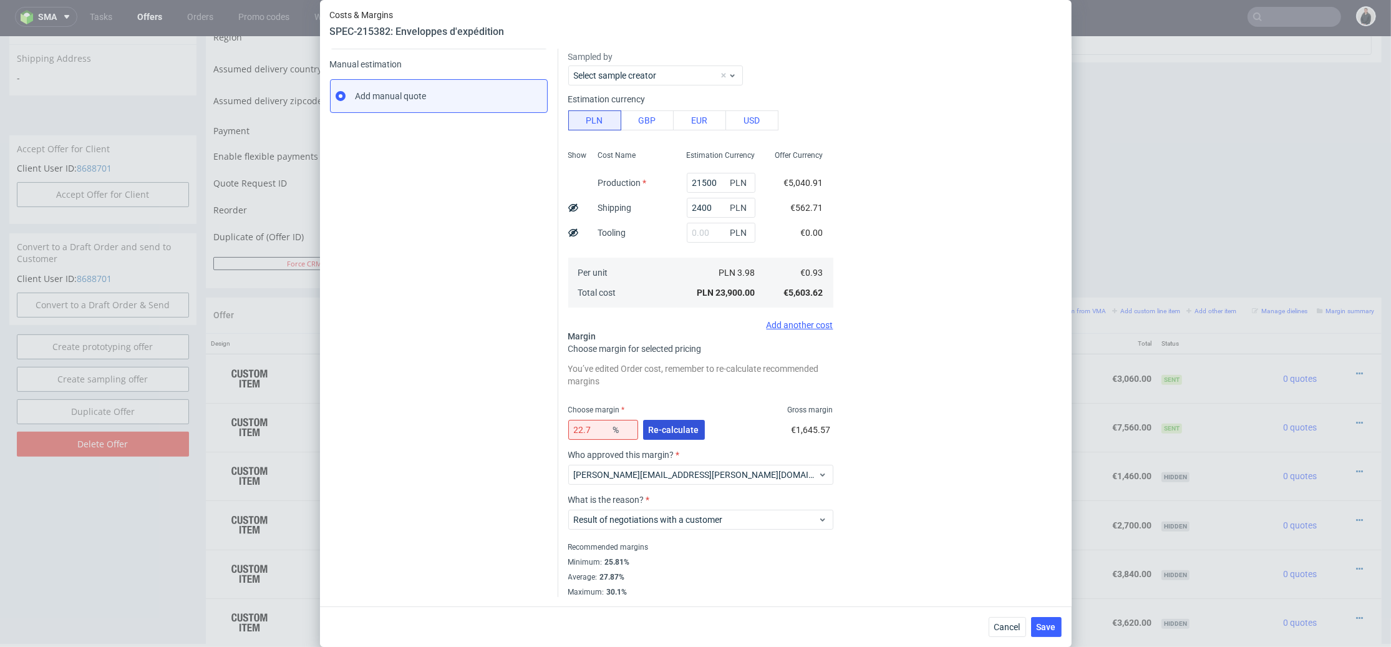
click at [688, 436] on button "Re-calculate" at bounding box center [674, 430] width 62 height 20
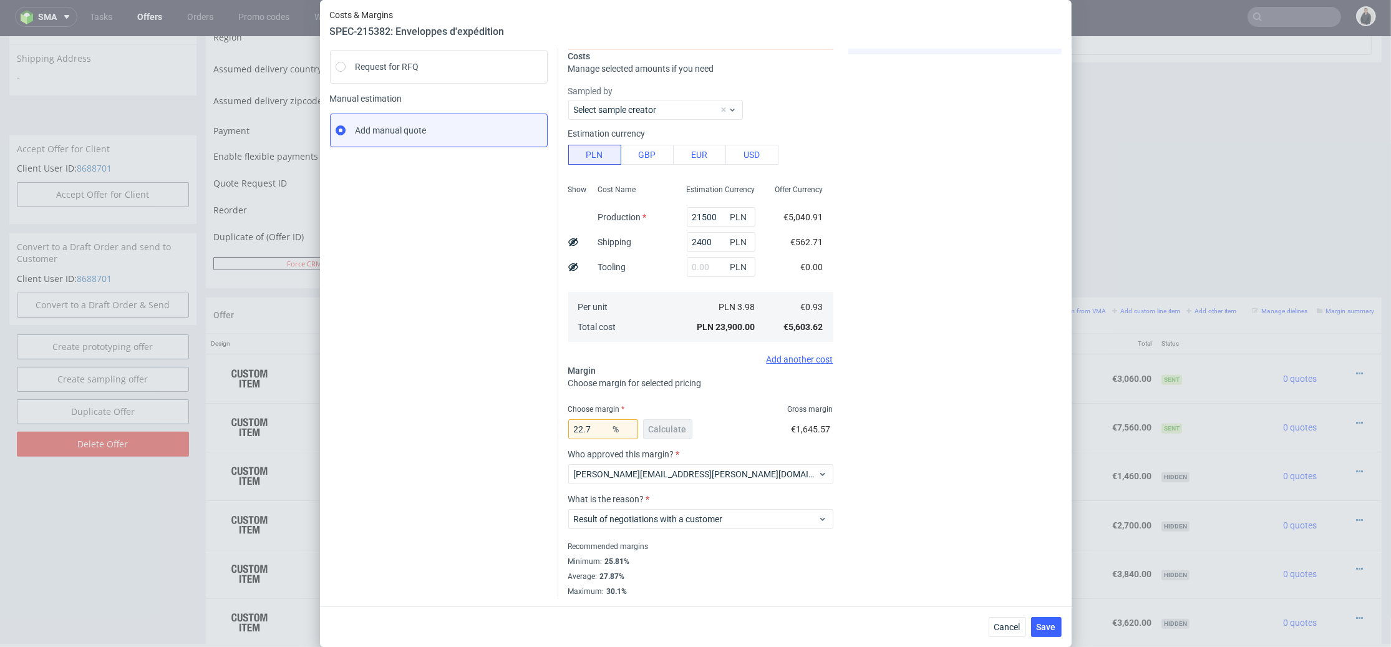
scroll to position [152, 0]
click at [1052, 626] on span "Save" at bounding box center [1046, 627] width 19 height 9
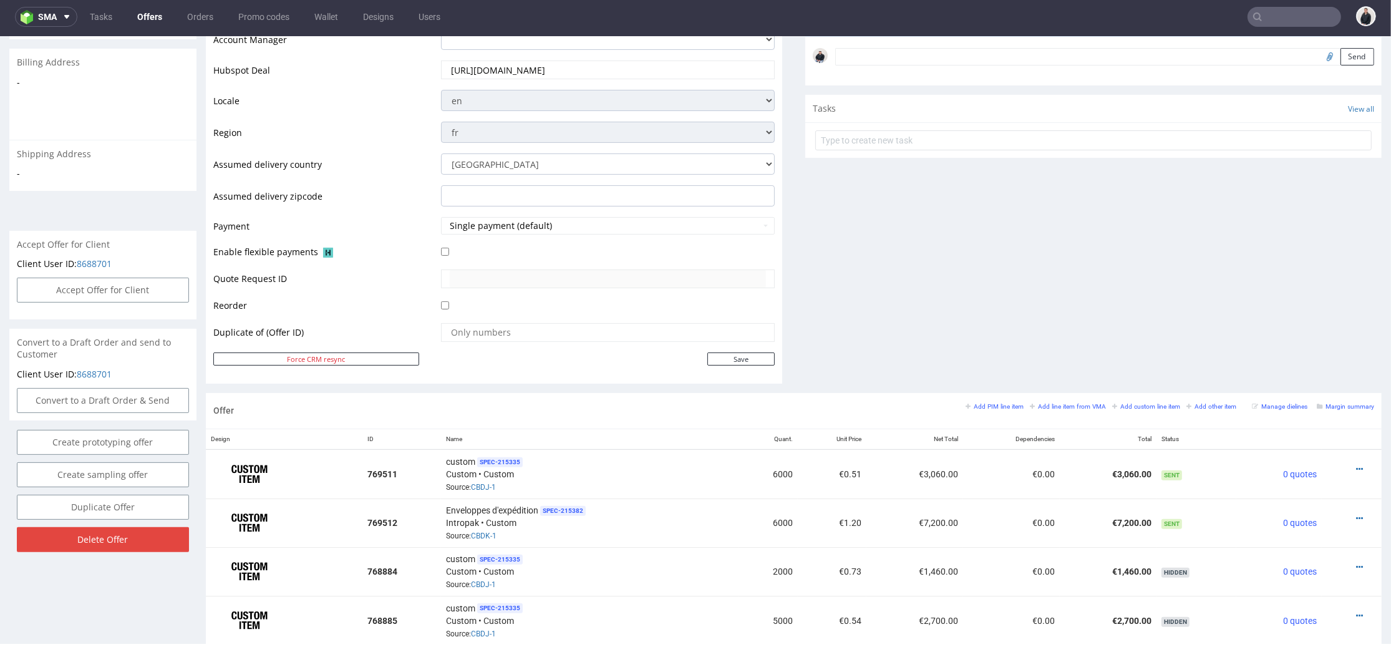
scroll to position [0, 0]
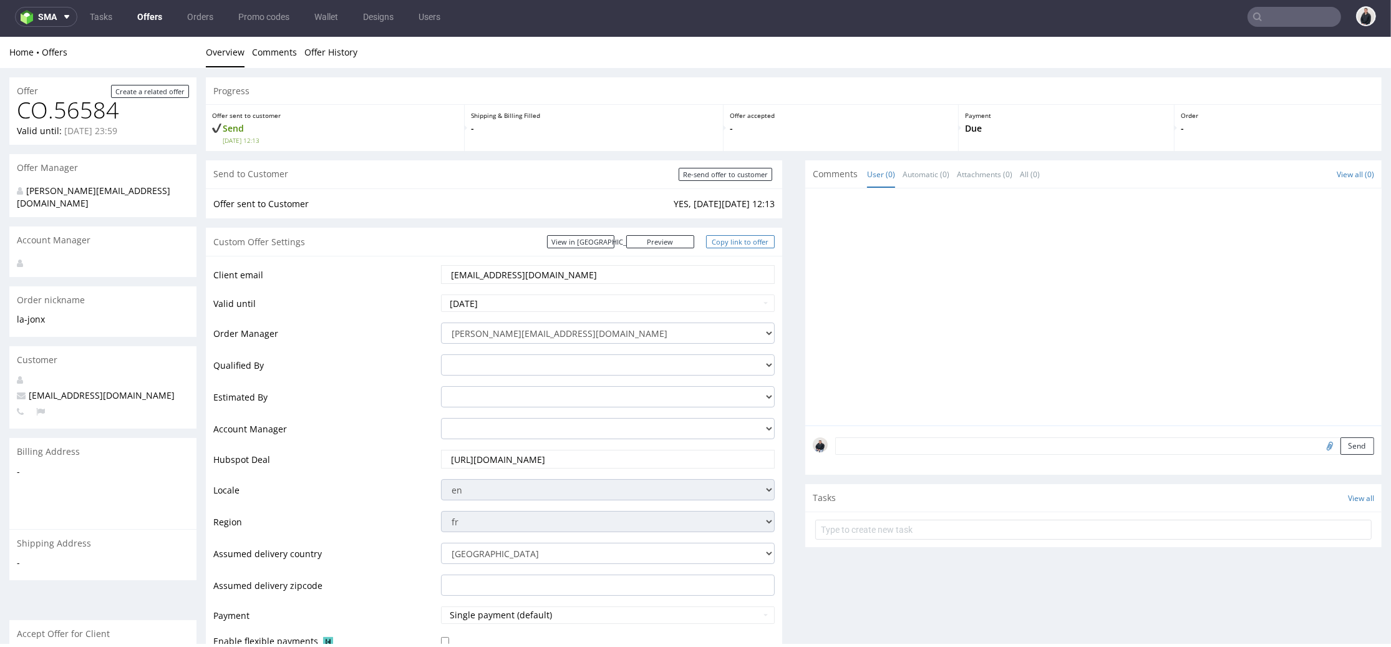
click at [727, 241] on link "Copy link to offer" at bounding box center [740, 241] width 69 height 13
click at [732, 182] on div "Send to Customer Re-send offer to customer" at bounding box center [494, 174] width 577 height 28
click at [732, 178] on input "Re-send offer to customer" at bounding box center [726, 174] width 94 height 13
type input "In progress..."
drag, startPoint x: 749, startPoint y: 238, endPoint x: 869, endPoint y: 117, distance: 170.3
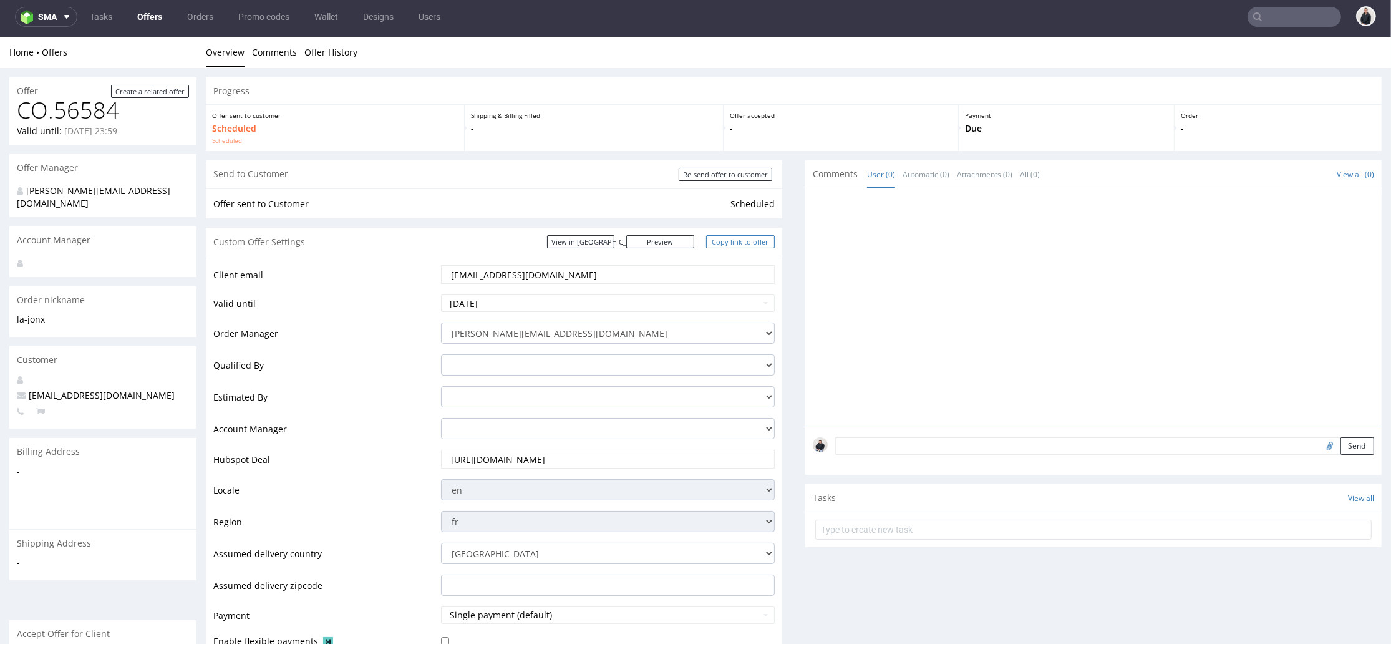
click at [749, 238] on link "Copy link to offer" at bounding box center [740, 241] width 69 height 13
click at [729, 245] on link "Copy link to offer" at bounding box center [740, 241] width 69 height 13
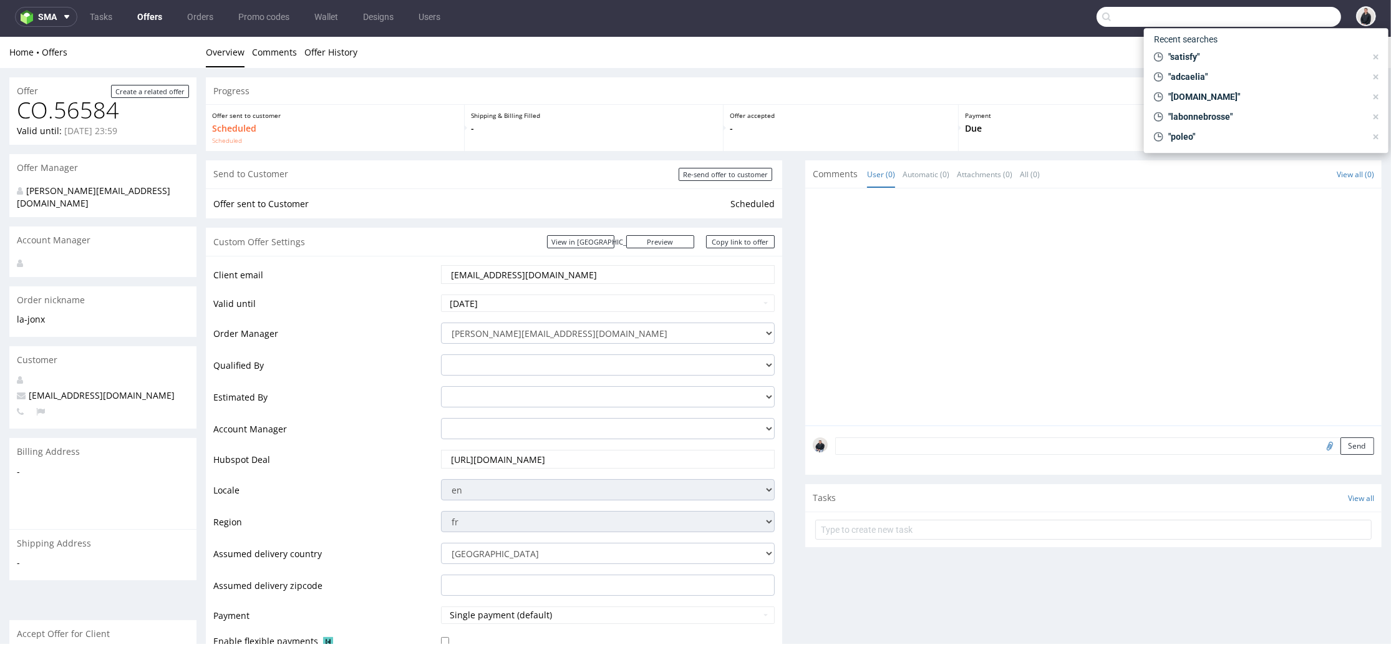
click at [1267, 12] on input "text" at bounding box center [1219, 17] width 245 height 20
paste input "laboiteadej@gmail.com"
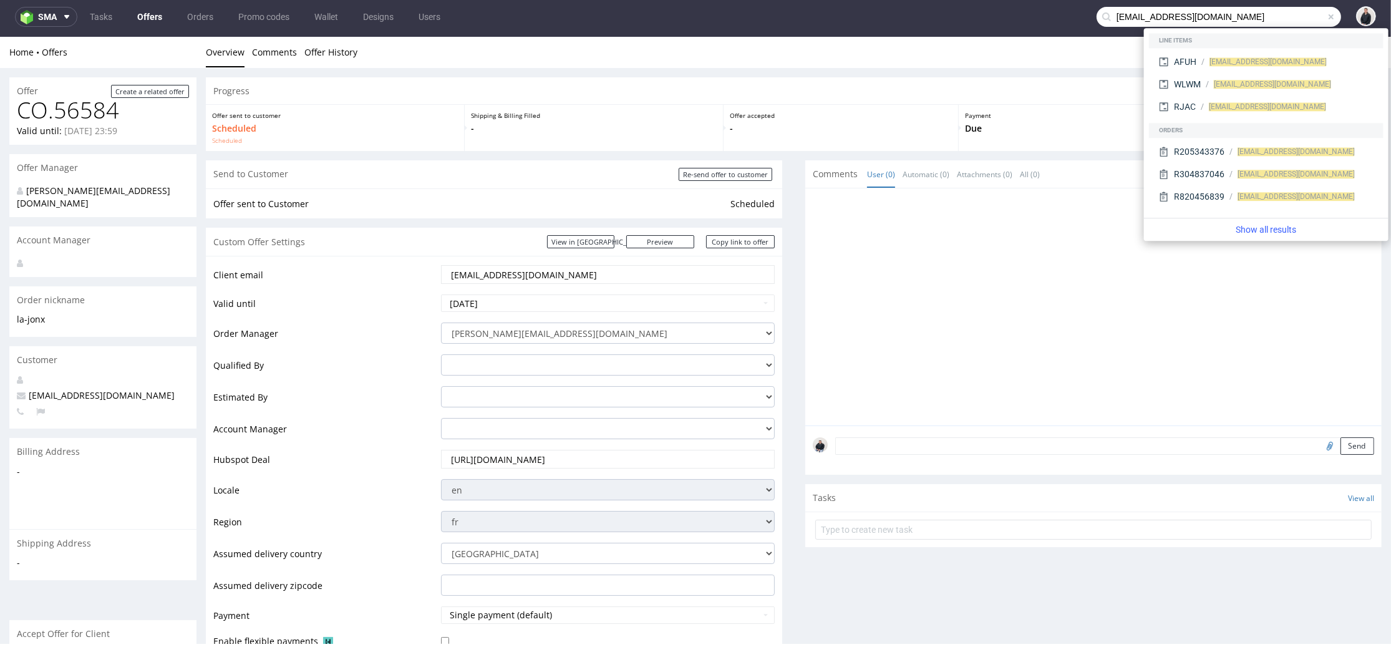
type input "laboiteadej@gmail.com"
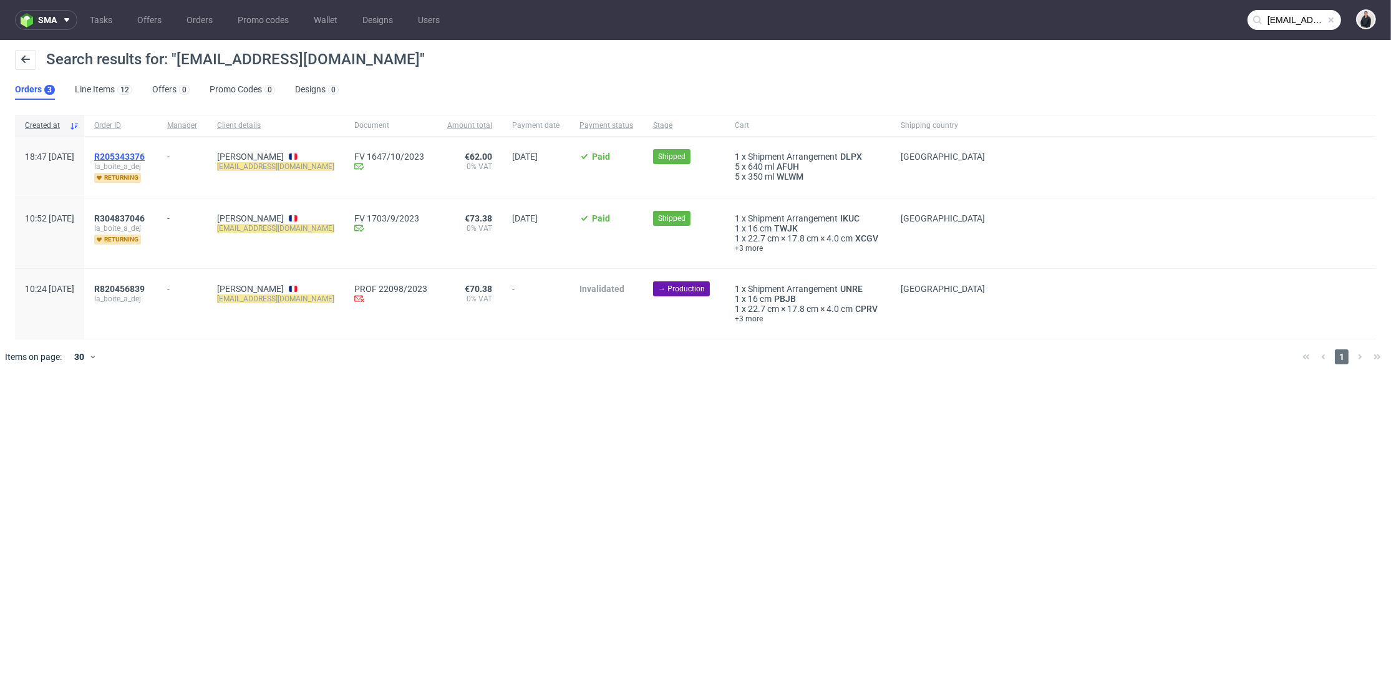
click at [145, 153] on span "R205343376" at bounding box center [119, 157] width 51 height 10
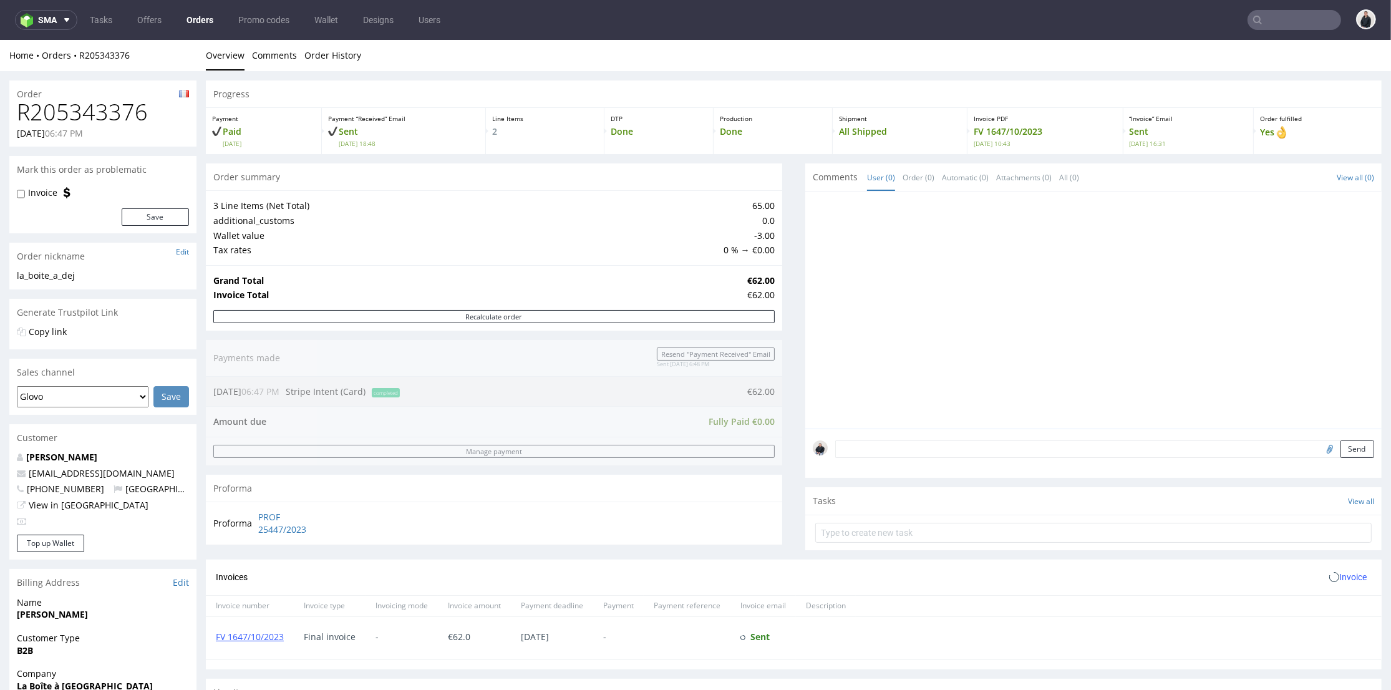
scroll to position [277, 0]
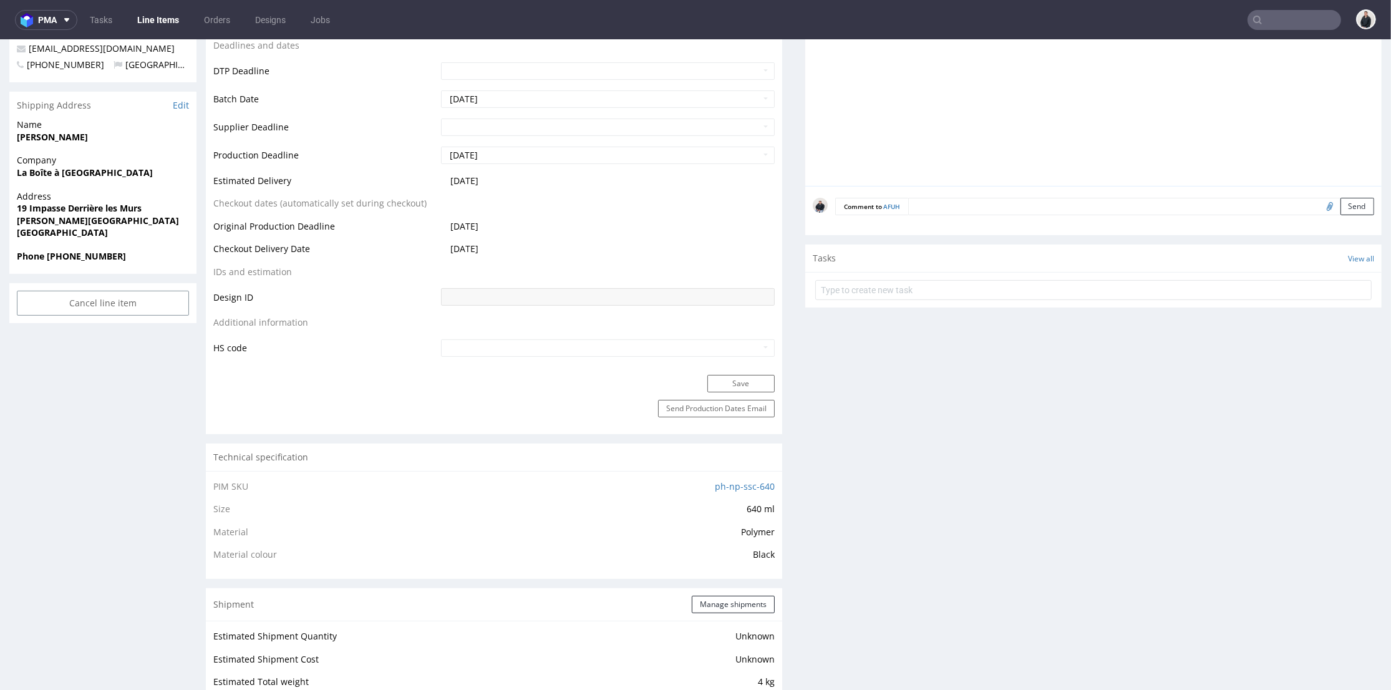
scroll to position [762, 0]
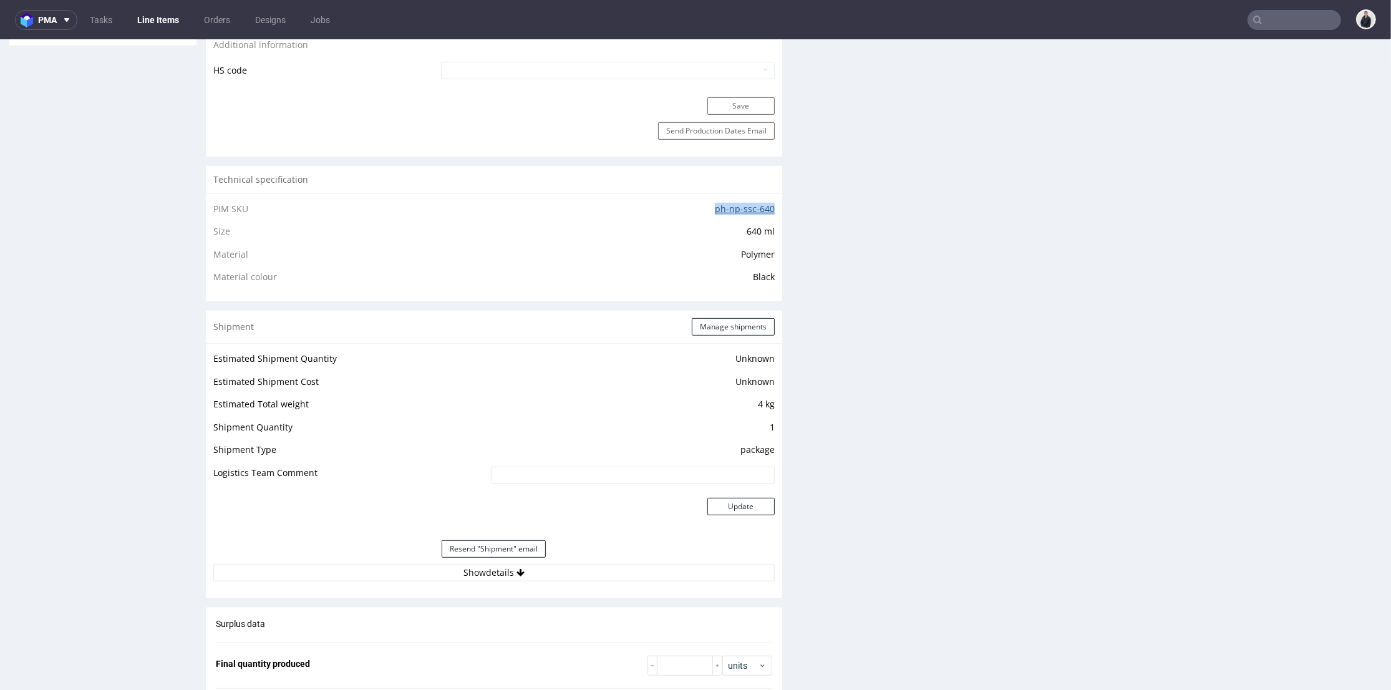
drag, startPoint x: 707, startPoint y: 208, endPoint x: 764, endPoint y: 203, distance: 57.6
click at [764, 203] on td "ph-np-ssc-640" at bounding box center [606, 213] width 337 height 23
copy link "ph-np-ssc-640"
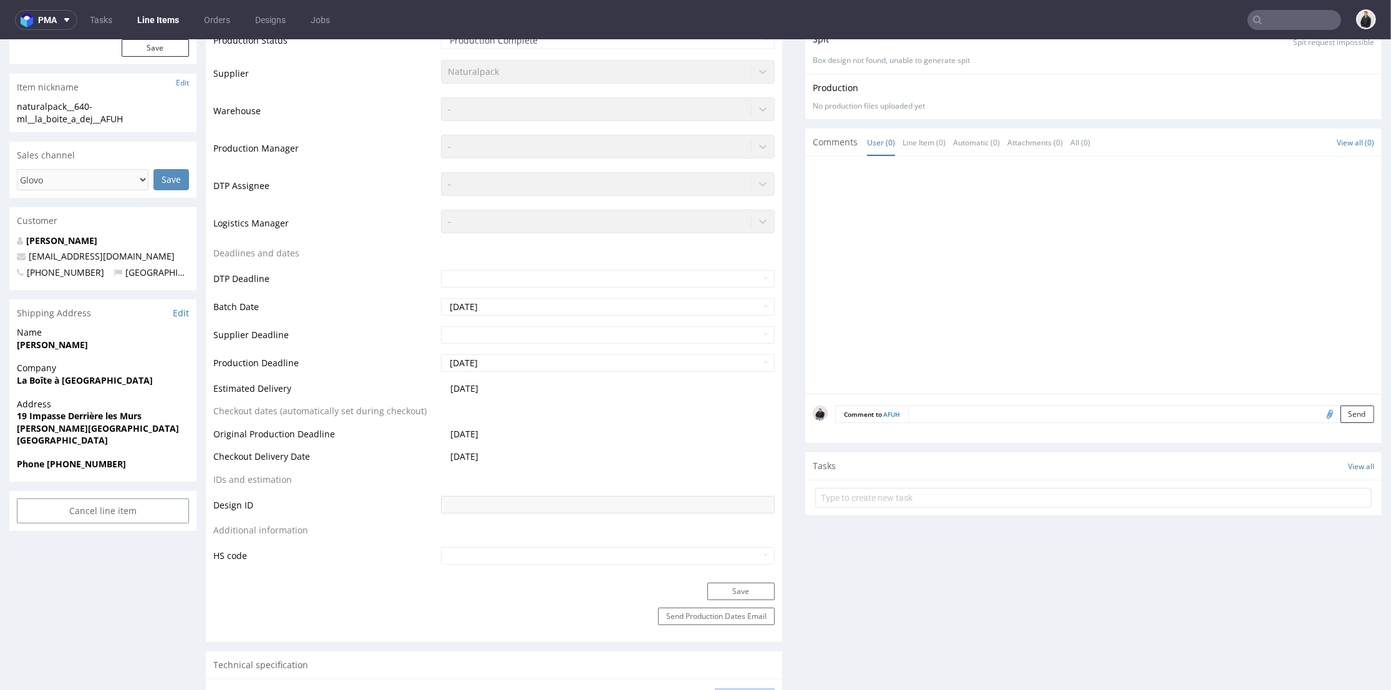
scroll to position [0, 0]
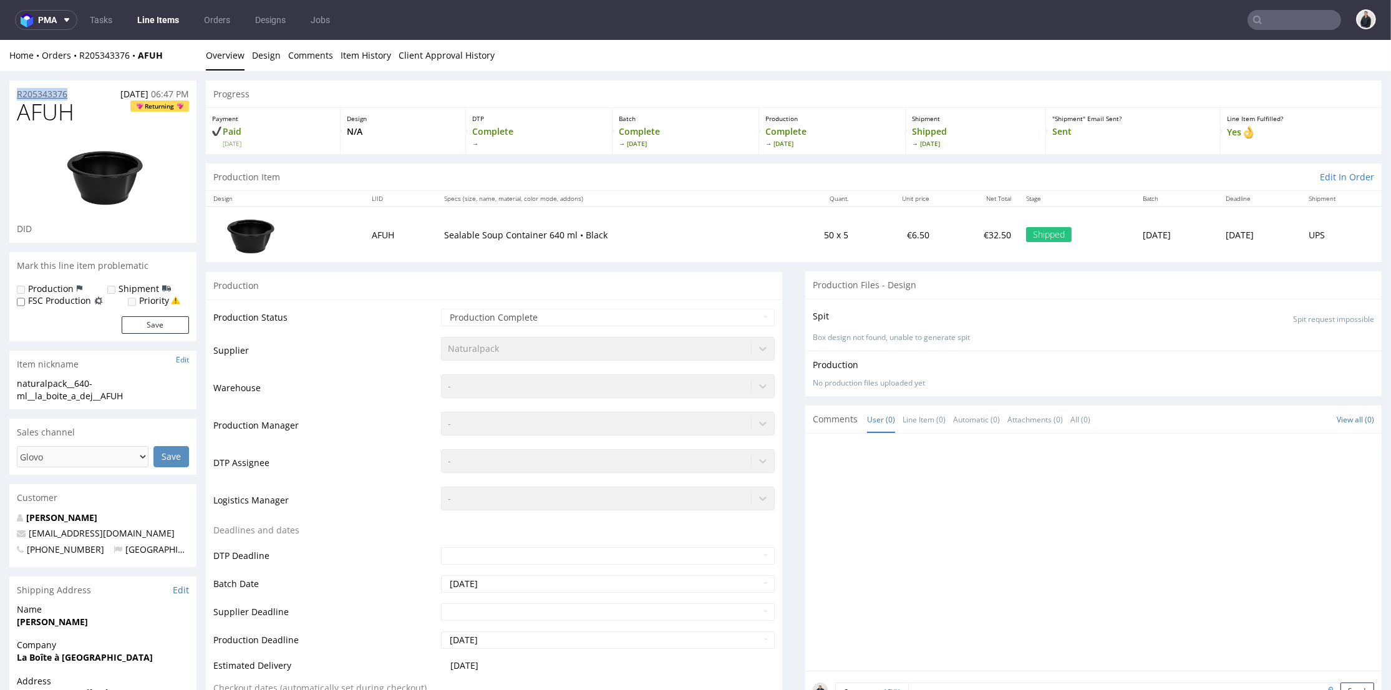
drag, startPoint x: 72, startPoint y: 92, endPoint x: 23, endPoint y: 89, distance: 49.4
click at [18, 90] on div "R205343376 28.10.2023 06:47 PM" at bounding box center [102, 90] width 187 height 20
copy p "R205343376"
drag, startPoint x: 427, startPoint y: 233, endPoint x: 598, endPoint y: 240, distance: 170.5
click at [598, 240] on td "Sealable Soup Container 640 ml • Black" at bounding box center [609, 235] width 344 height 56
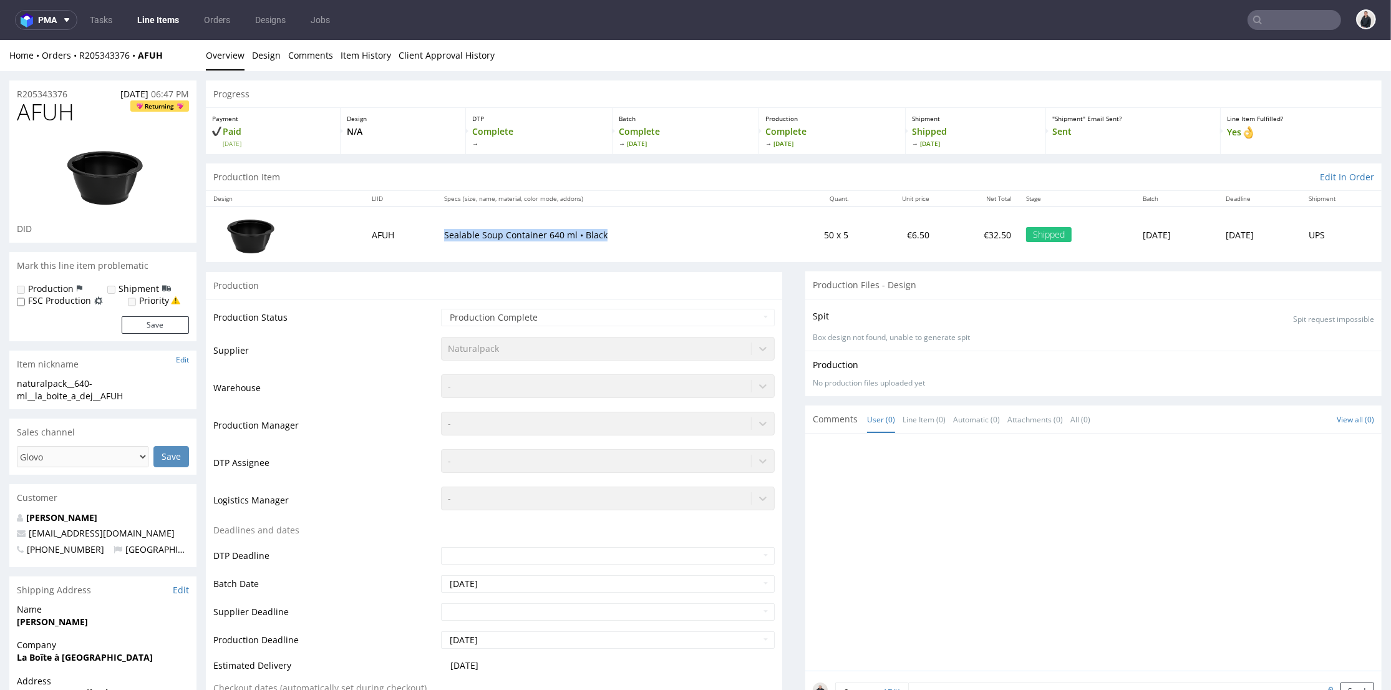
copy p "Sealable Soup Container 640 ml • Black"
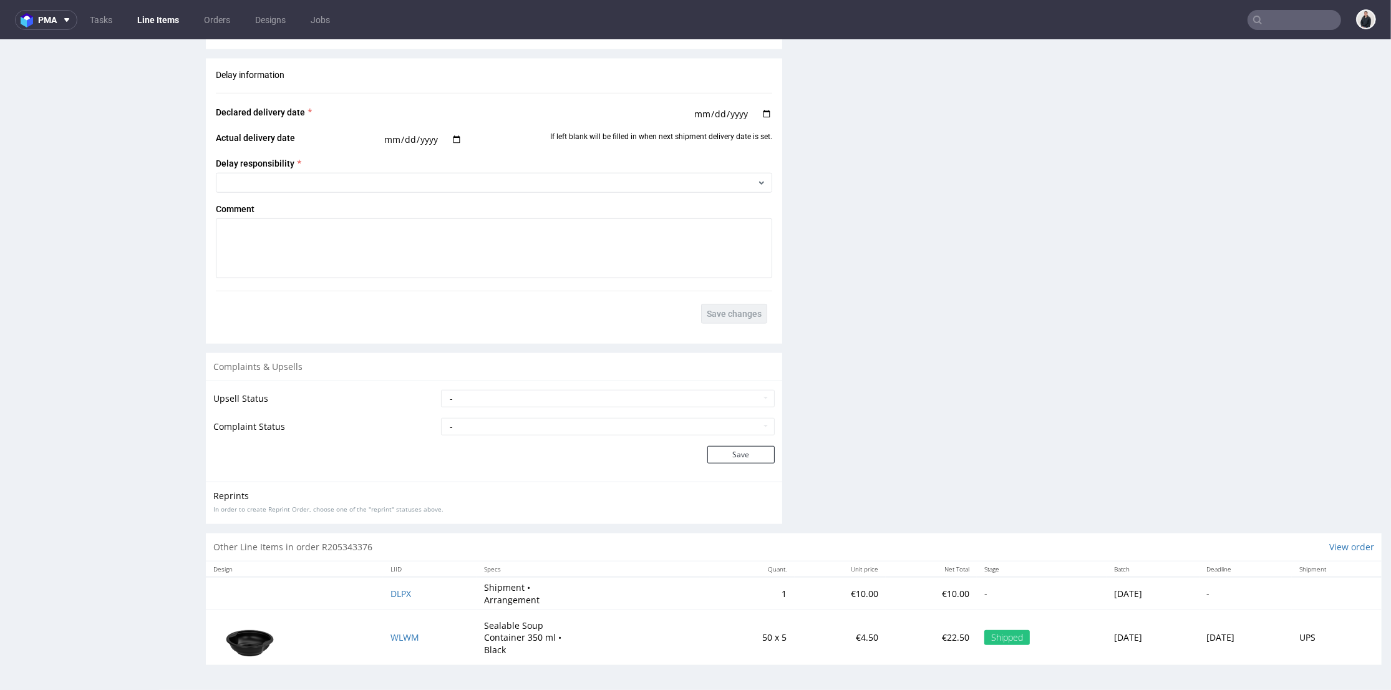
scroll to position [4, 0]
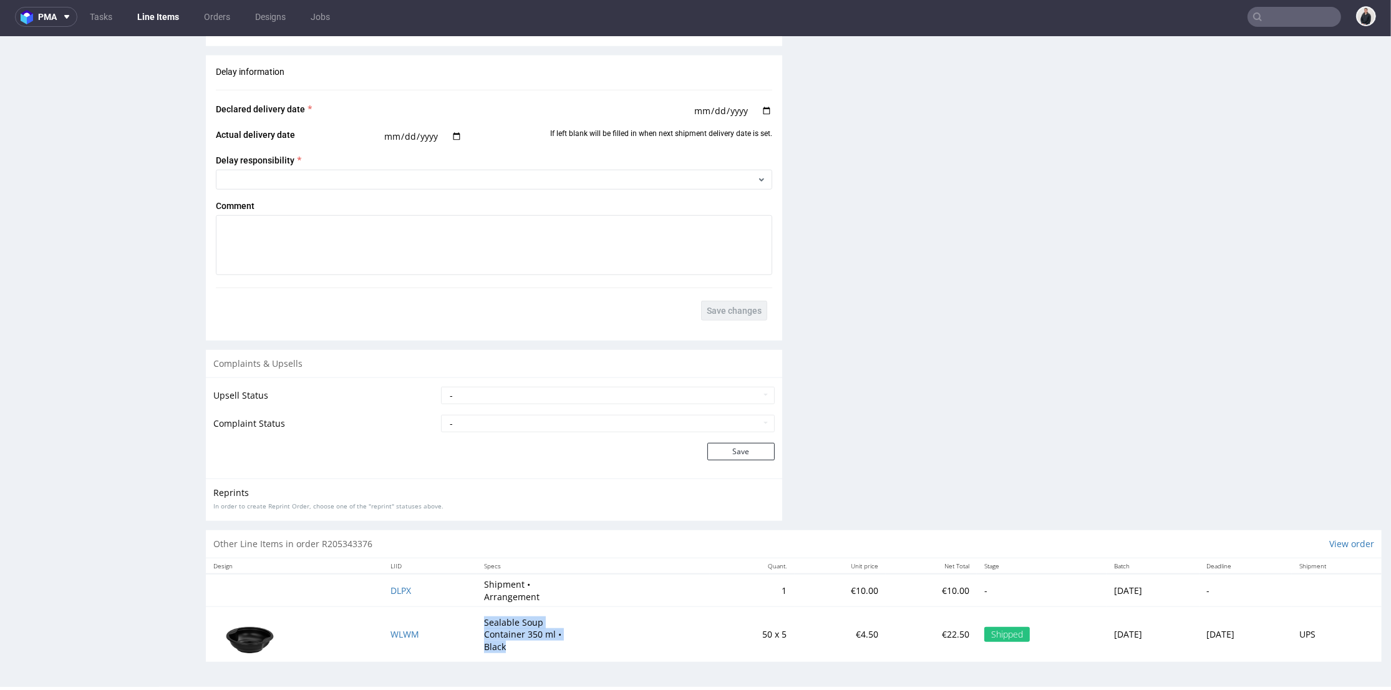
drag, startPoint x: 465, startPoint y: 621, endPoint x: 522, endPoint y: 190, distance: 434.3
click at [499, 643] on p "Sealable Soup Container 350 ml • Black" at bounding box center [531, 634] width 94 height 37
copy p "Sealable Soup Container 350 ml • Black"
click at [1279, 14] on input "text" at bounding box center [1295, 17] width 94 height 20
paste input "R661759266"
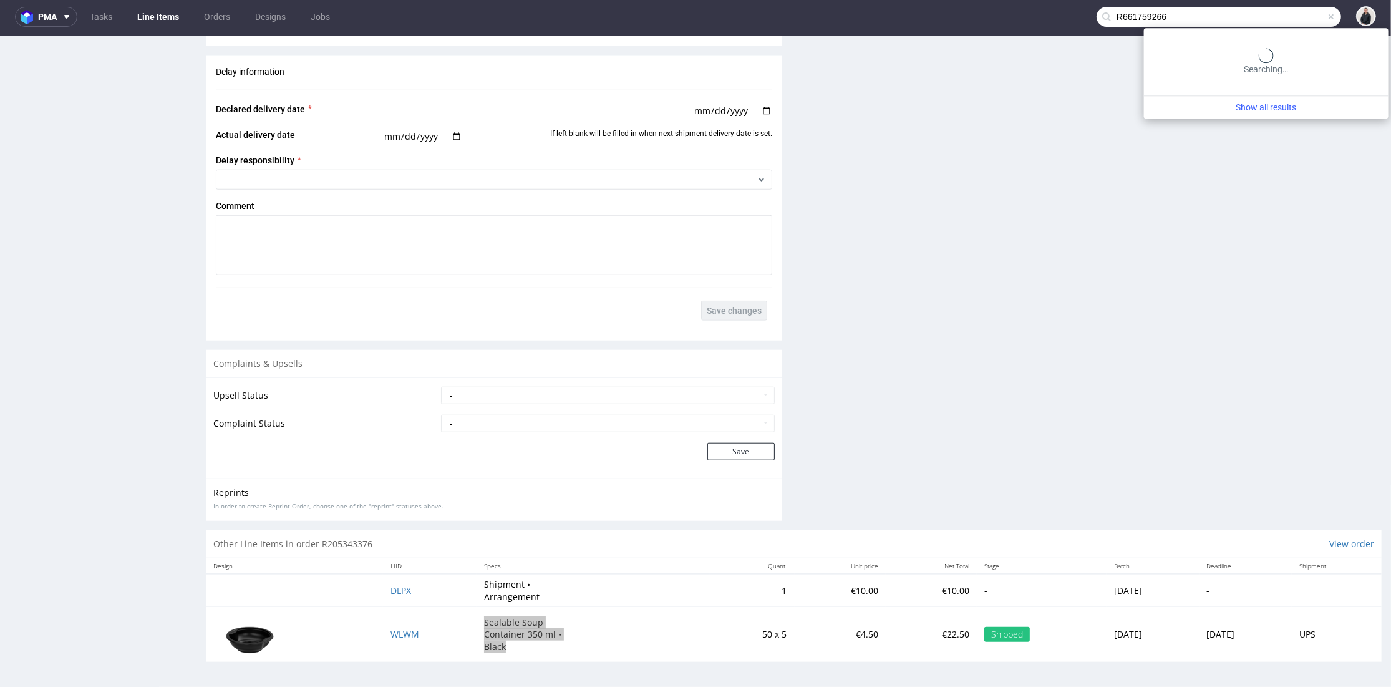
type input "R661759266"
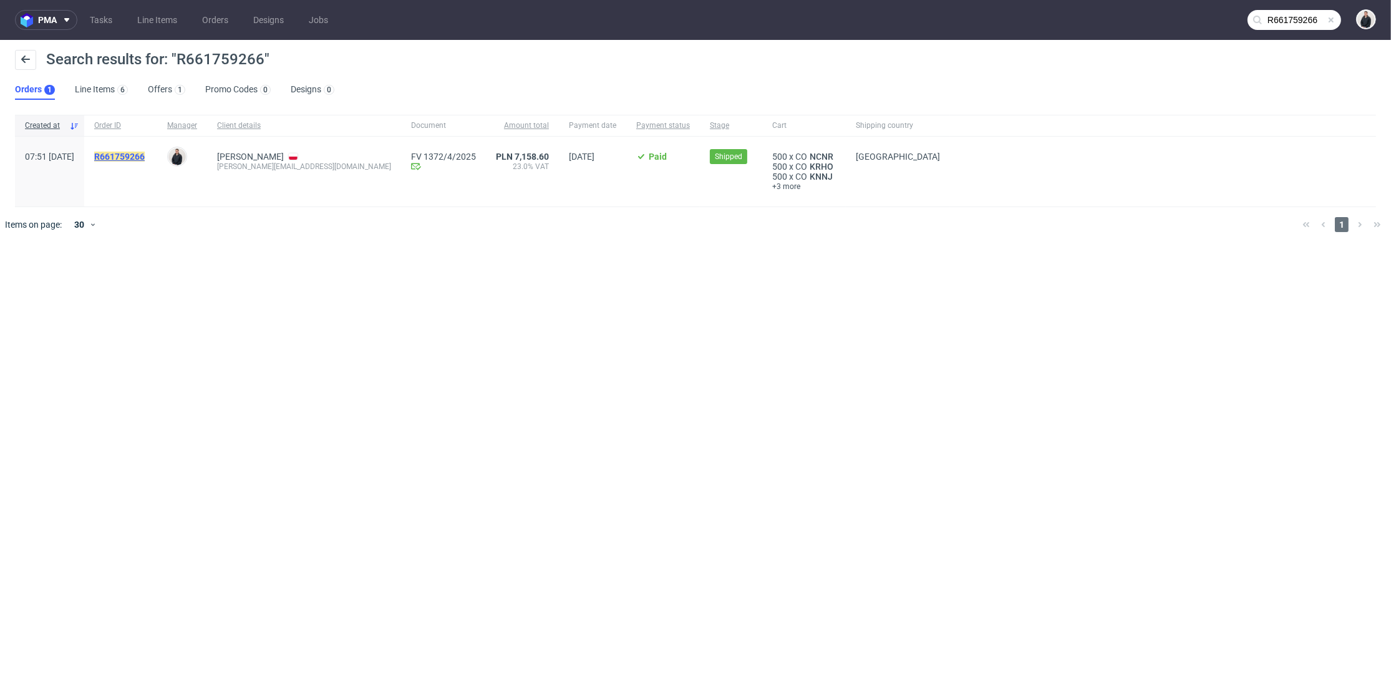
click at [145, 157] on mark "R661759266" at bounding box center [119, 157] width 51 height 10
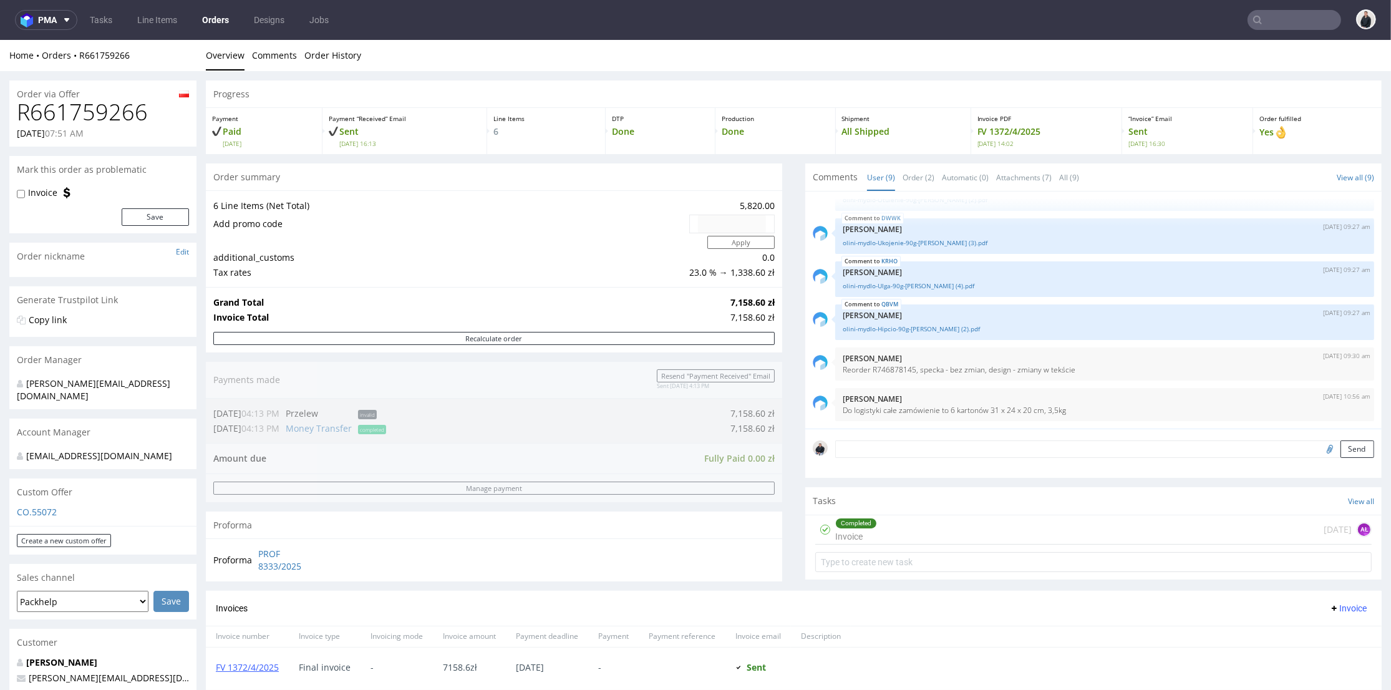
scroll to position [346, 0]
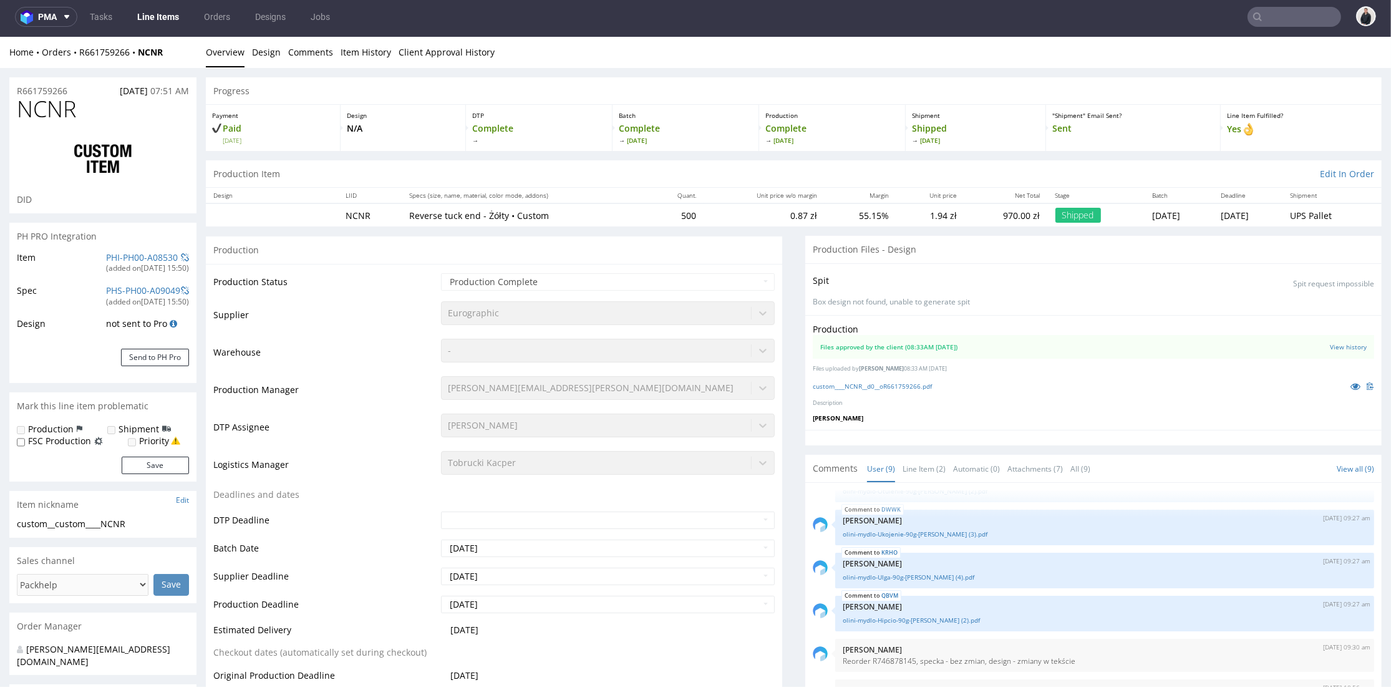
scroll to position [346, 0]
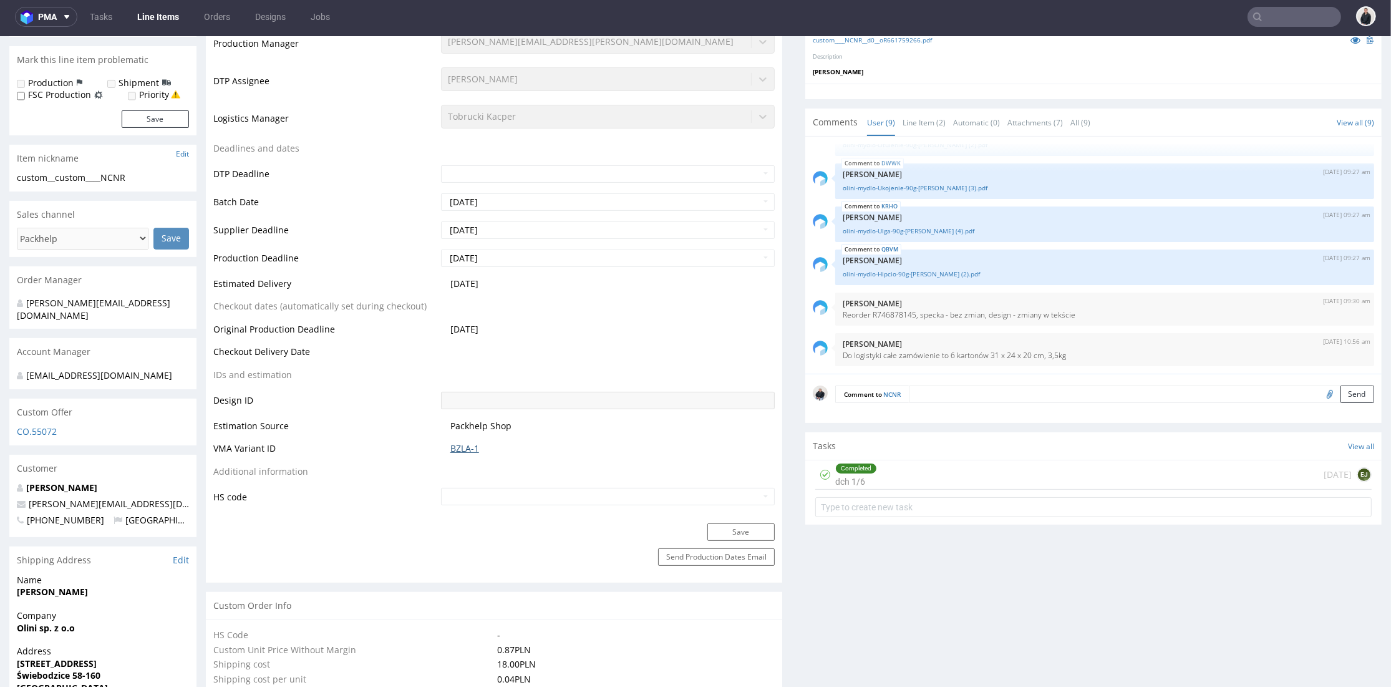
click at [467, 450] on link "BZLA-1" at bounding box center [465, 448] width 29 height 12
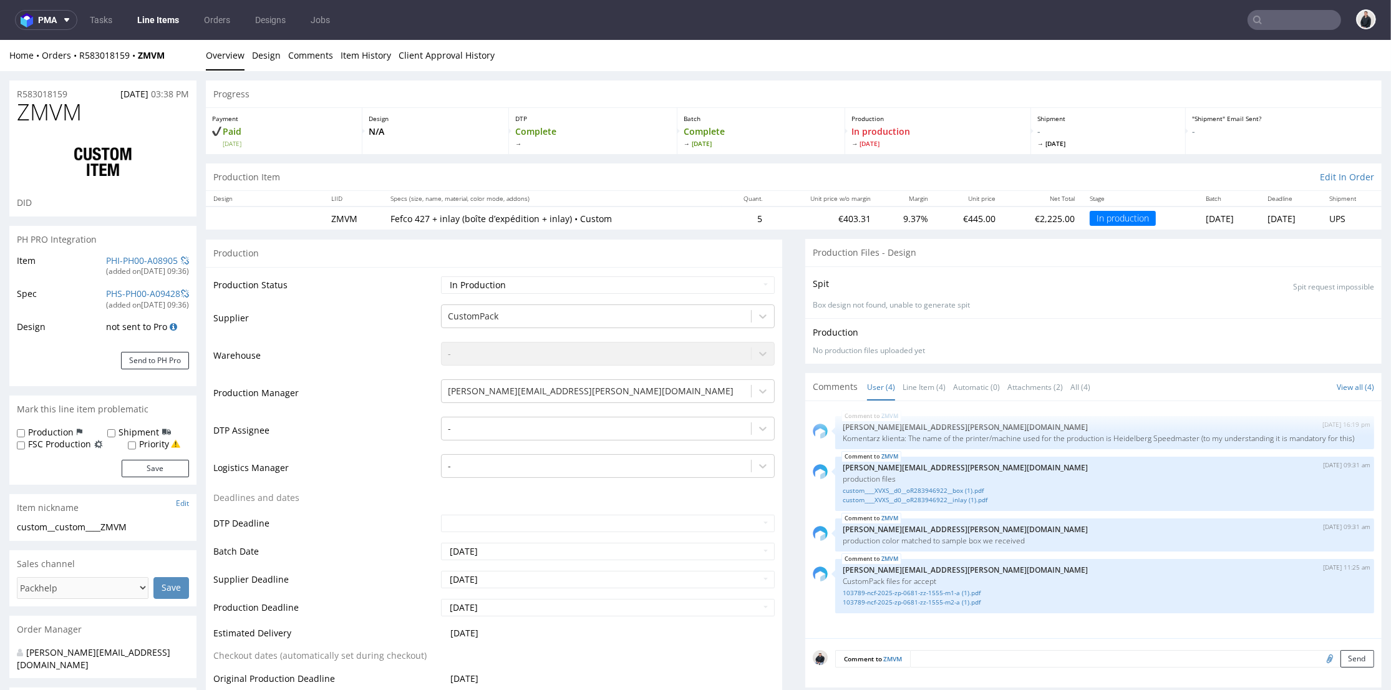
click at [1265, 21] on input "text" at bounding box center [1295, 20] width 94 height 20
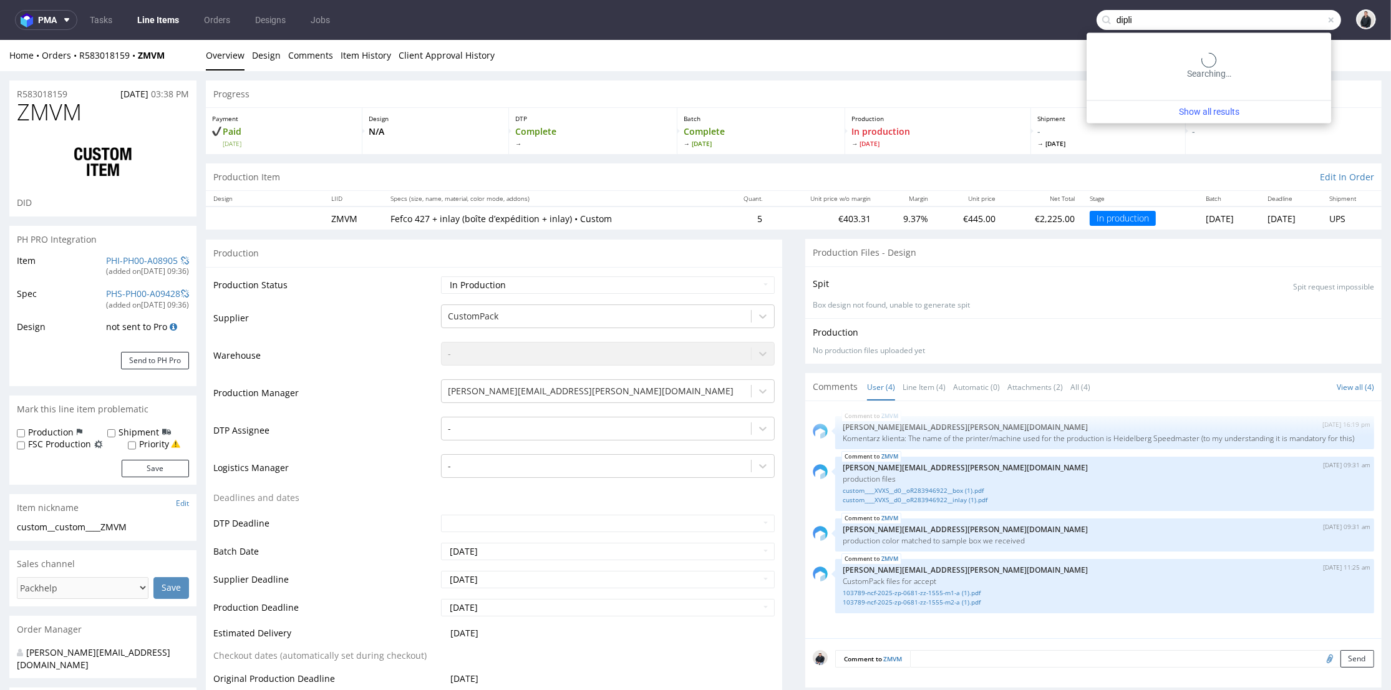
type input "dipli"
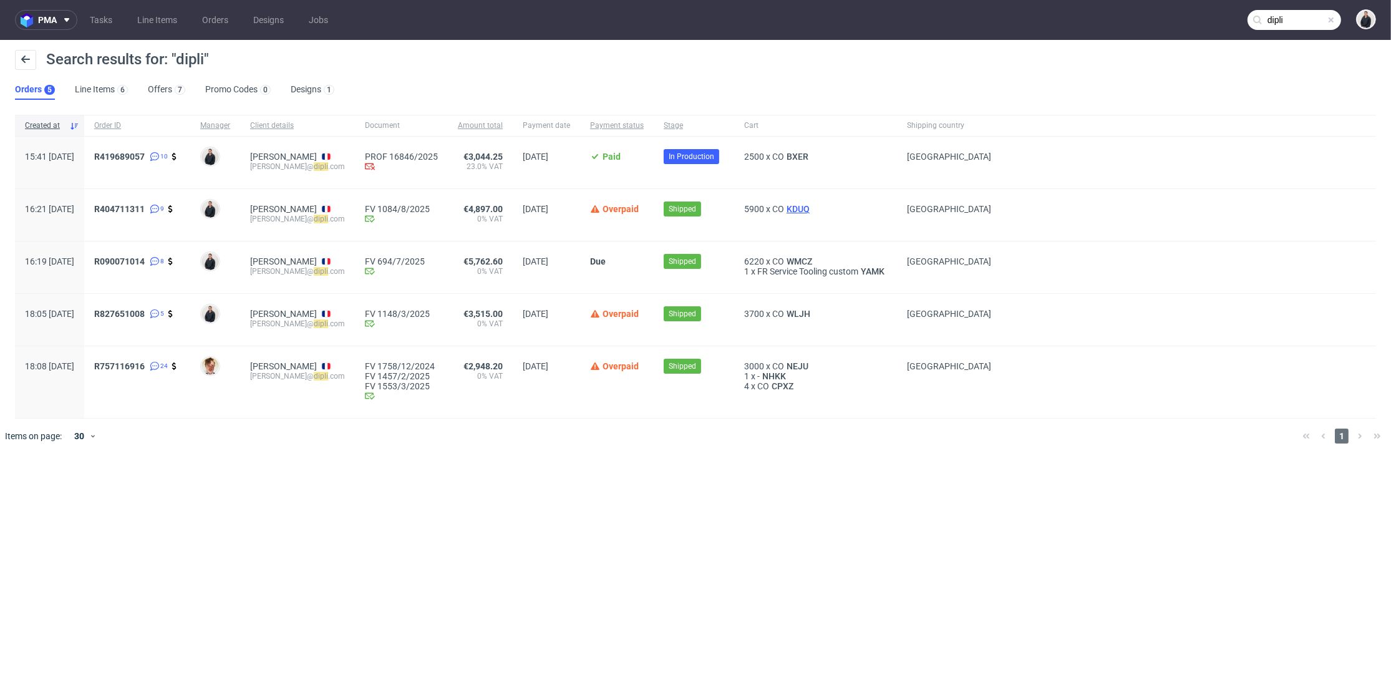
click at [797, 212] on span "KDUQ" at bounding box center [798, 209] width 28 height 10
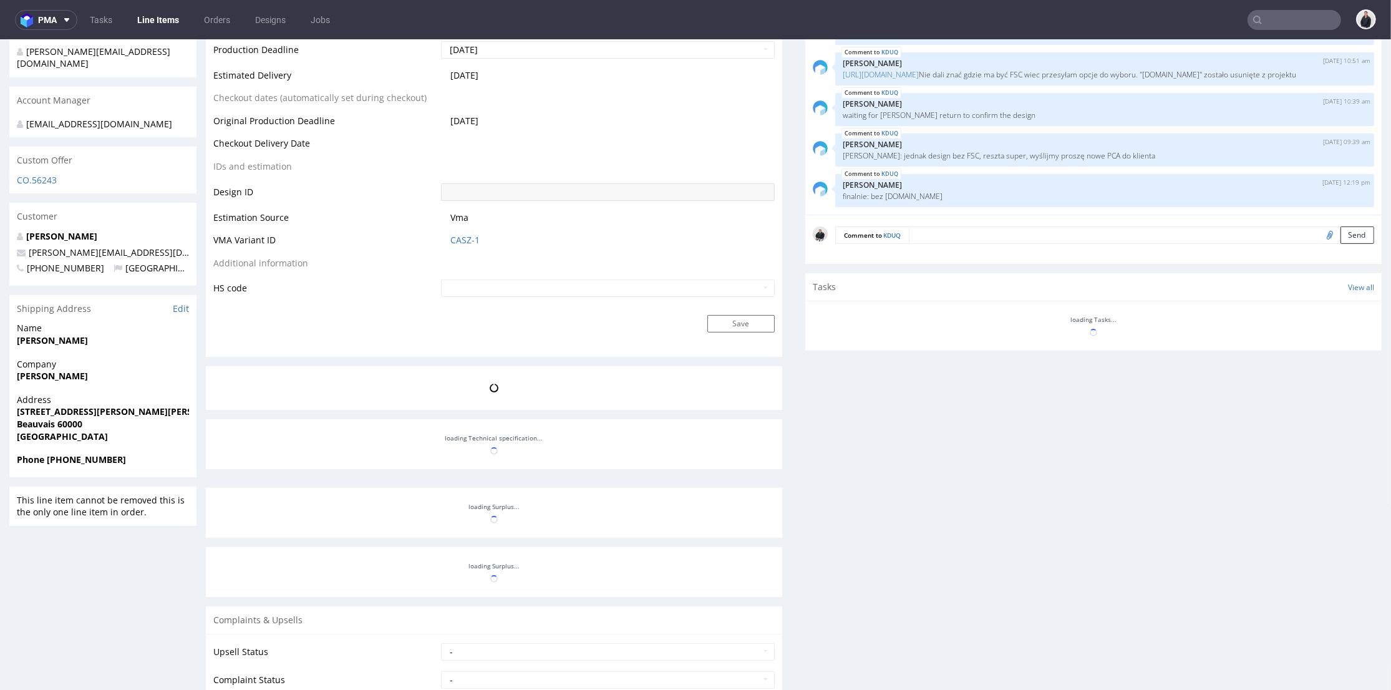
scroll to position [602, 0]
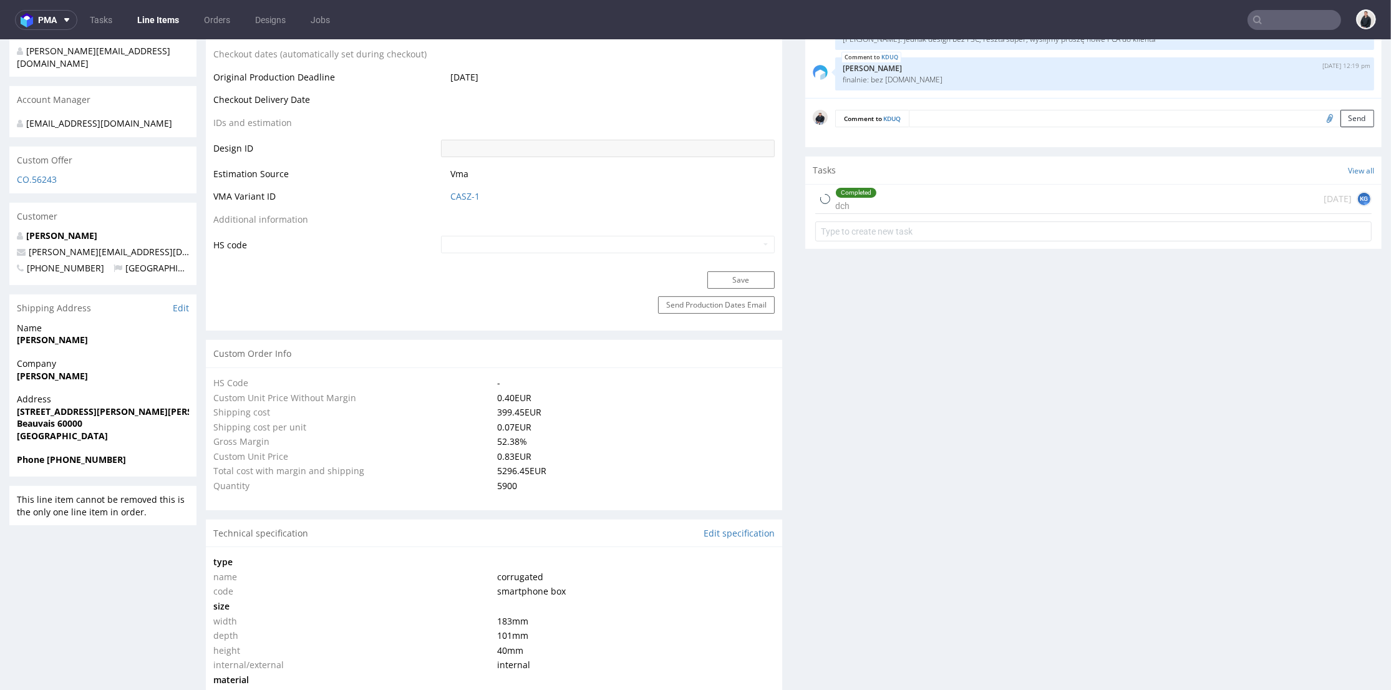
select select "in_progress"
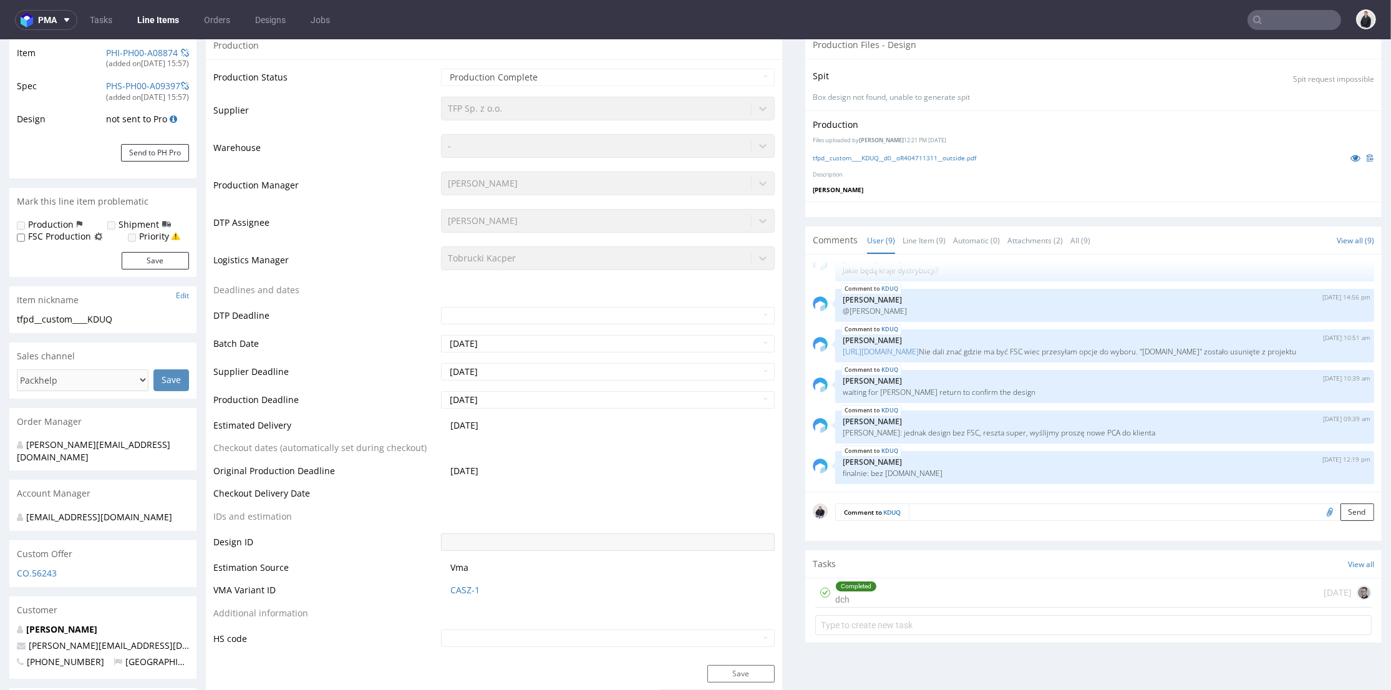
scroll to position [277, 0]
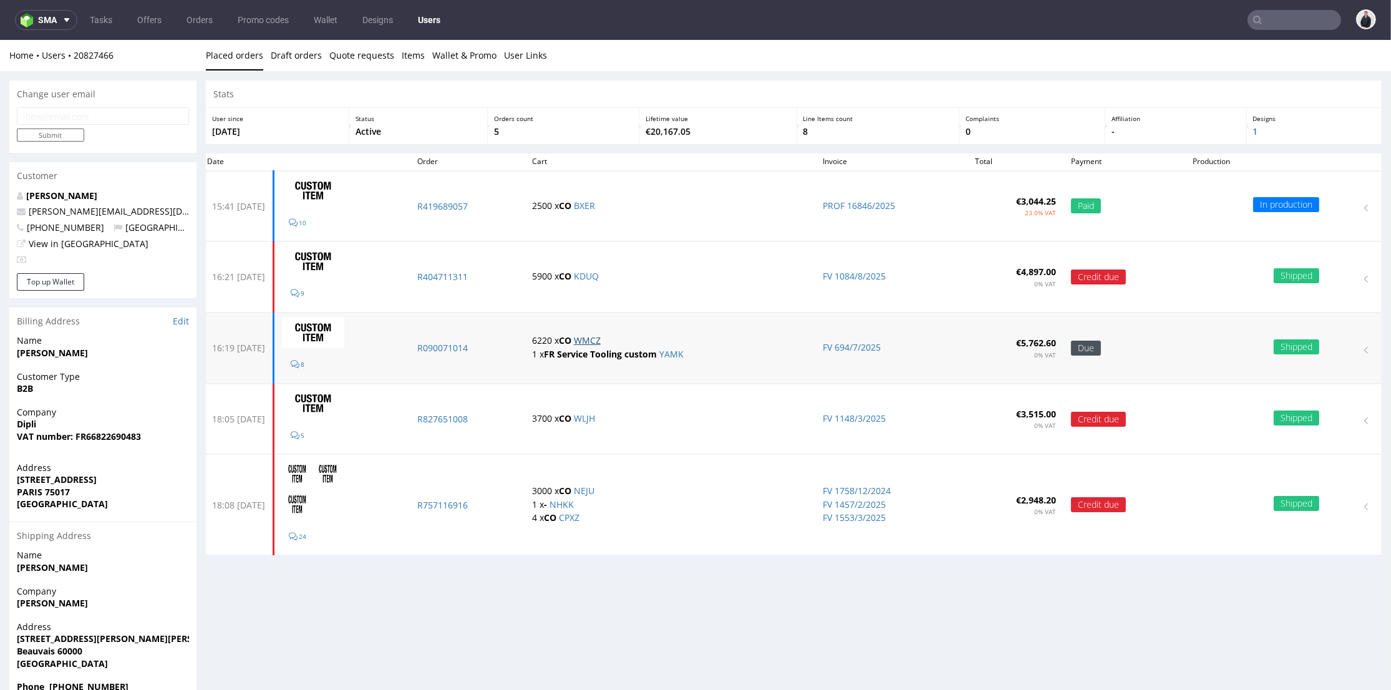
click at [601, 342] on link "WMCZ" at bounding box center [587, 340] width 27 height 12
click at [599, 277] on link "KDUQ" at bounding box center [586, 276] width 25 height 12
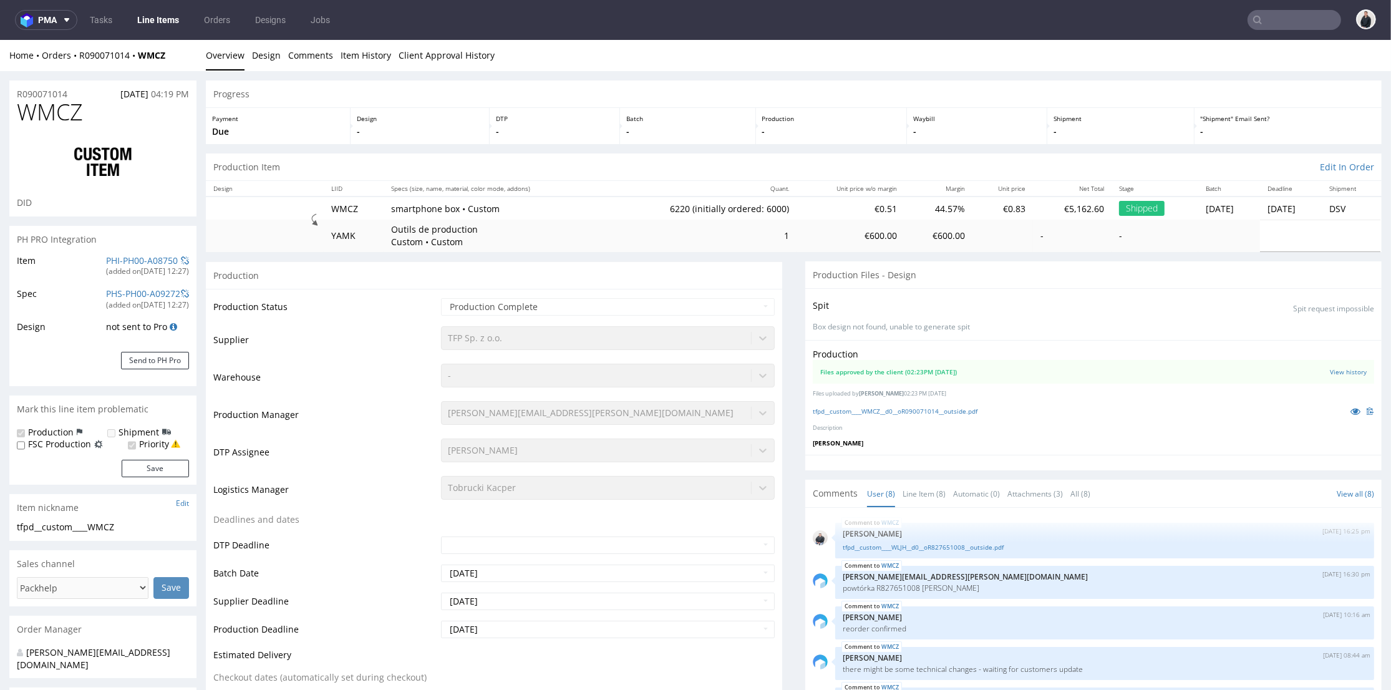
scroll to position [138, 0]
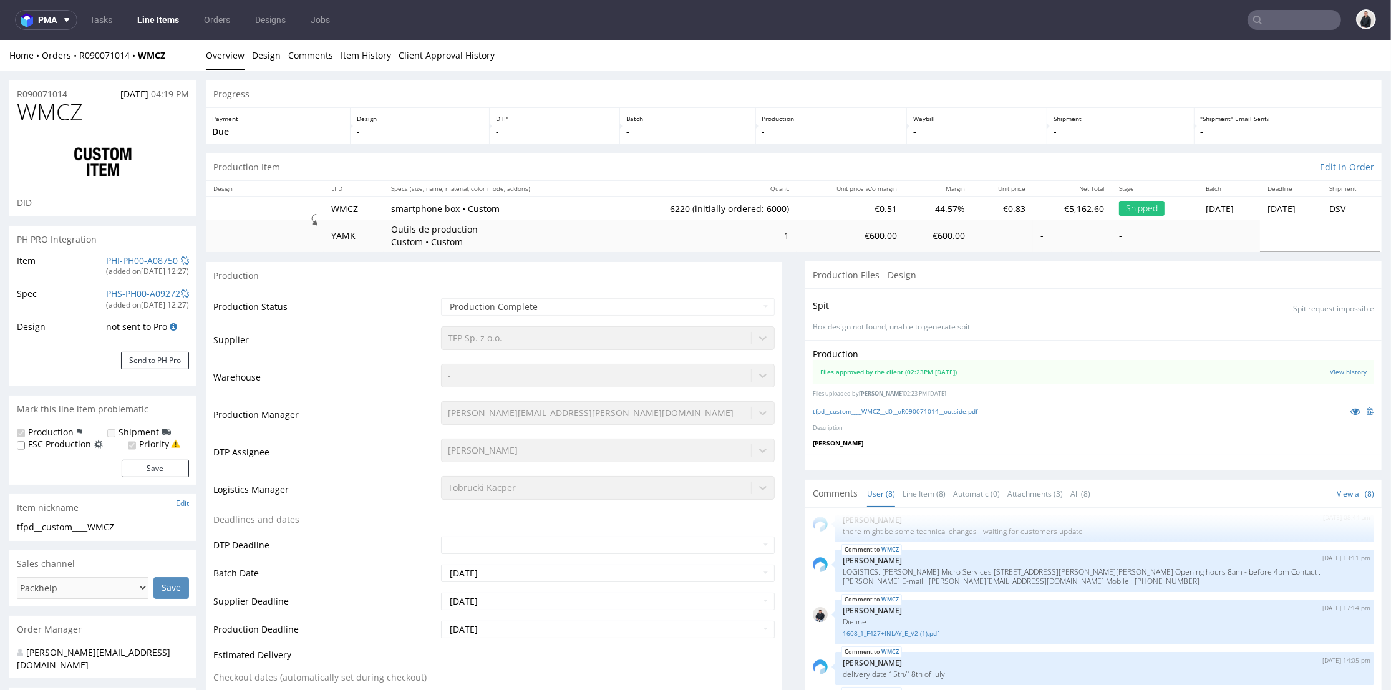
select select "in_progress"
drag, startPoint x: 1270, startPoint y: 19, endPoint x: 1282, endPoint y: 22, distance: 12.1
click at [1276, 19] on input "text" at bounding box center [1295, 20] width 94 height 20
paste input "[EMAIL_ADDRESS][DOMAIN_NAME]"
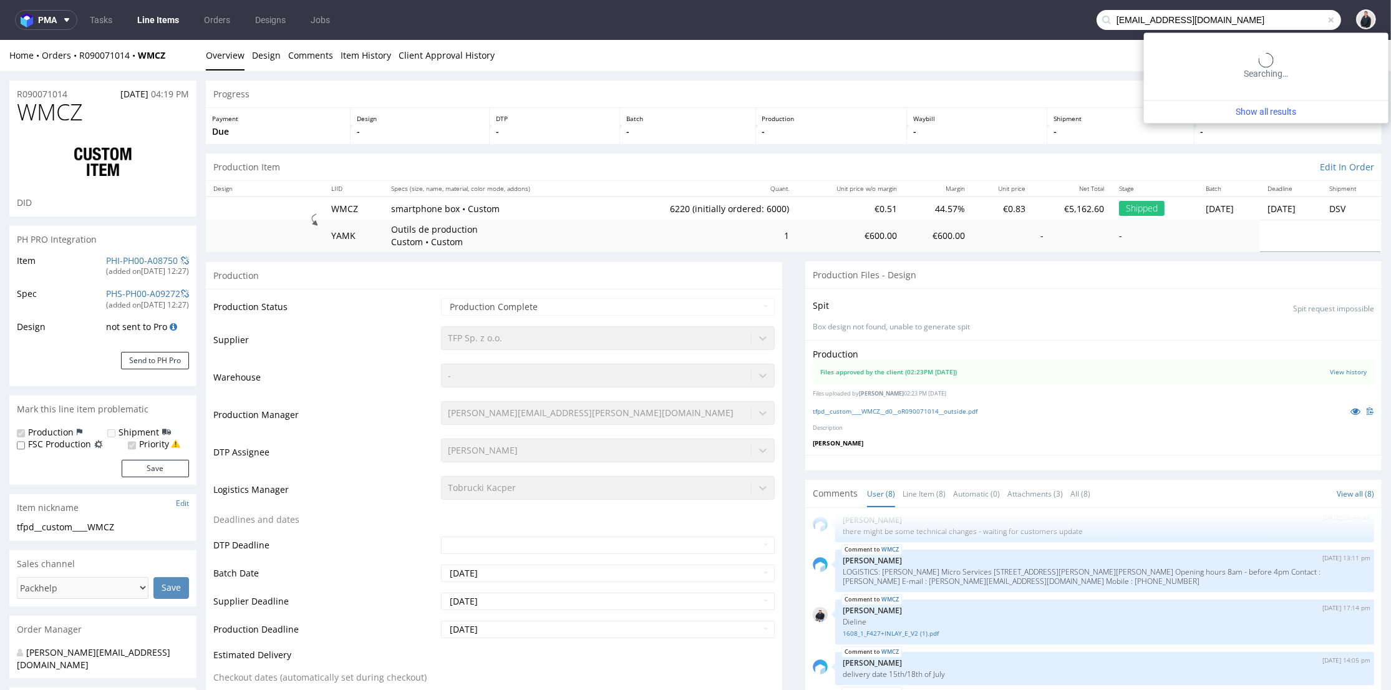
type input "[EMAIL_ADDRESS][DOMAIN_NAME]"
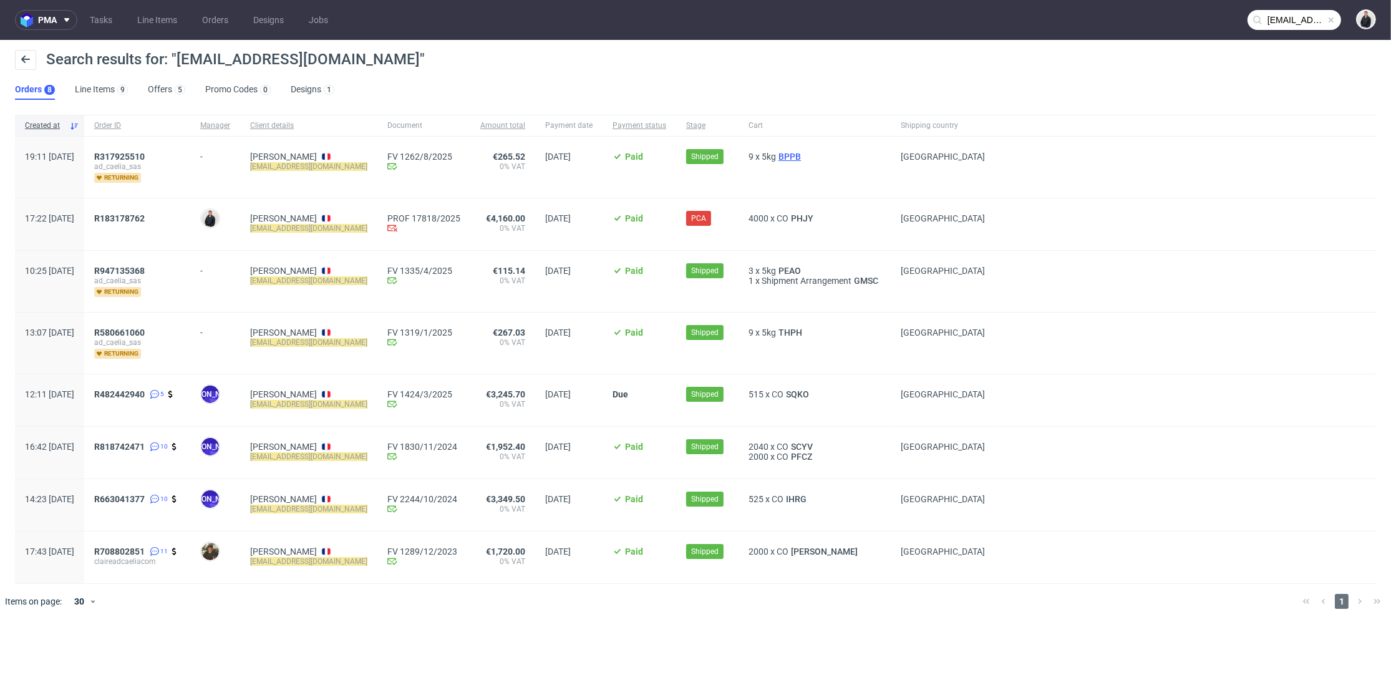
click at [794, 155] on span "BPPB" at bounding box center [789, 157] width 27 height 10
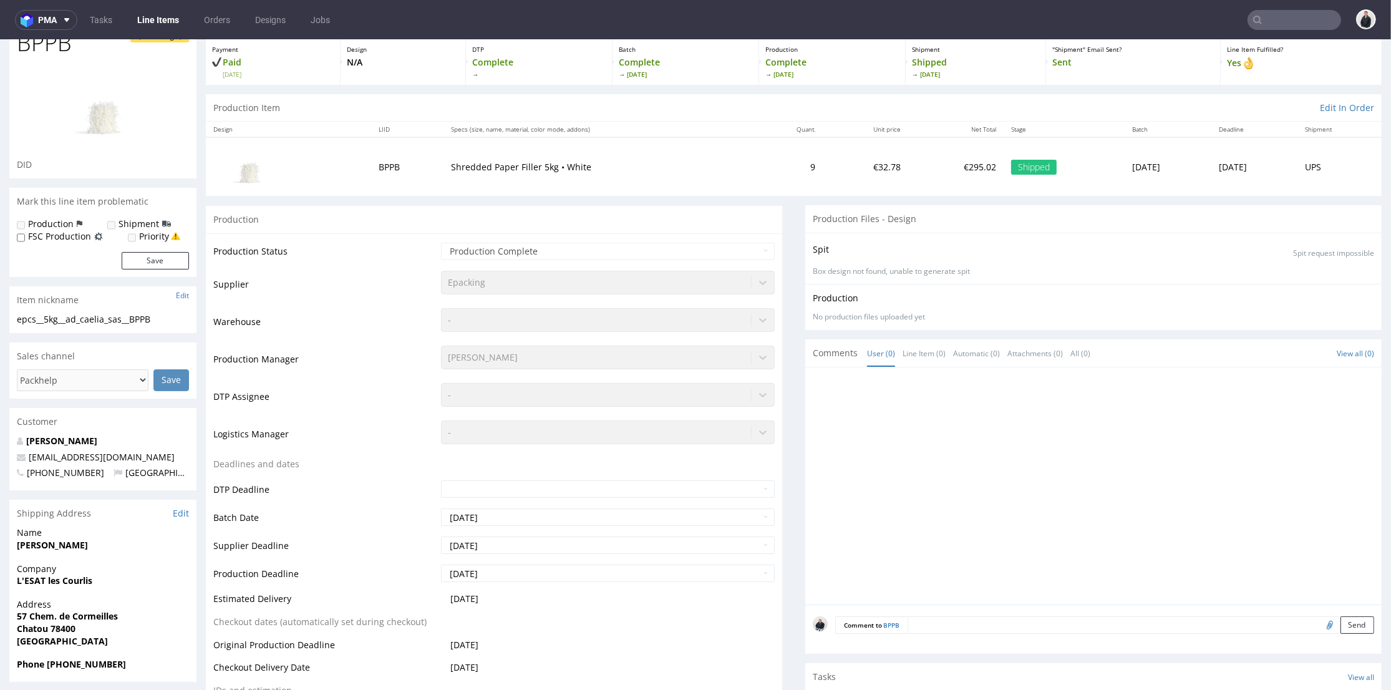
scroll to position [277, 0]
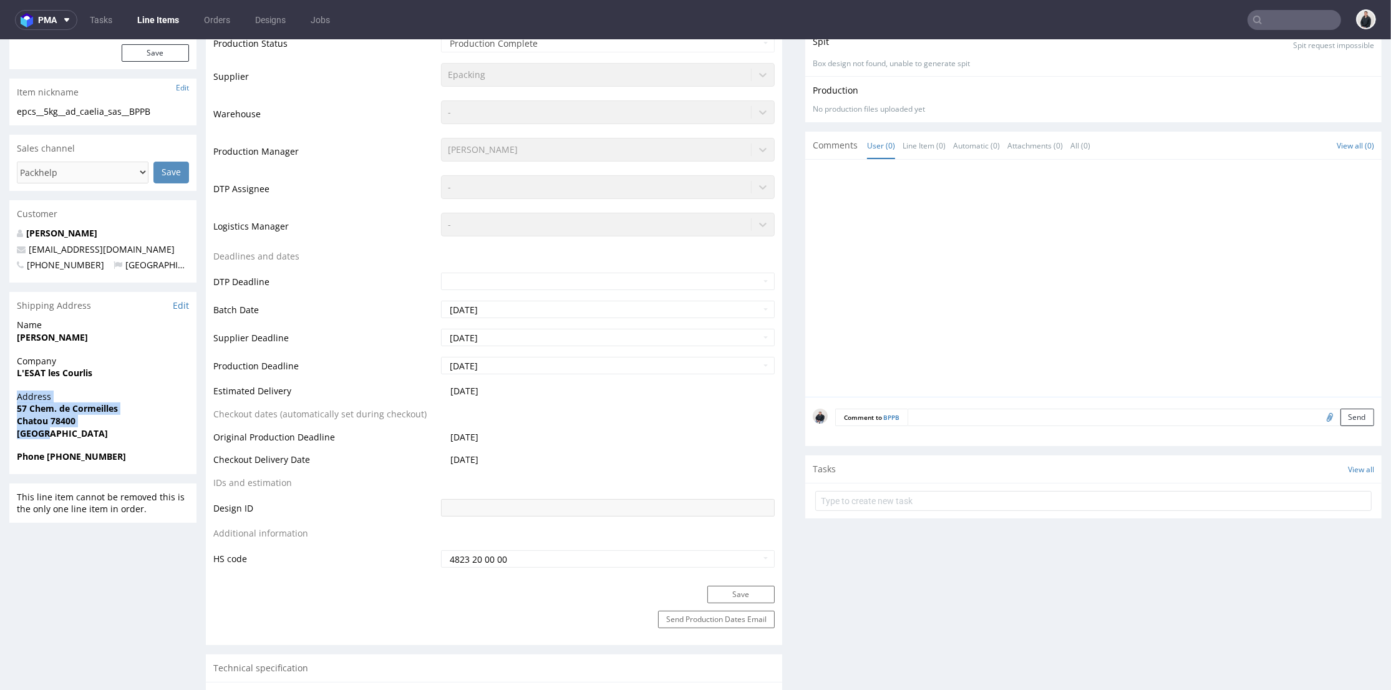
drag, startPoint x: 56, startPoint y: 434, endPoint x: 11, endPoint y: 401, distance: 55.8
click at [11, 401] on div "Address 57 Chem. de Cormeilles Chatou 78400 France" at bounding box center [102, 421] width 187 height 60
copy p "Address 57 Chem. de Cormeilles Chatou 78400 France"
click at [107, 435] on span "[GEOGRAPHIC_DATA]" at bounding box center [103, 433] width 172 height 12
drag, startPoint x: 100, startPoint y: 373, endPoint x: 518, endPoint y: 49, distance: 529.2
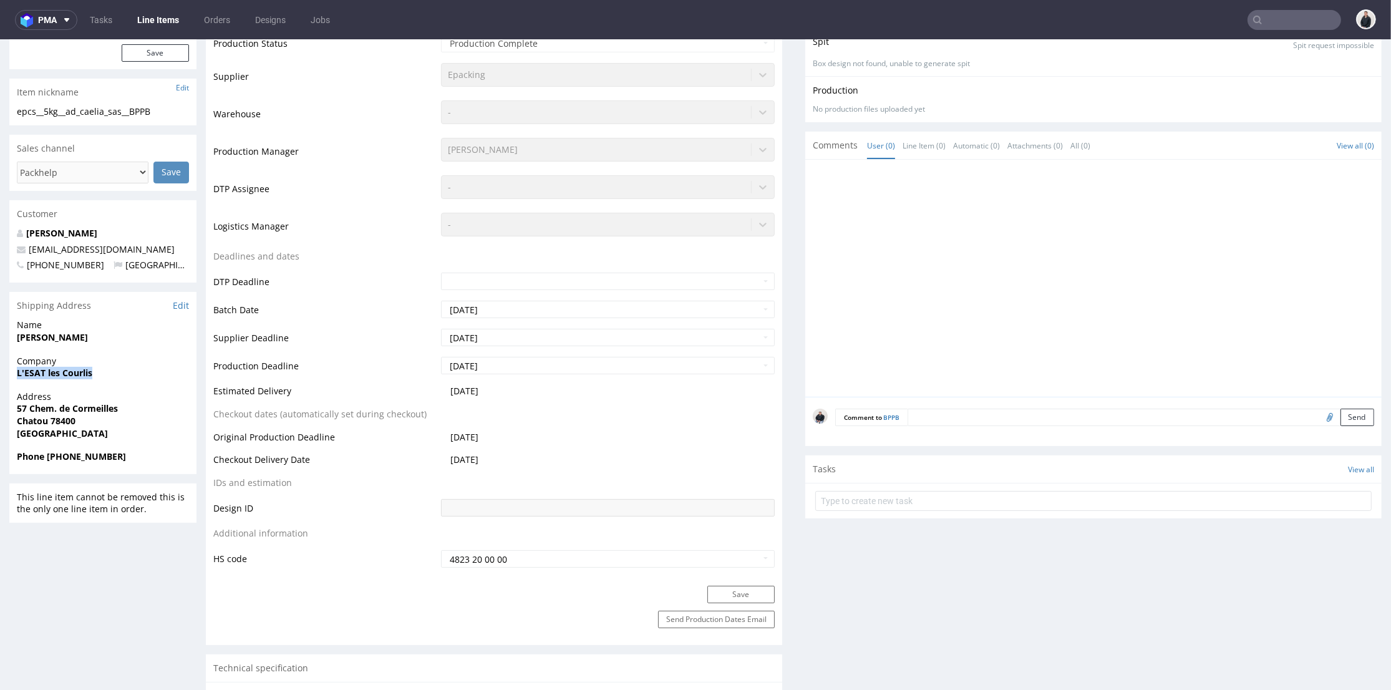
click at [12, 371] on div "Company L'ESAT les Courlis" at bounding box center [102, 373] width 187 height 36
copy strong "L'ESAT les Courlis"
click at [94, 225] on div "Customer" at bounding box center [102, 213] width 187 height 27
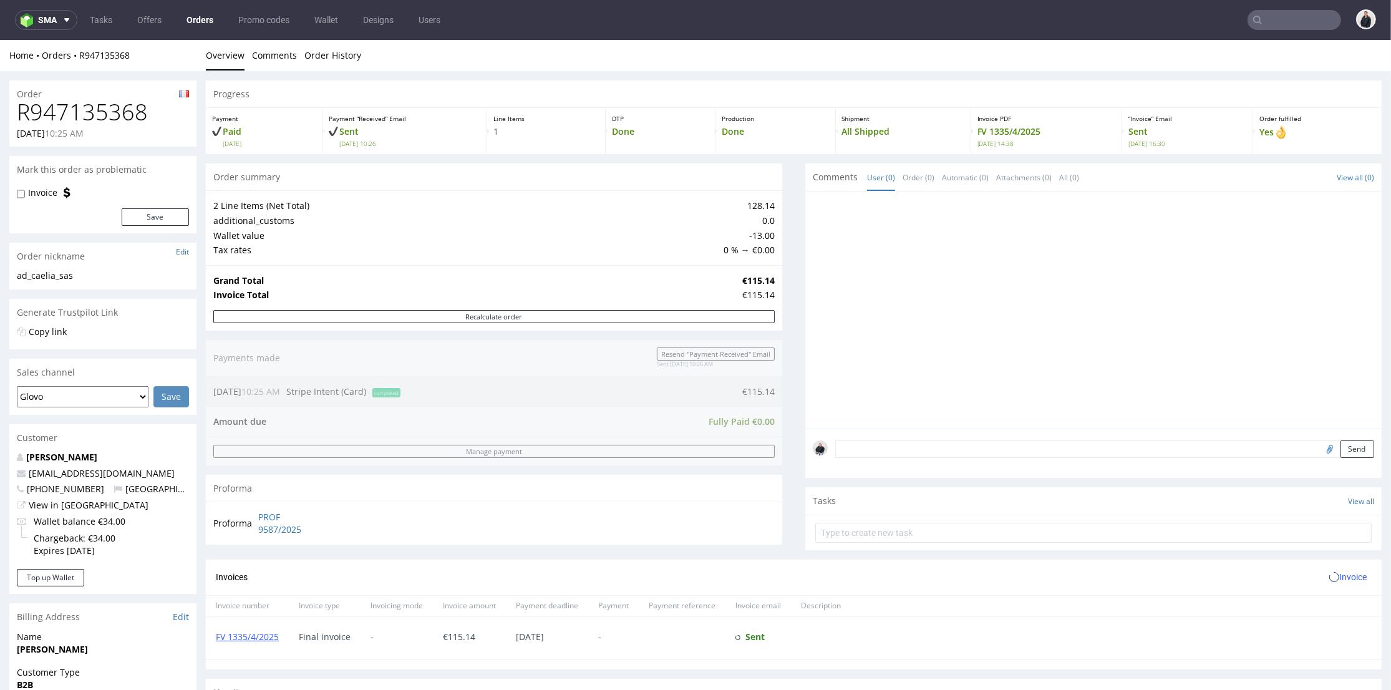
scroll to position [339, 0]
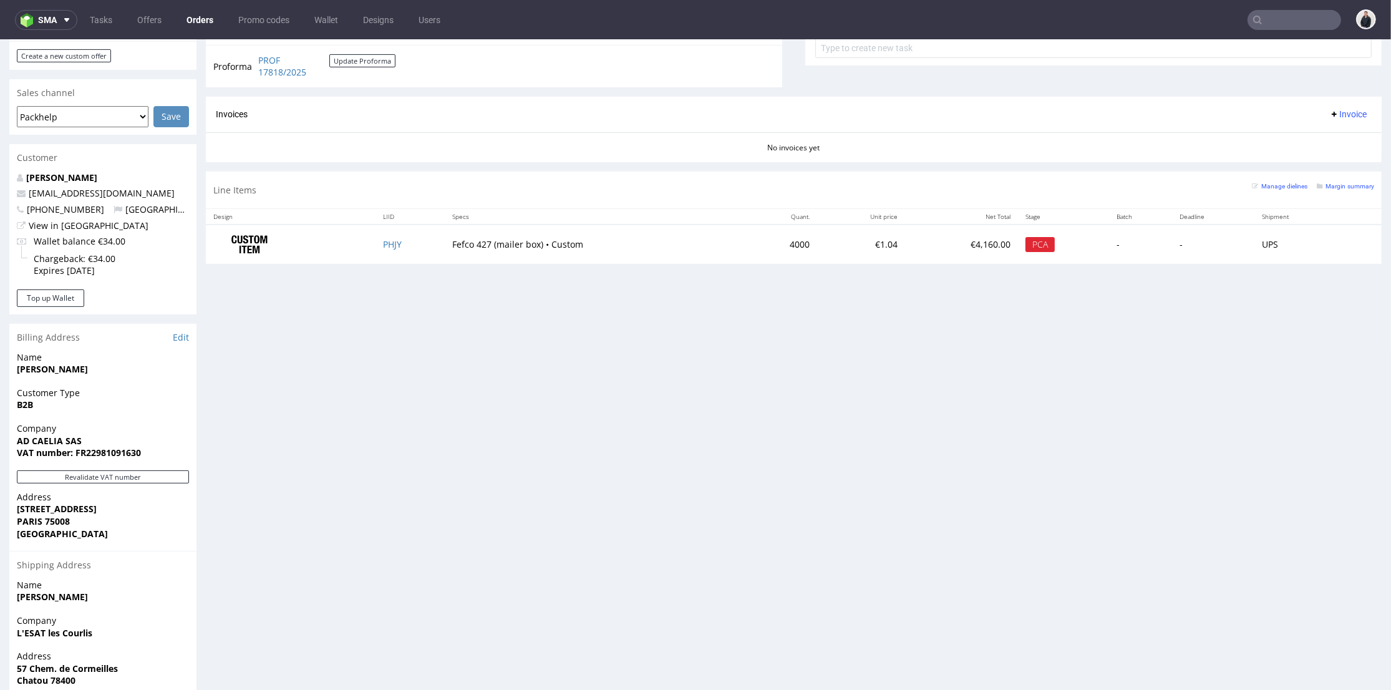
scroll to position [532, 0]
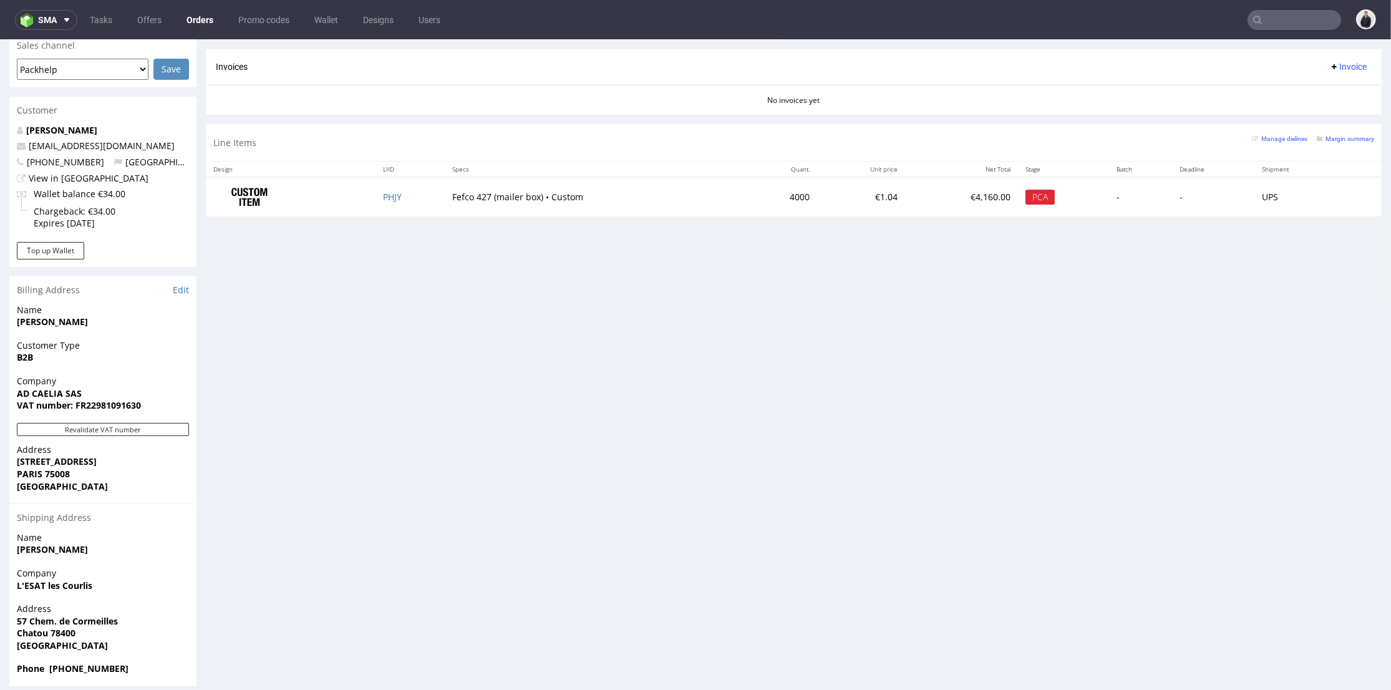
click at [1282, 21] on input "text" at bounding box center [1295, 20] width 94 height 20
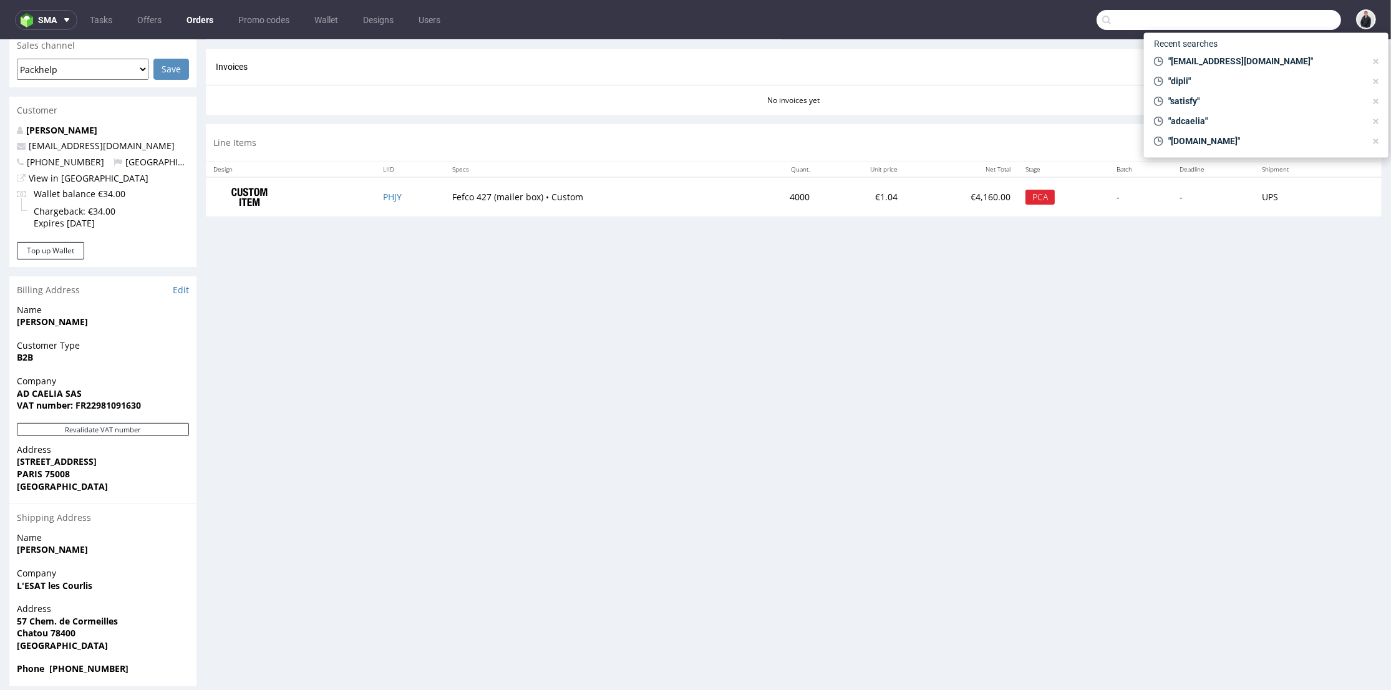
paste input "info@la-jonx.ch"
type input "info@la-jonx.ch"
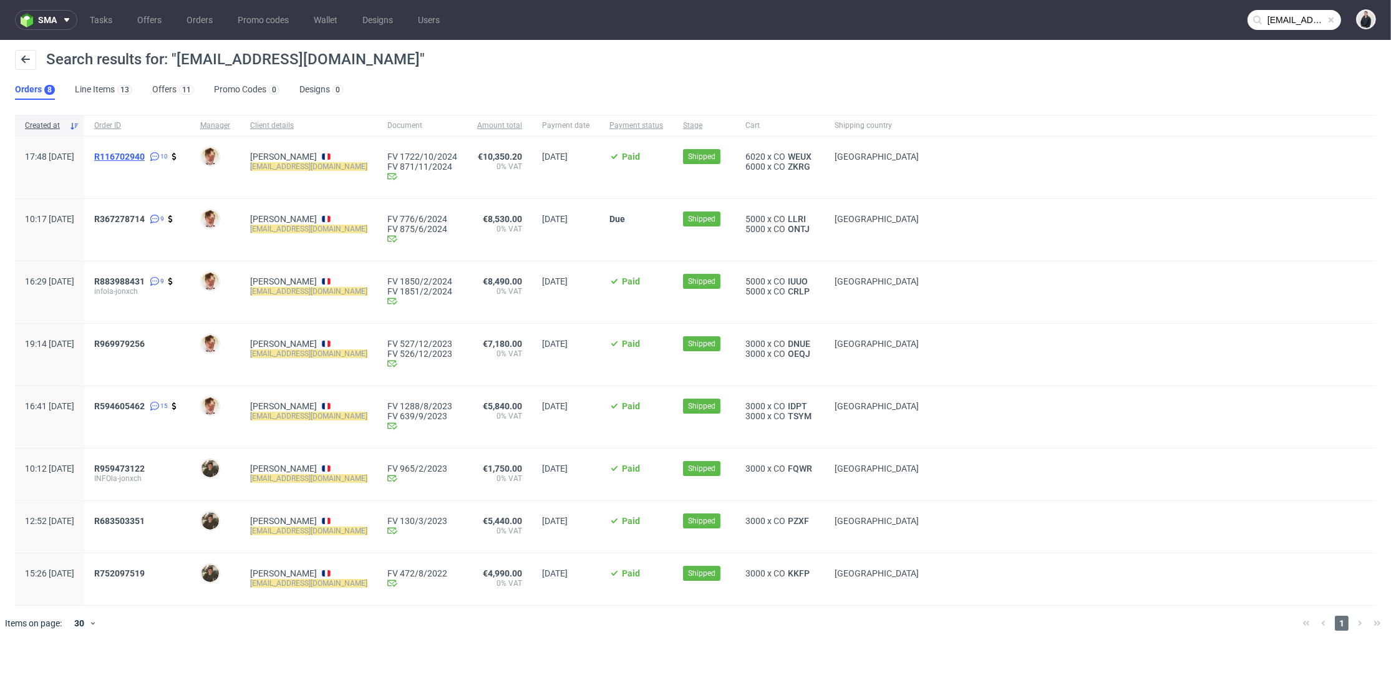
click at [139, 158] on span "R116702940" at bounding box center [119, 157] width 51 height 10
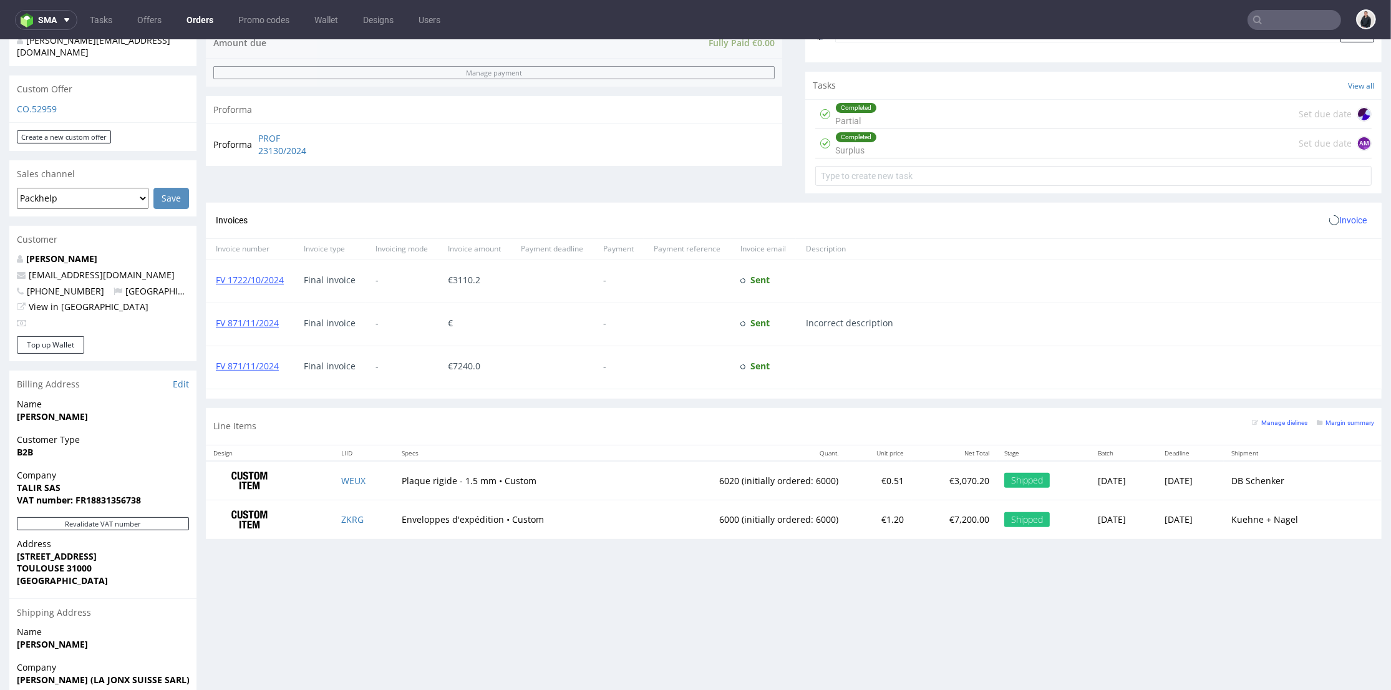
scroll to position [525, 0]
drag, startPoint x: 841, startPoint y: 514, endPoint x: 877, endPoint y: 515, distance: 35.6
click at [877, 517] on tr "ZKRG Enveloppes d'expédition • Custom 6000 (initially ordered: 6000) €1.20 €7,2…" at bounding box center [794, 519] width 1176 height 39
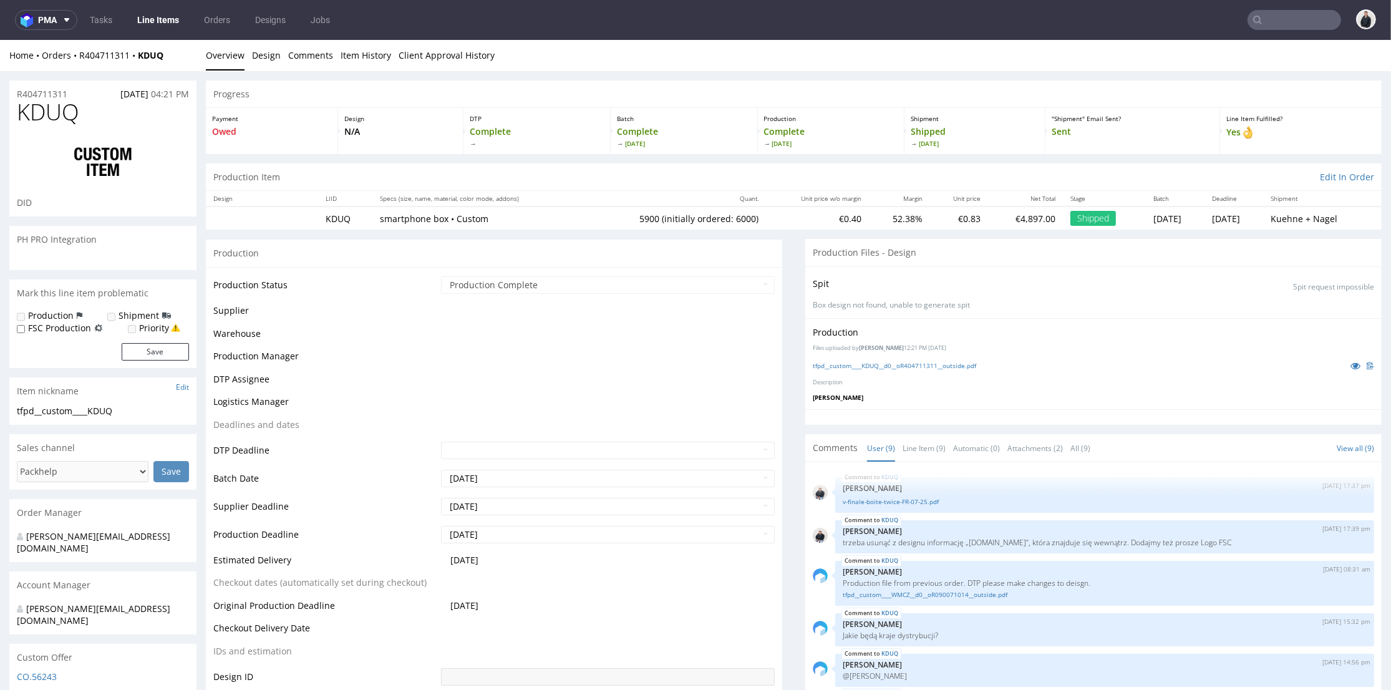
scroll to position [166, 0]
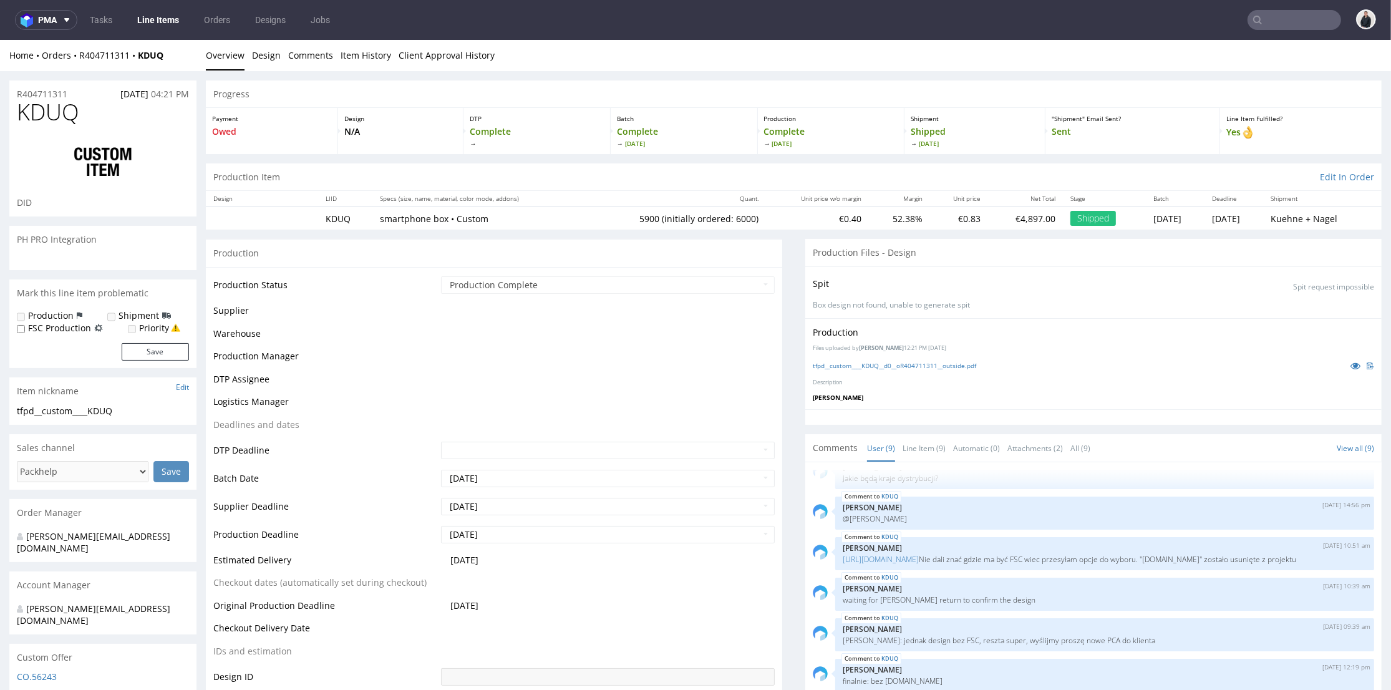
select select "in_progress"
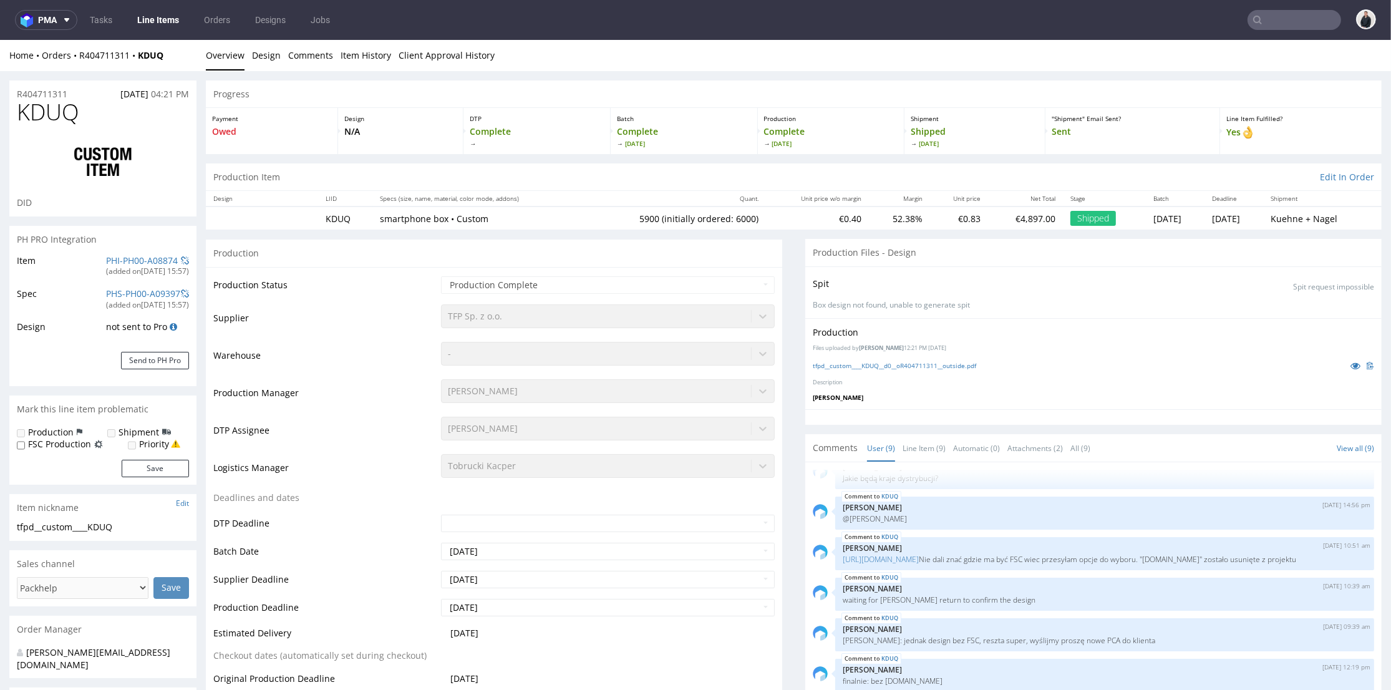
type input "5900"
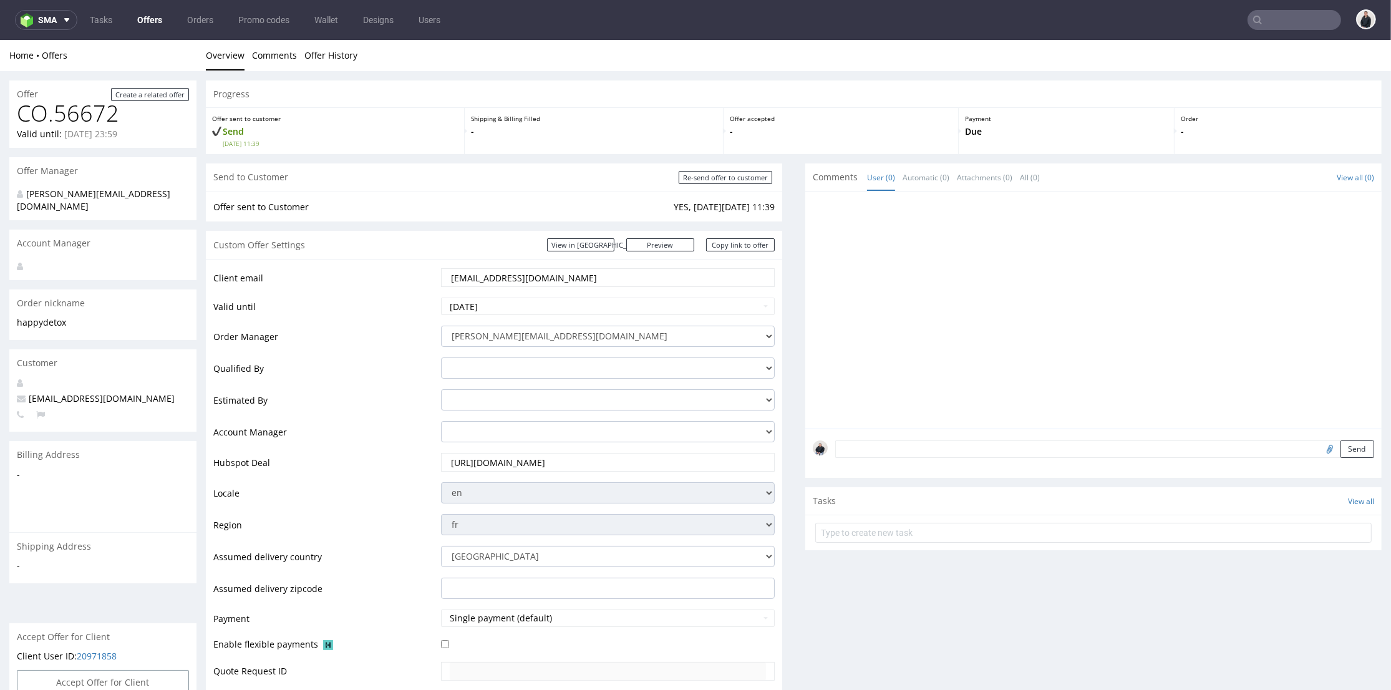
scroll to position [416, 0]
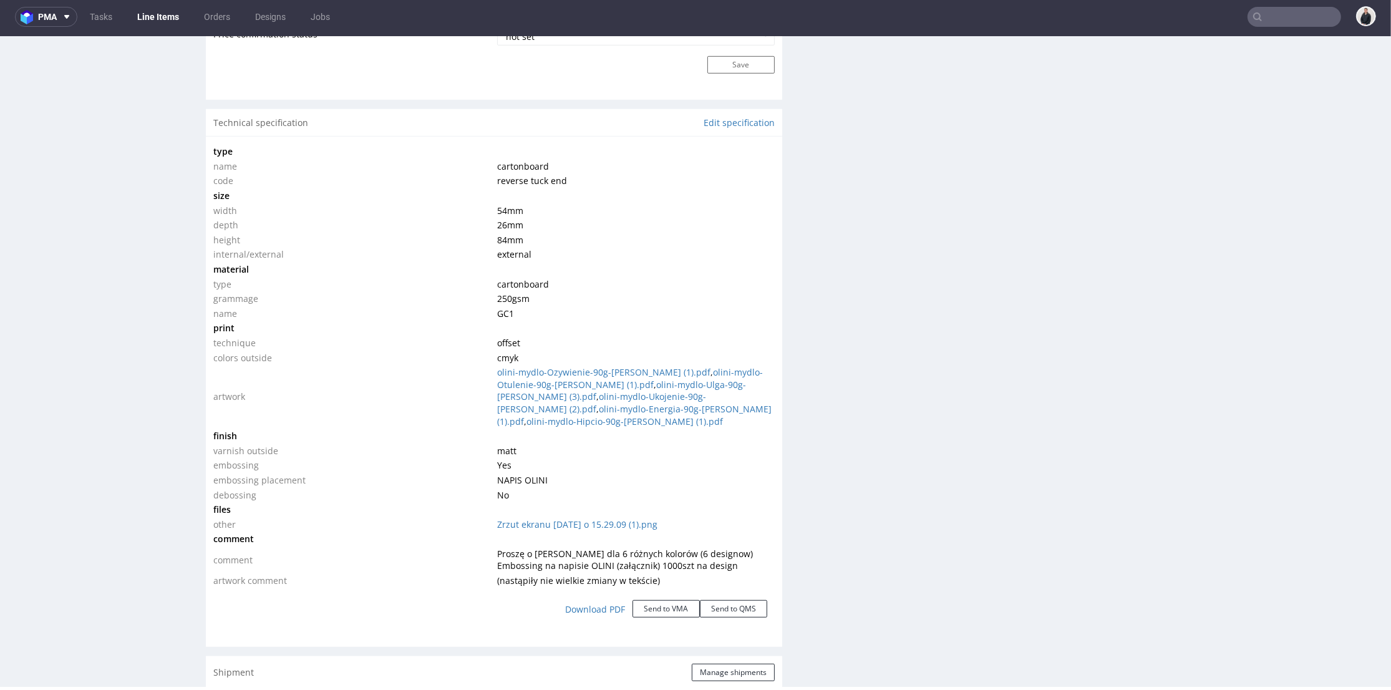
scroll to position [1178, 0]
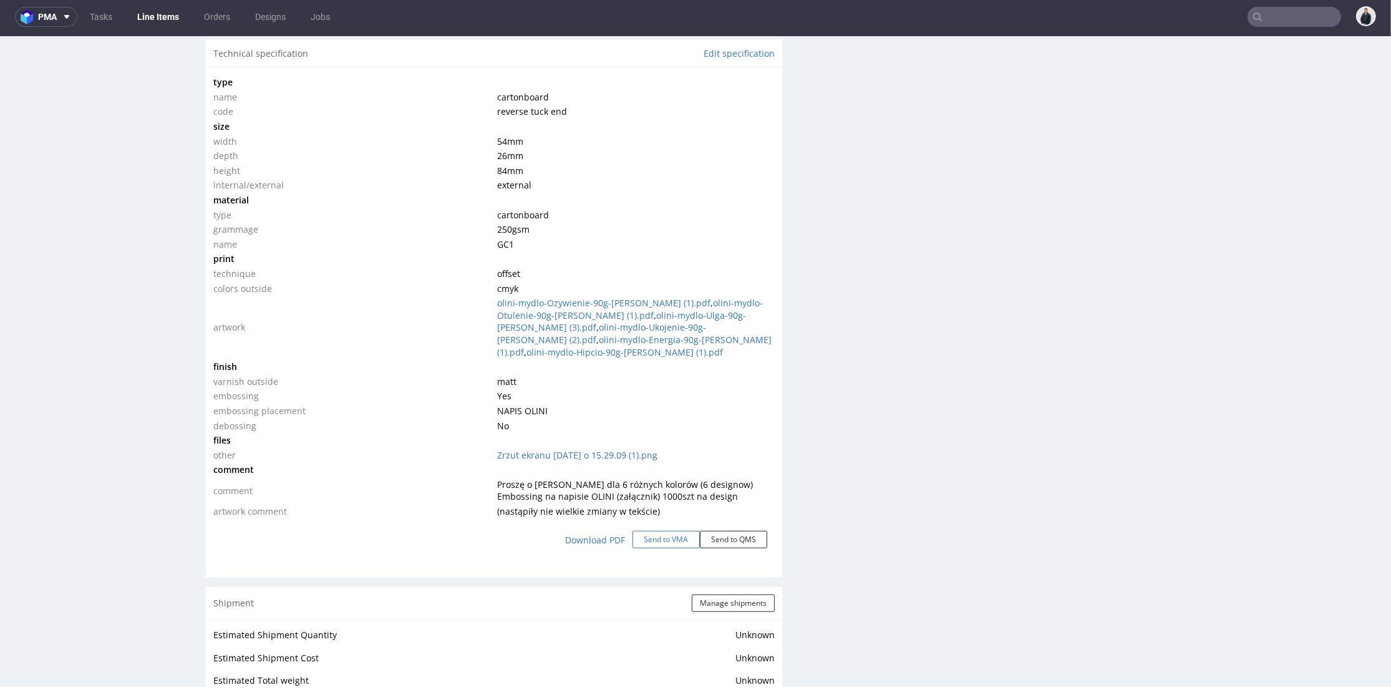
click at [665, 531] on button "Send to VMA" at bounding box center [666, 539] width 67 height 17
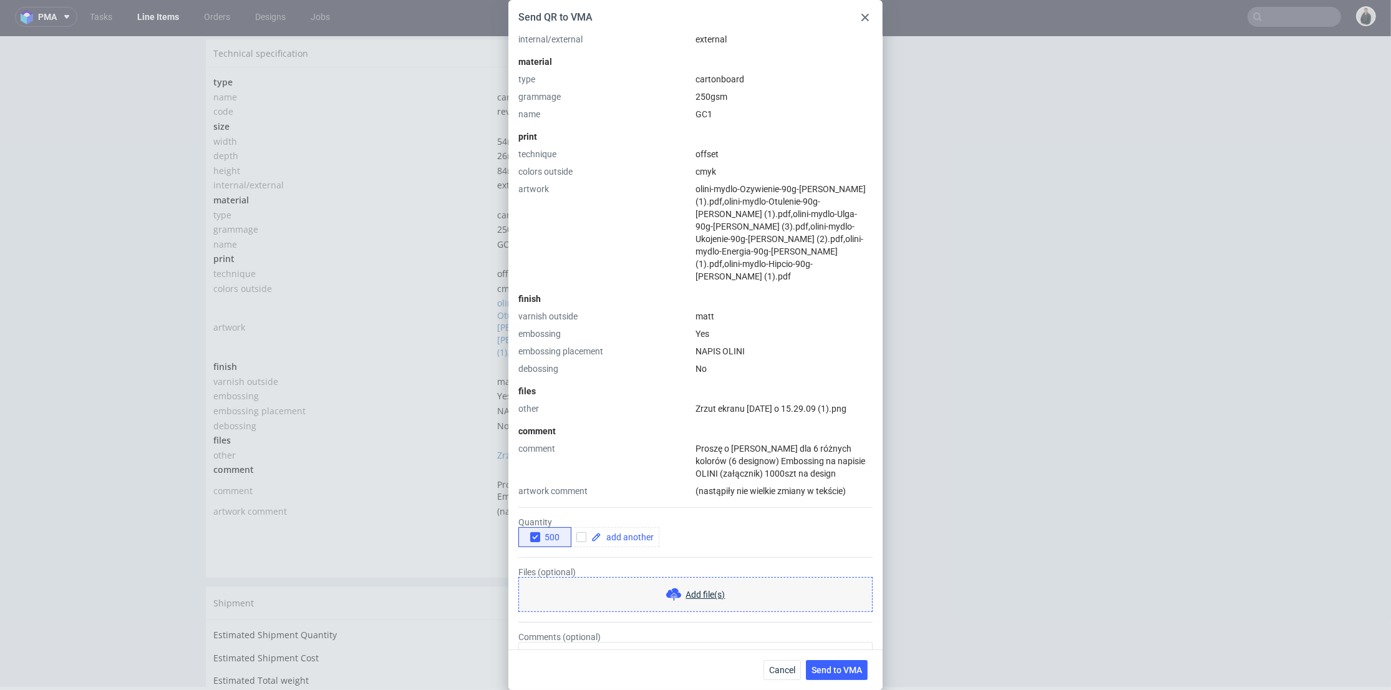
scroll to position [339, 0]
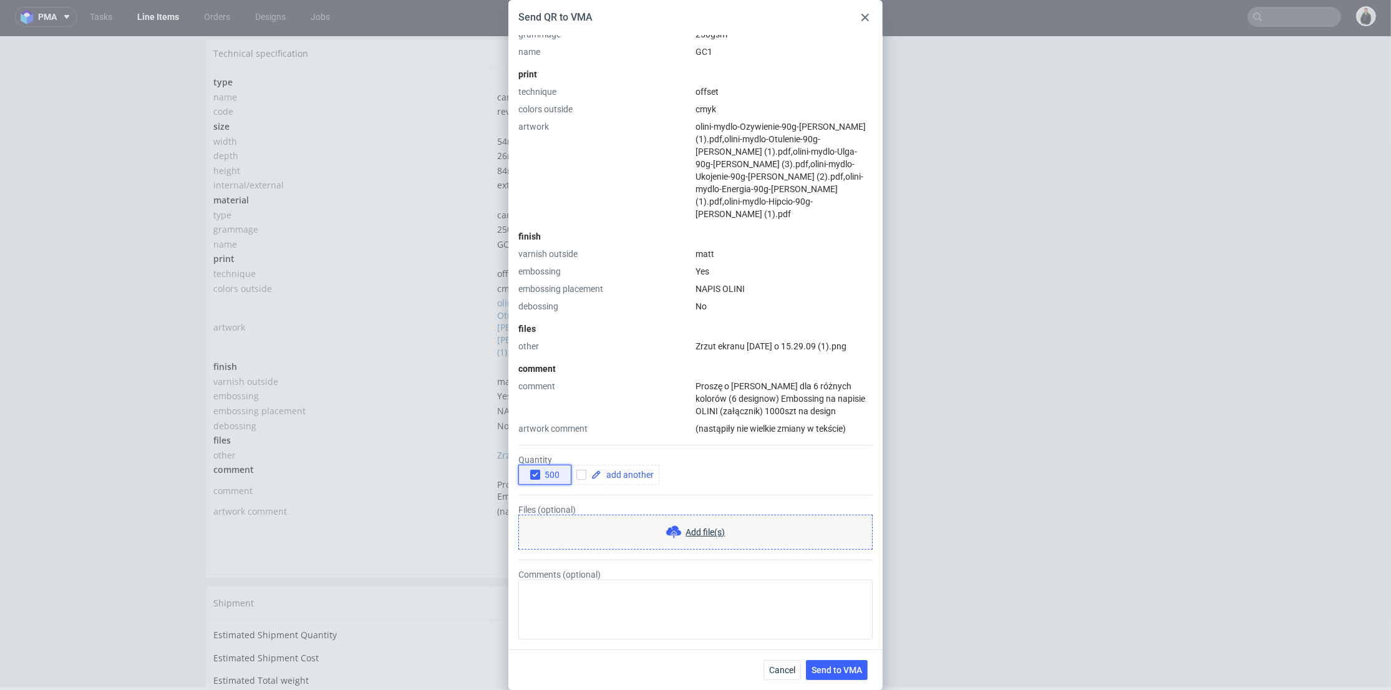
click at [533, 477] on icon "button" at bounding box center [535, 474] width 9 height 9
click at [579, 472] on input "checkbox" at bounding box center [582, 475] width 10 height 10
checkbox input "true"
click at [623, 477] on span at bounding box center [628, 474] width 52 height 9
checkbox input "true"
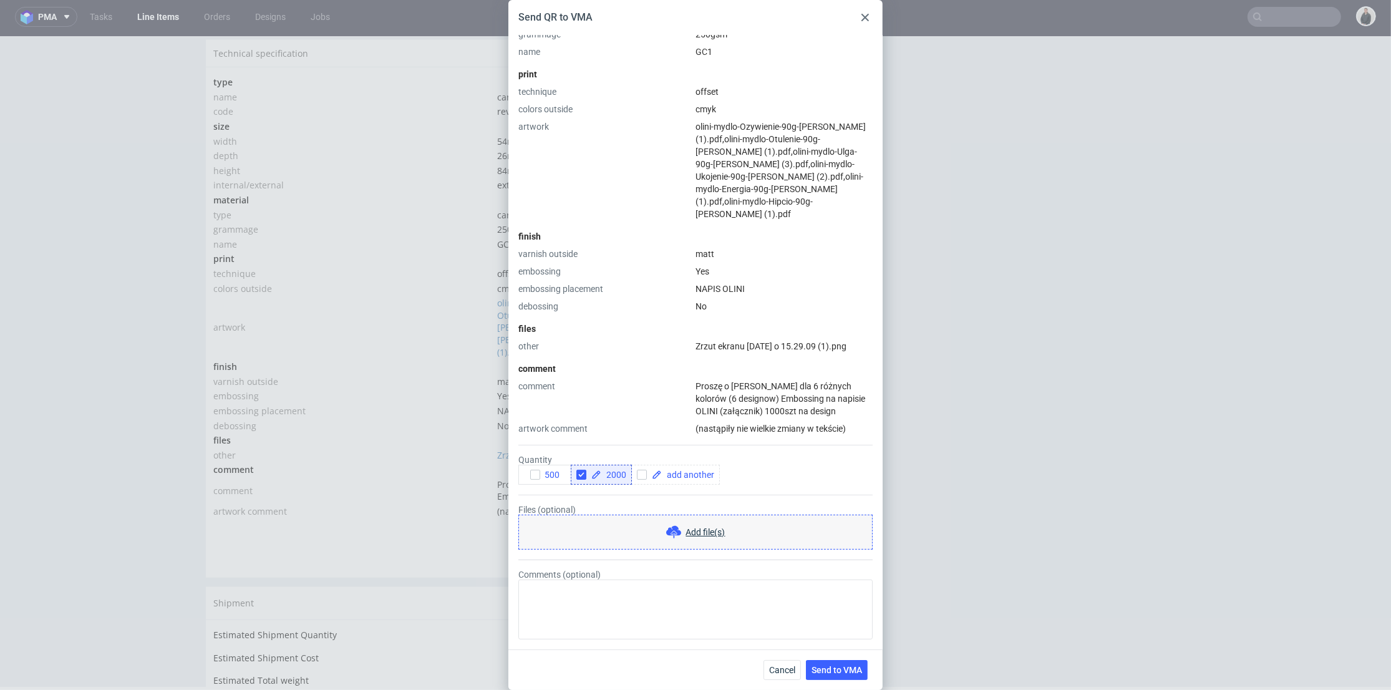
click at [630, 496] on form "Quantity 500 2000 Files (optional) Add file(s) Comments (optional)" at bounding box center [696, 537] width 354 height 205
click at [837, 673] on span "Send to VMA" at bounding box center [837, 670] width 51 height 9
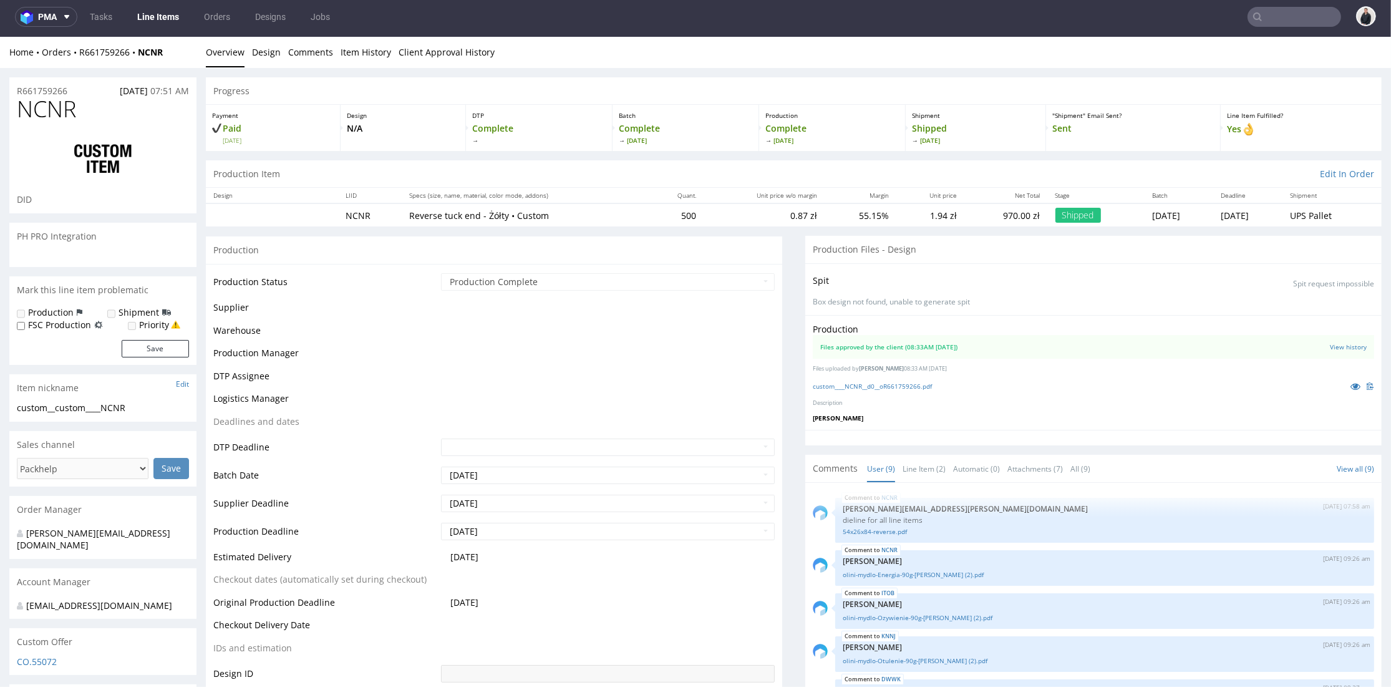
scroll to position [170, 0]
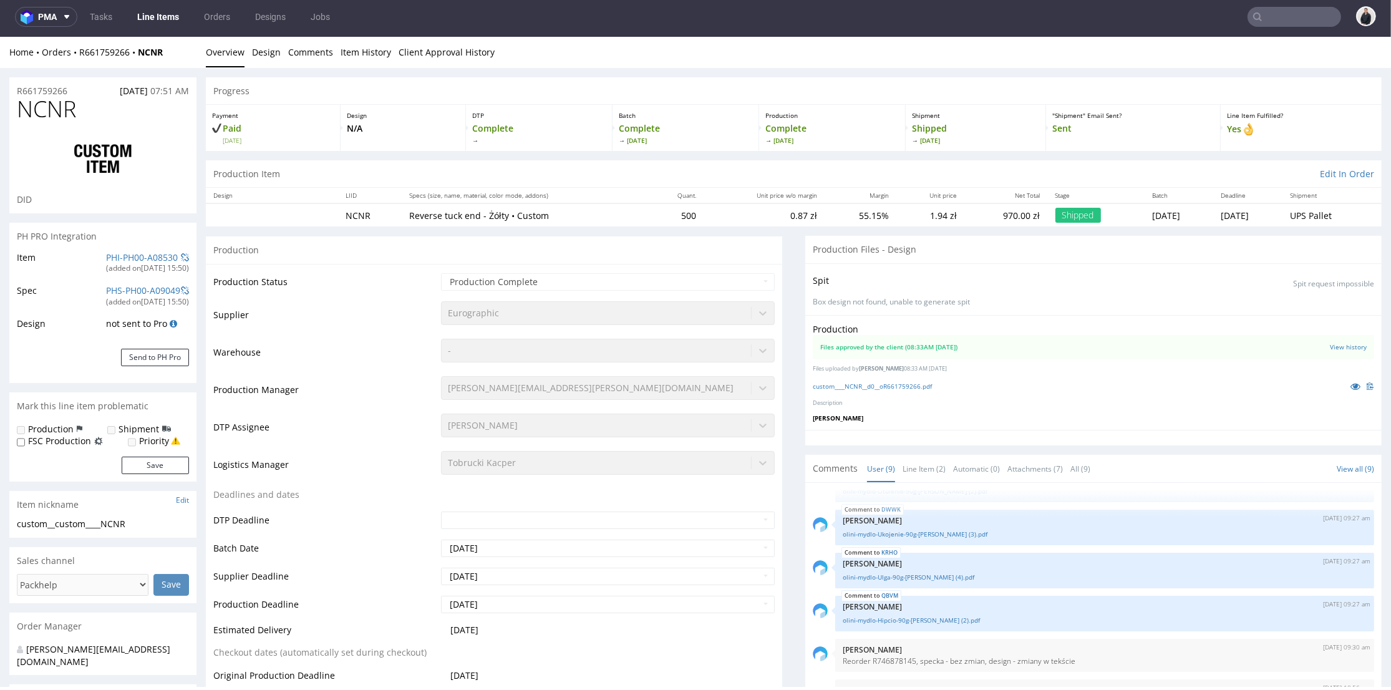
select select "in_progress"
click at [1277, 13] on input "text" at bounding box center [1295, 17] width 94 height 20
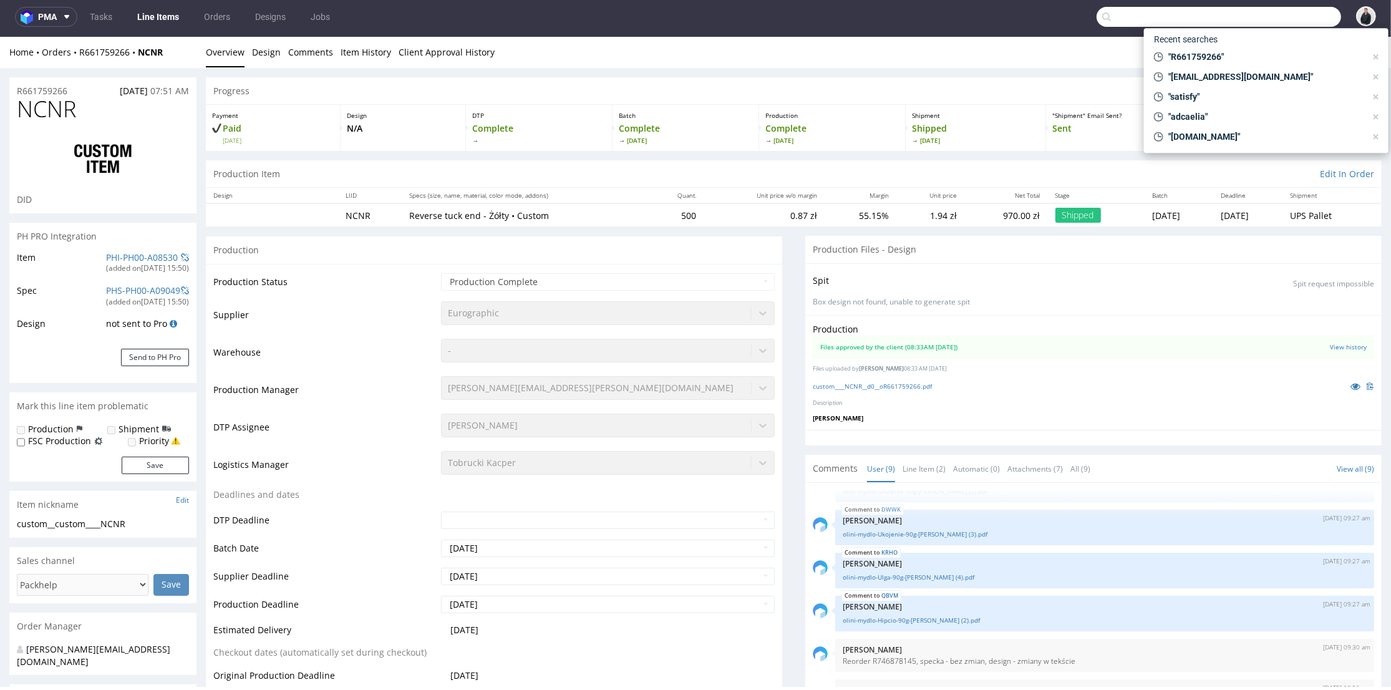
paste input "[PERSON_NAME][EMAIL_ADDRESS][DOMAIN_NAME]"
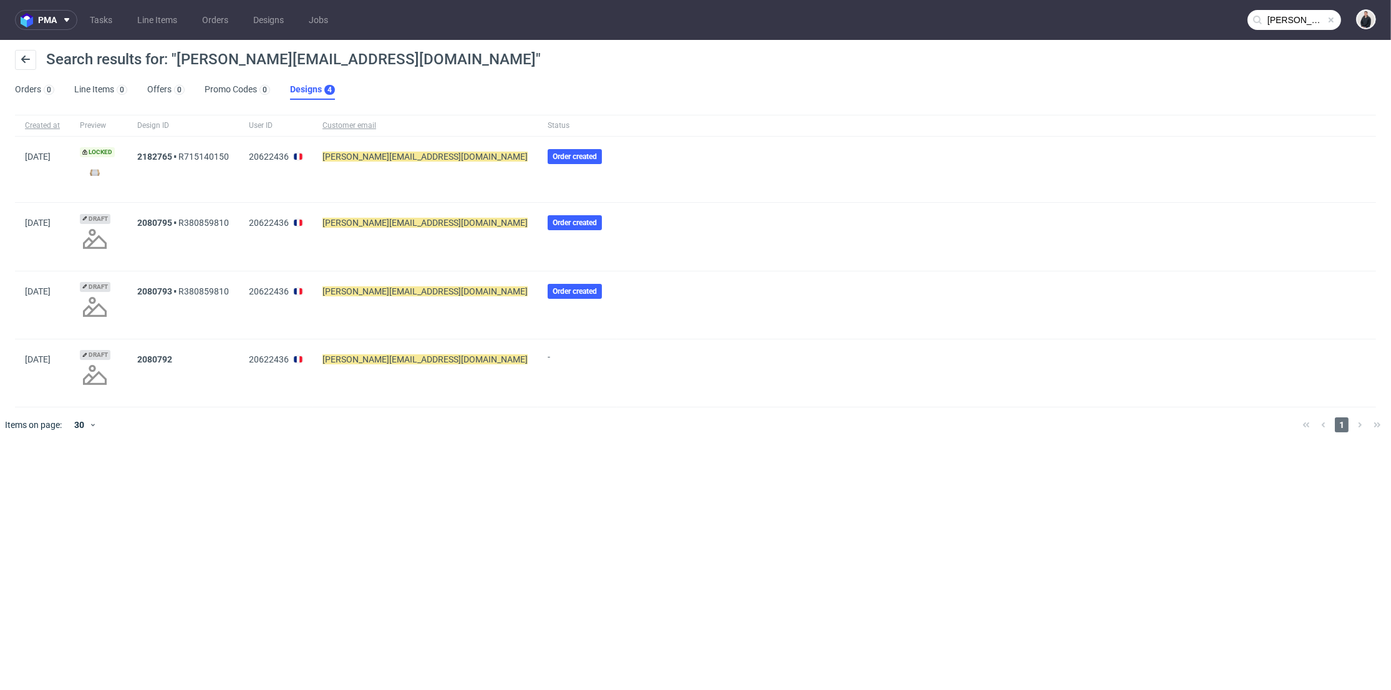
click at [1279, 21] on input "[PERSON_NAME][EMAIL_ADDRESS][DOMAIN_NAME]" at bounding box center [1295, 20] width 94 height 20
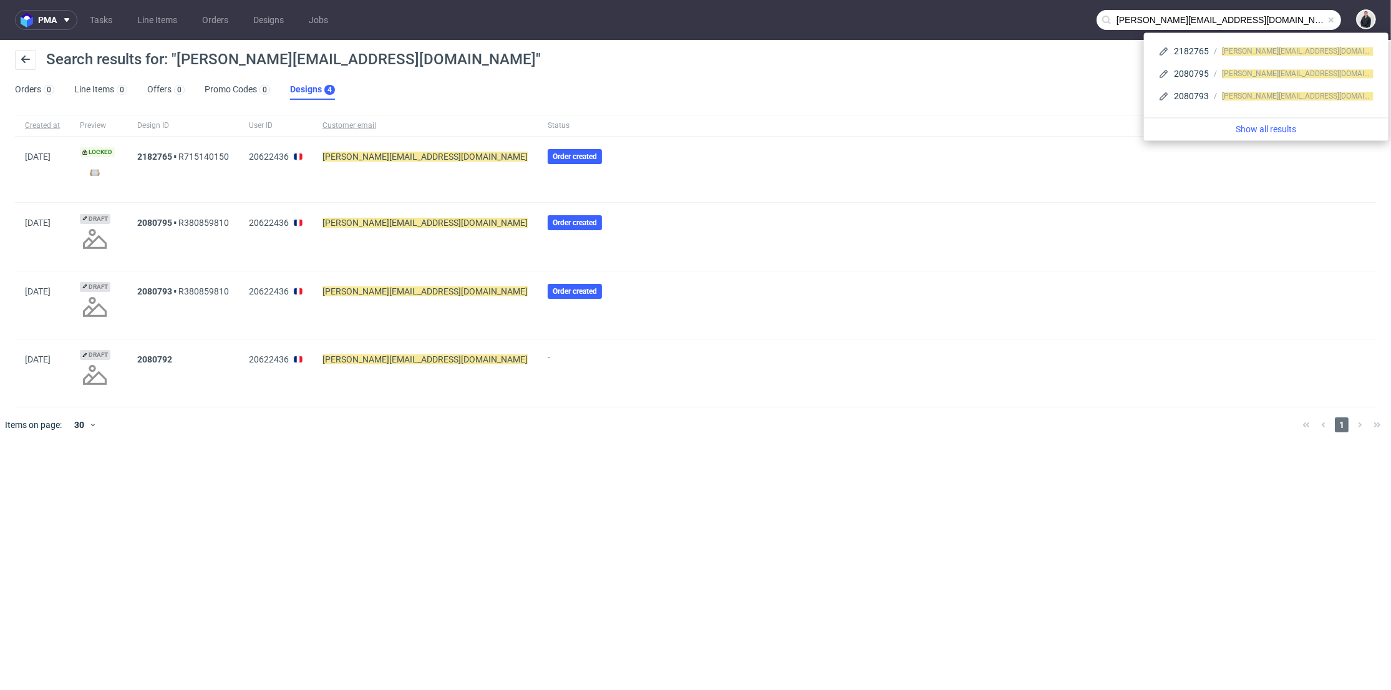
drag, startPoint x: 1157, startPoint y: 19, endPoint x: 1059, endPoint y: 27, distance: 97.7
click at [1059, 27] on nav "pma Tasks Line Items Orders Designs Jobs [PERSON_NAME][EMAIL_ADDRESS][DOMAIN_NA…" at bounding box center [695, 20] width 1391 height 40
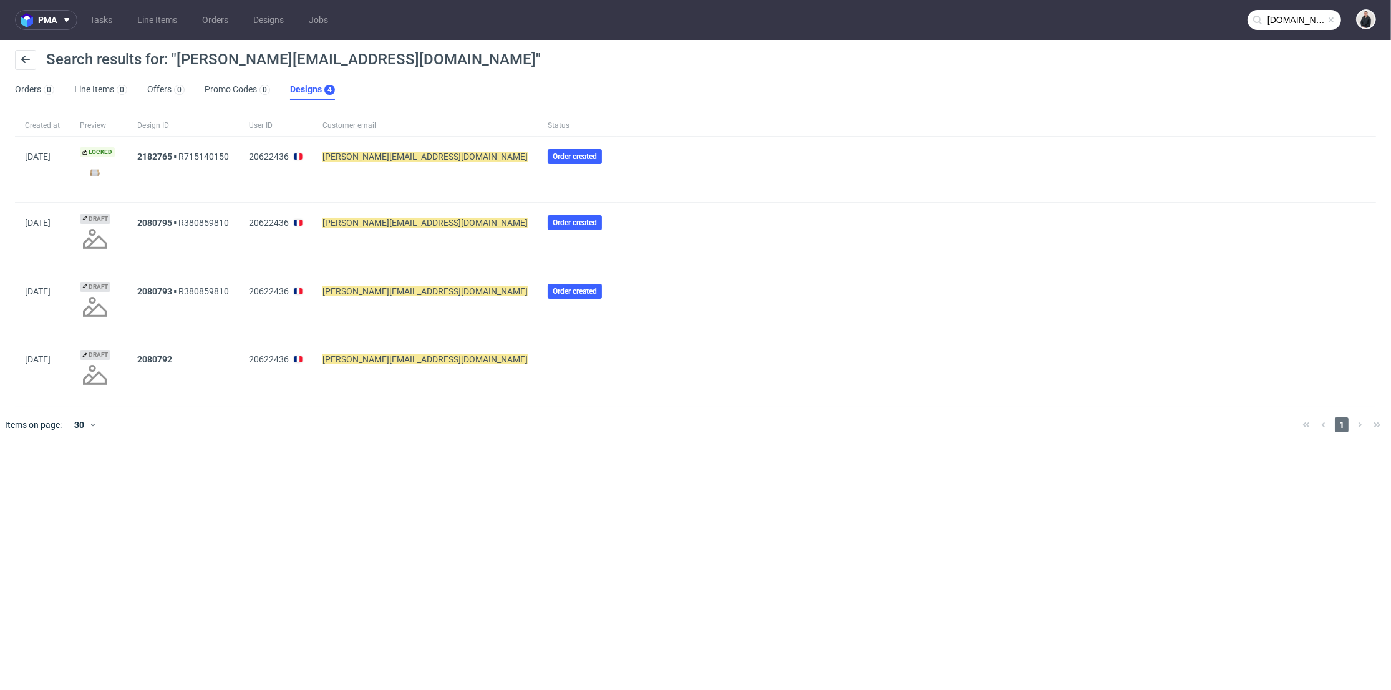
type input "[DOMAIN_NAME]"
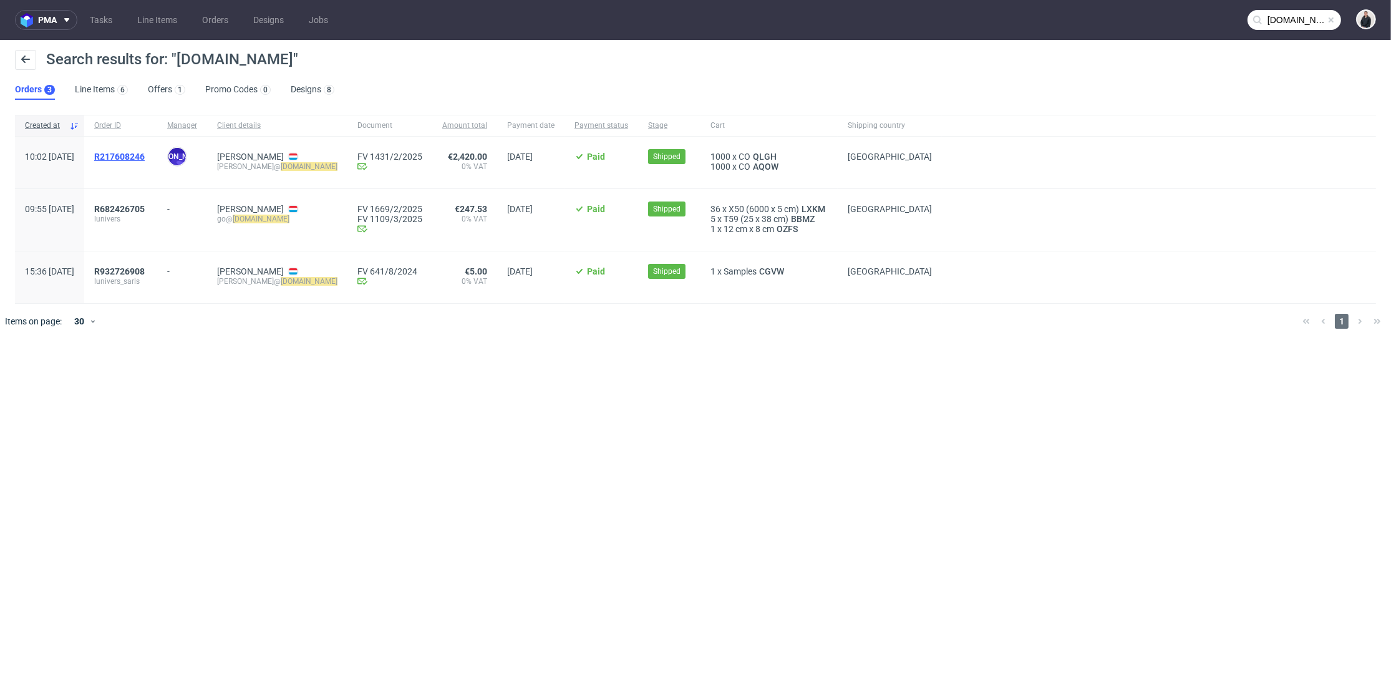
click at [145, 156] on span "R217608246" at bounding box center [119, 157] width 51 height 10
